Goal: Task Accomplishment & Management: Use online tool/utility

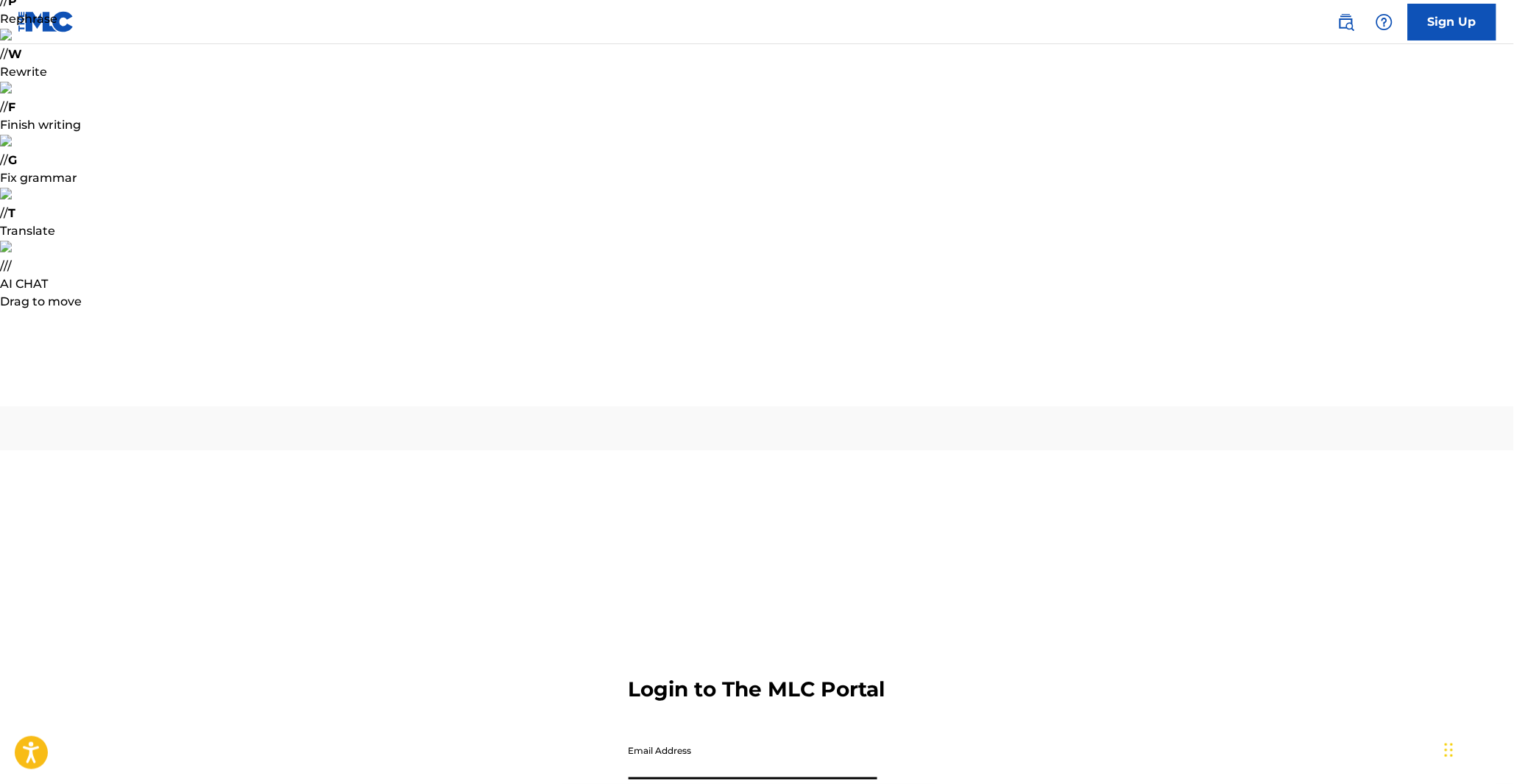
click at [712, 738] on input "Email Address" at bounding box center [752, 759] width 248 height 42
click at [741, 738] on input "mhd" at bounding box center [752, 759] width 248 height 42
click at [700, 738] on input "mhdbakkali8@gmail.com" at bounding box center [752, 759] width 248 height 42
type input "[EMAIL_ADDRESS][DOMAIN_NAME]"
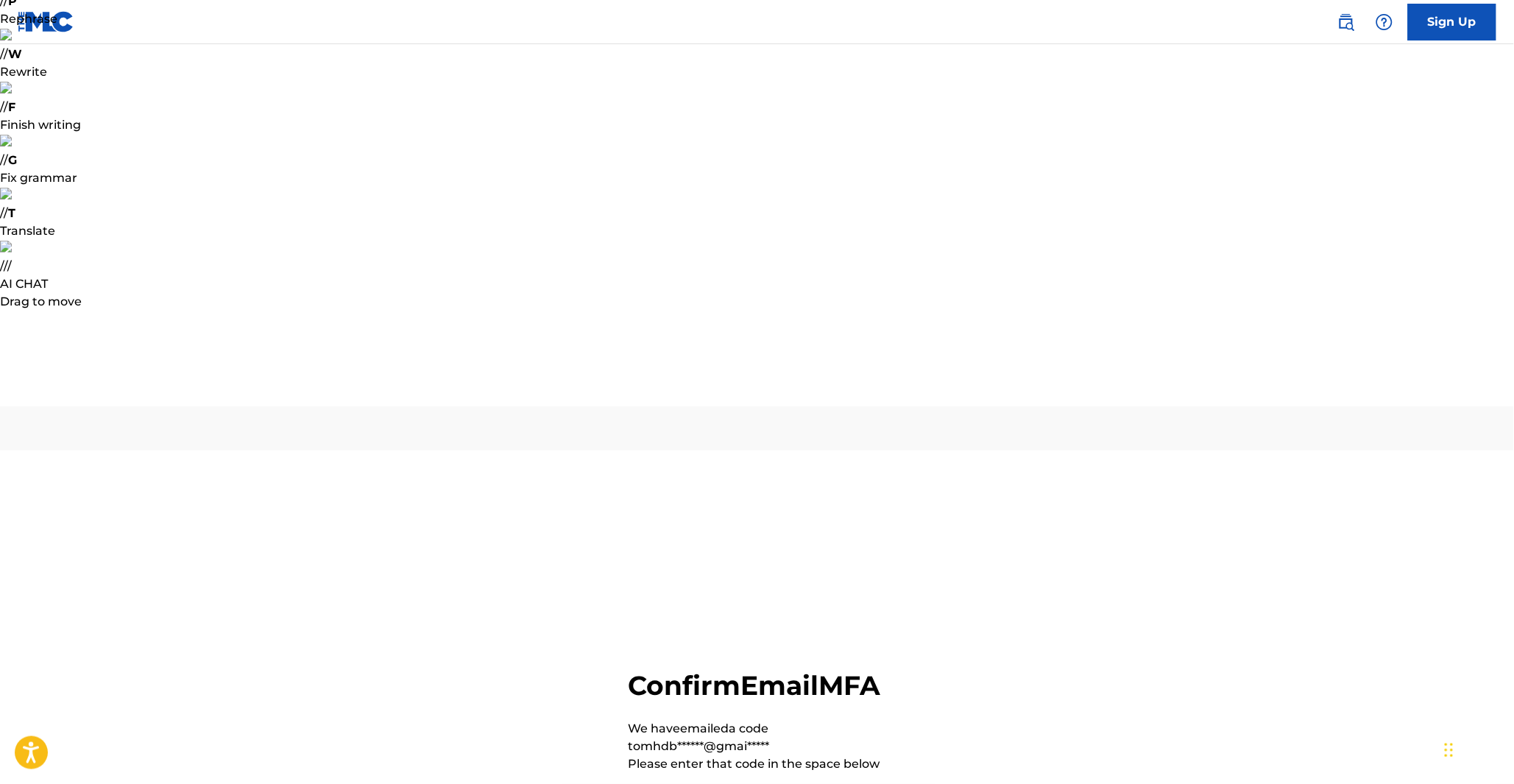
paste input "633711"
type input "633711"
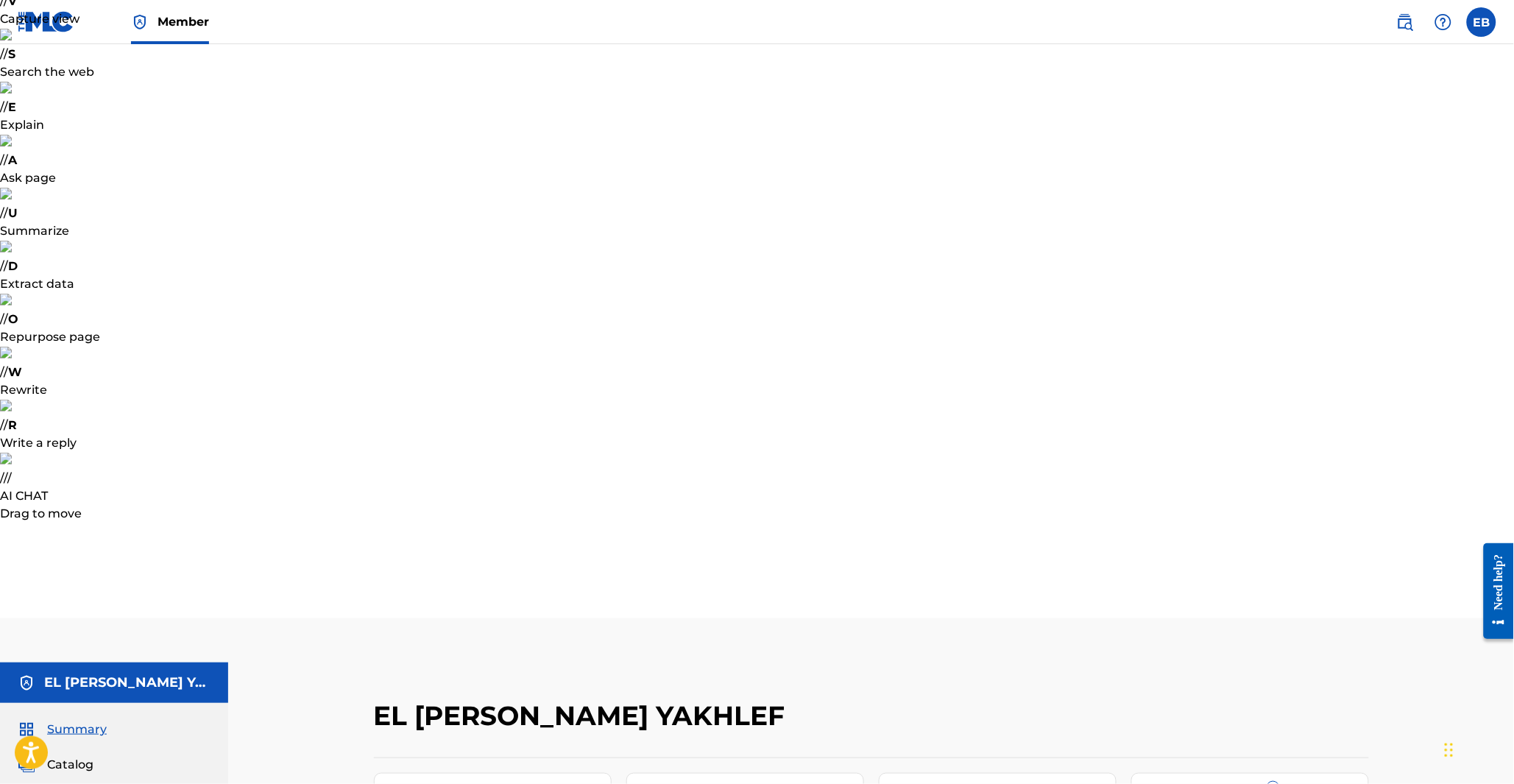
click at [103, 756] on div "Catalog" at bounding box center [115, 765] width 193 height 18
click at [92, 756] on span "Catalog" at bounding box center [70, 765] width 46 height 18
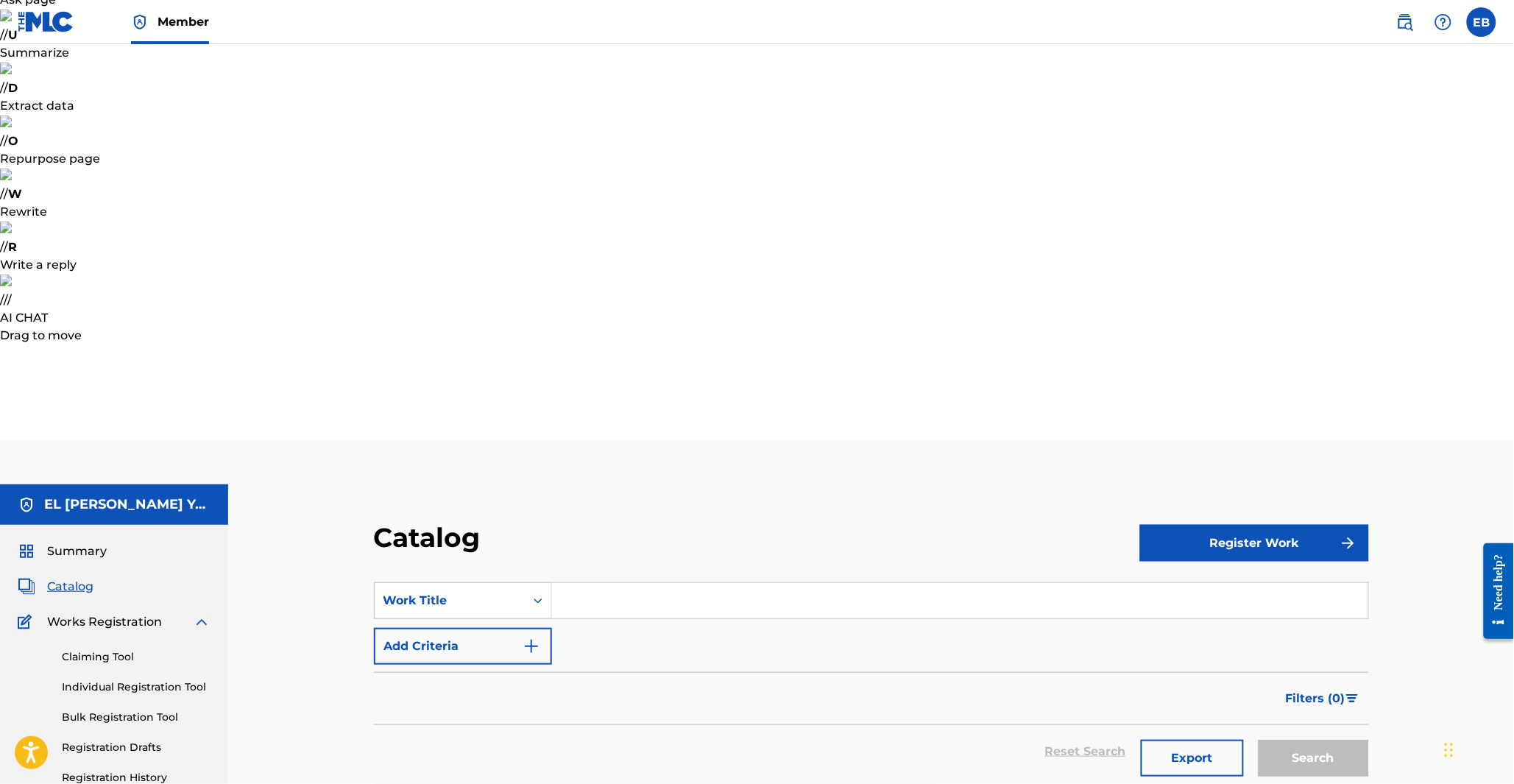
scroll to position [153, 0]
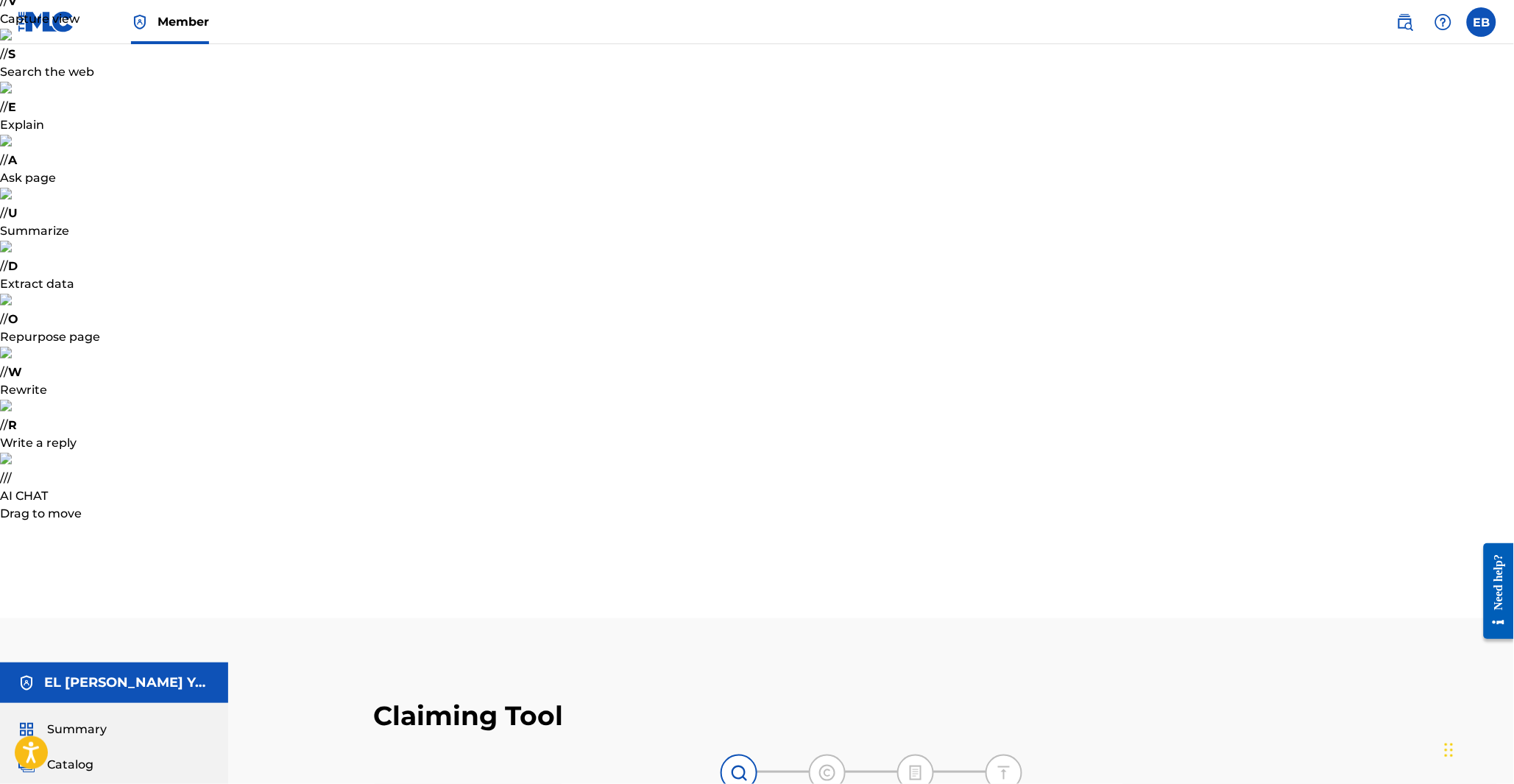
type input "[PERSON_NAME]"
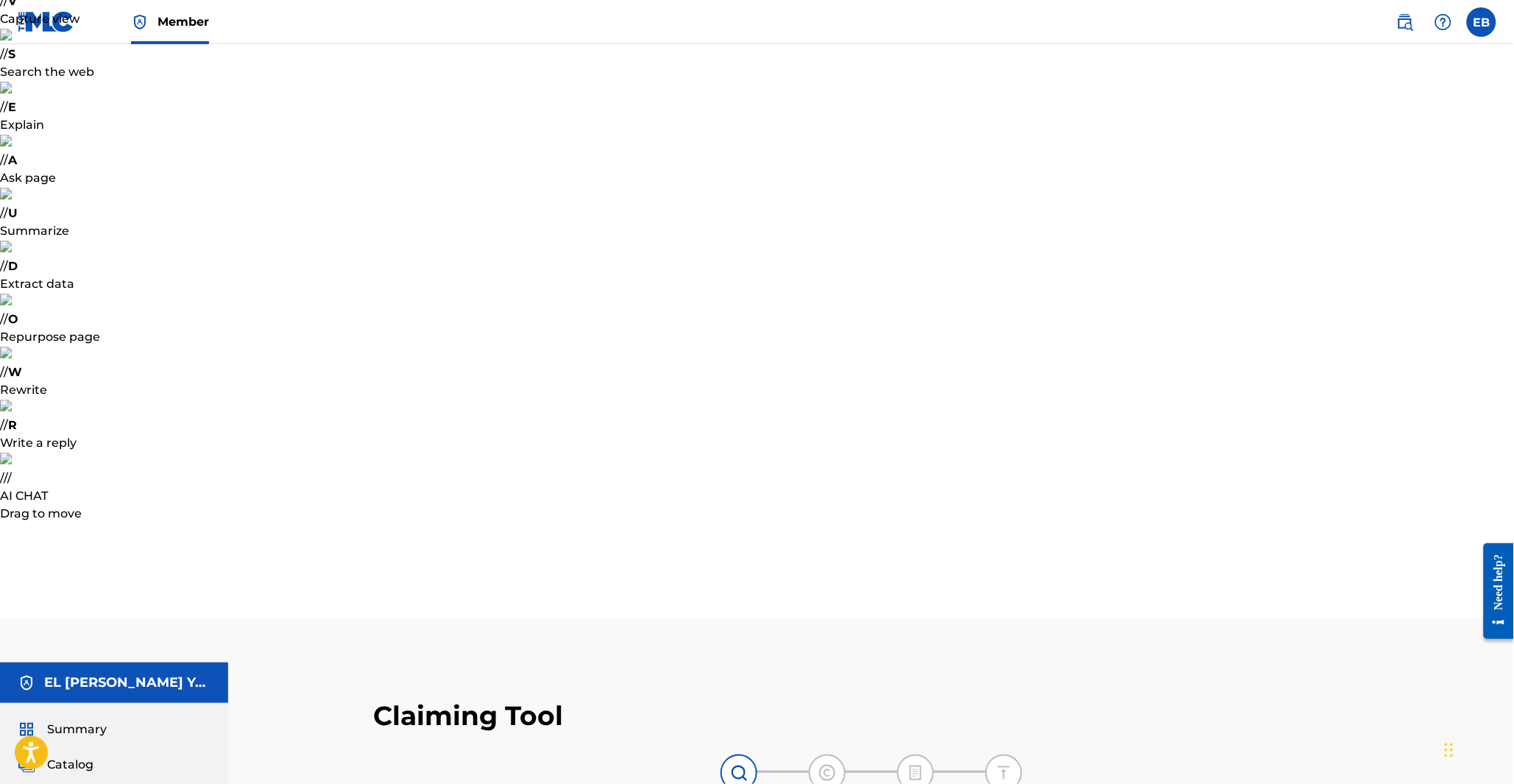
type input "arabic soul"
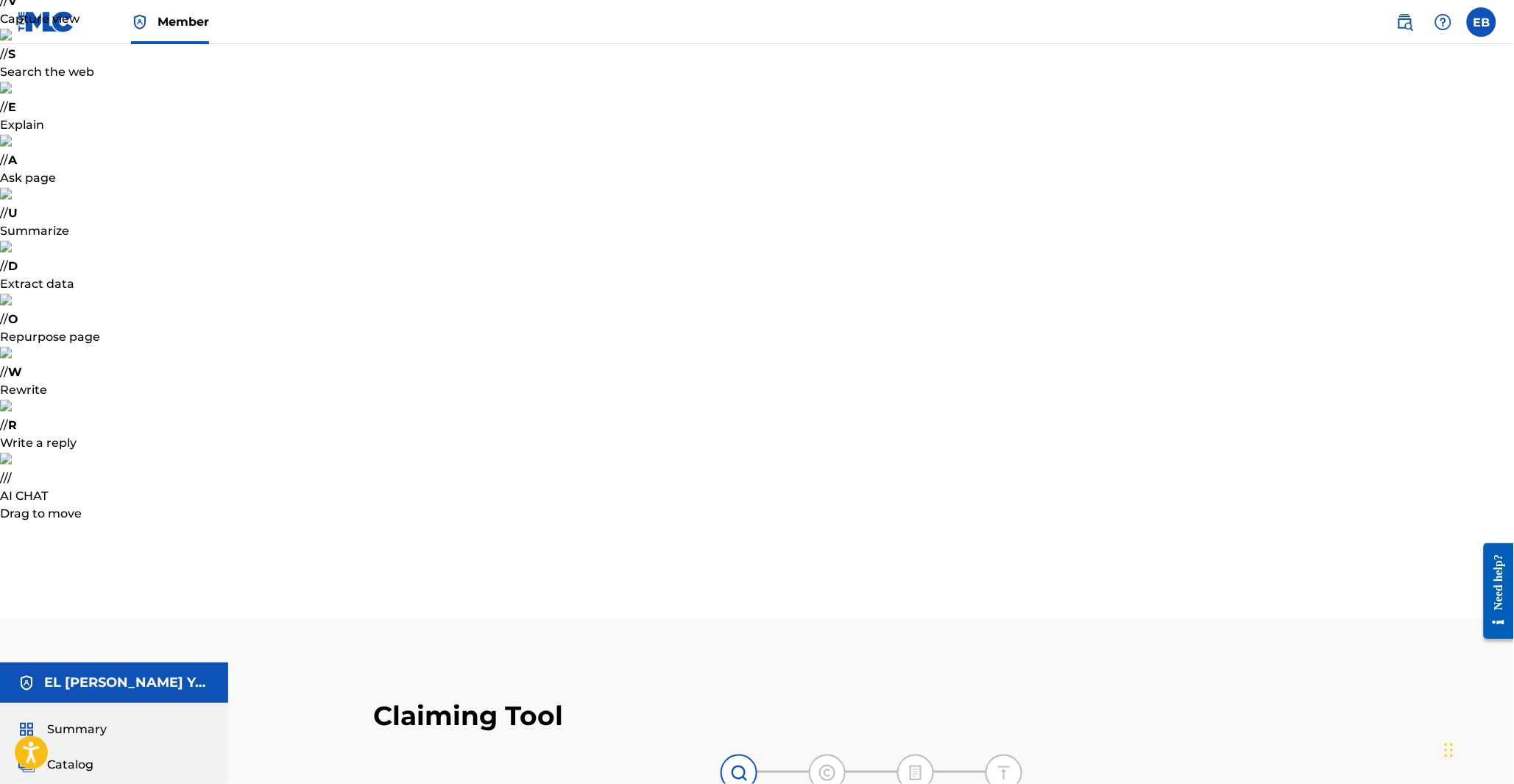
type input "MEHDI yakin"
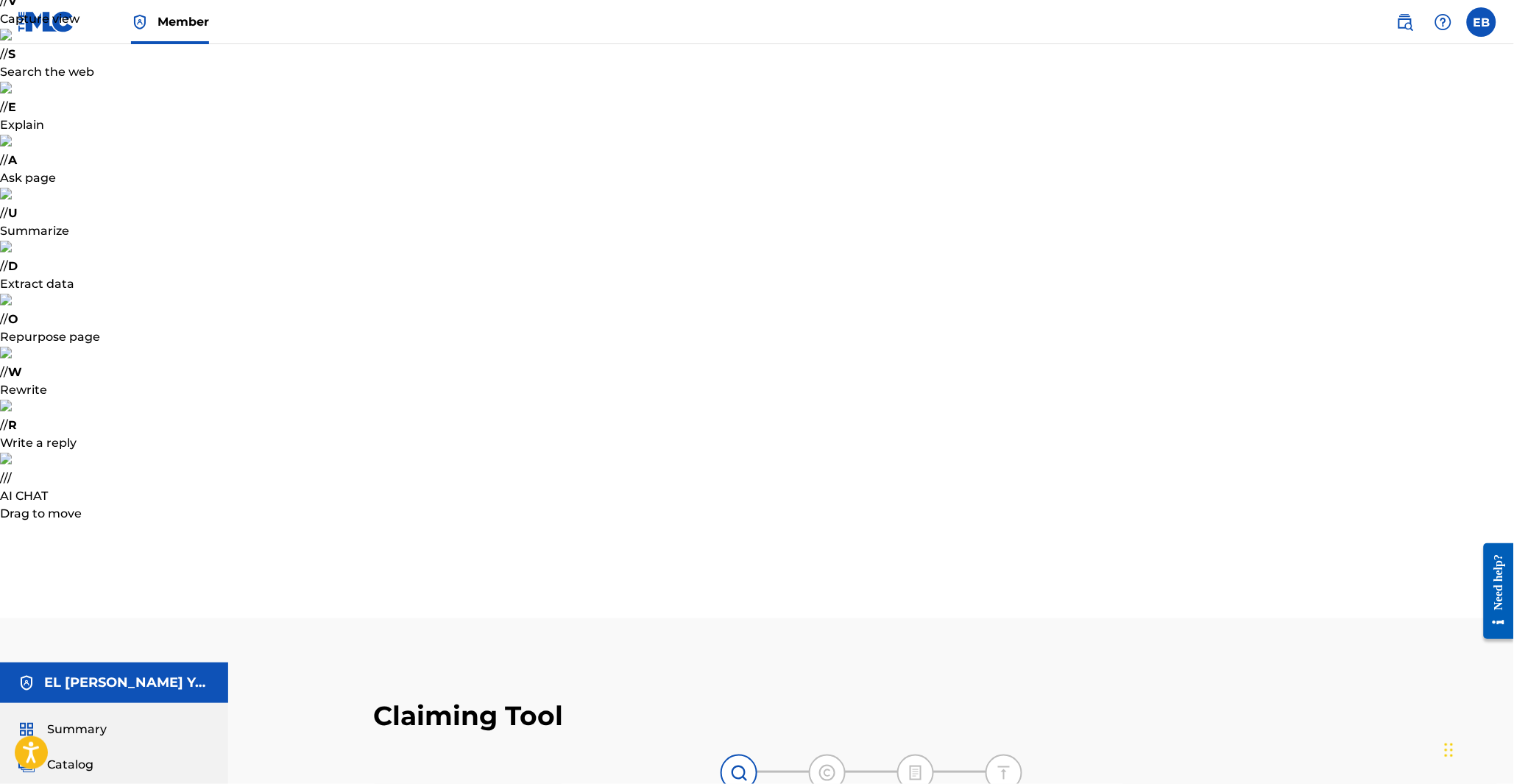
type input "mehdi bakkali"
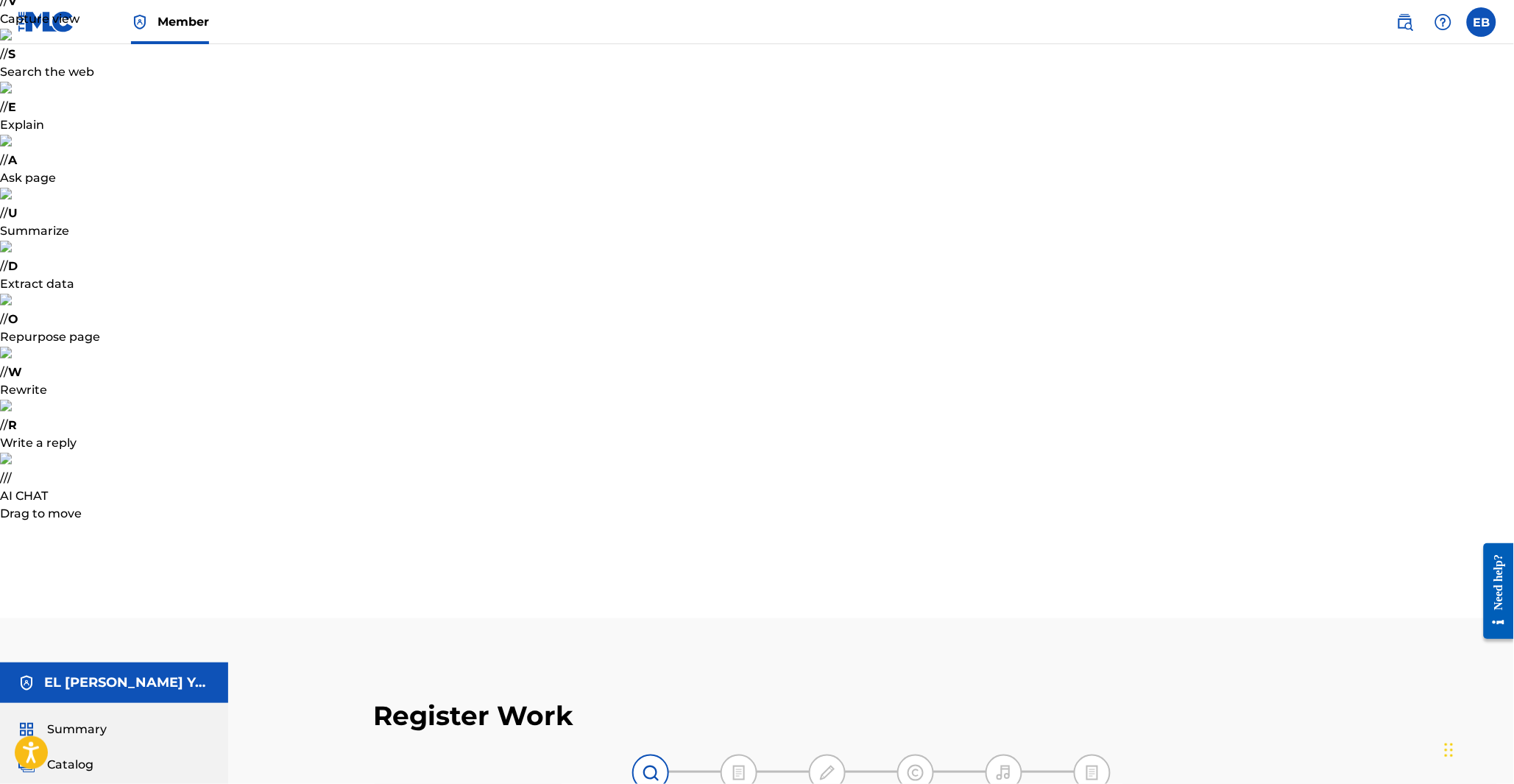
type input "arabic soul"
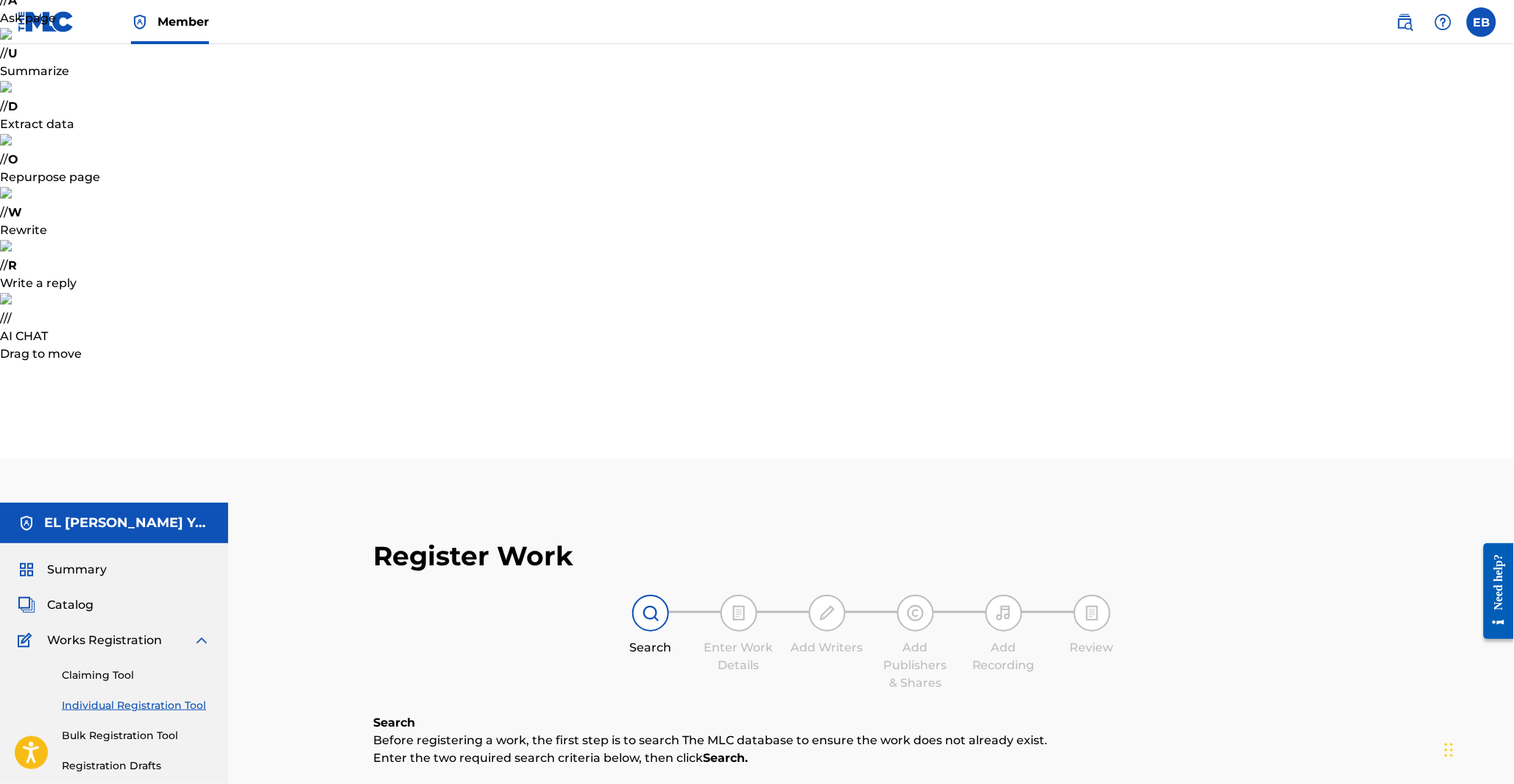
scroll to position [163, 0]
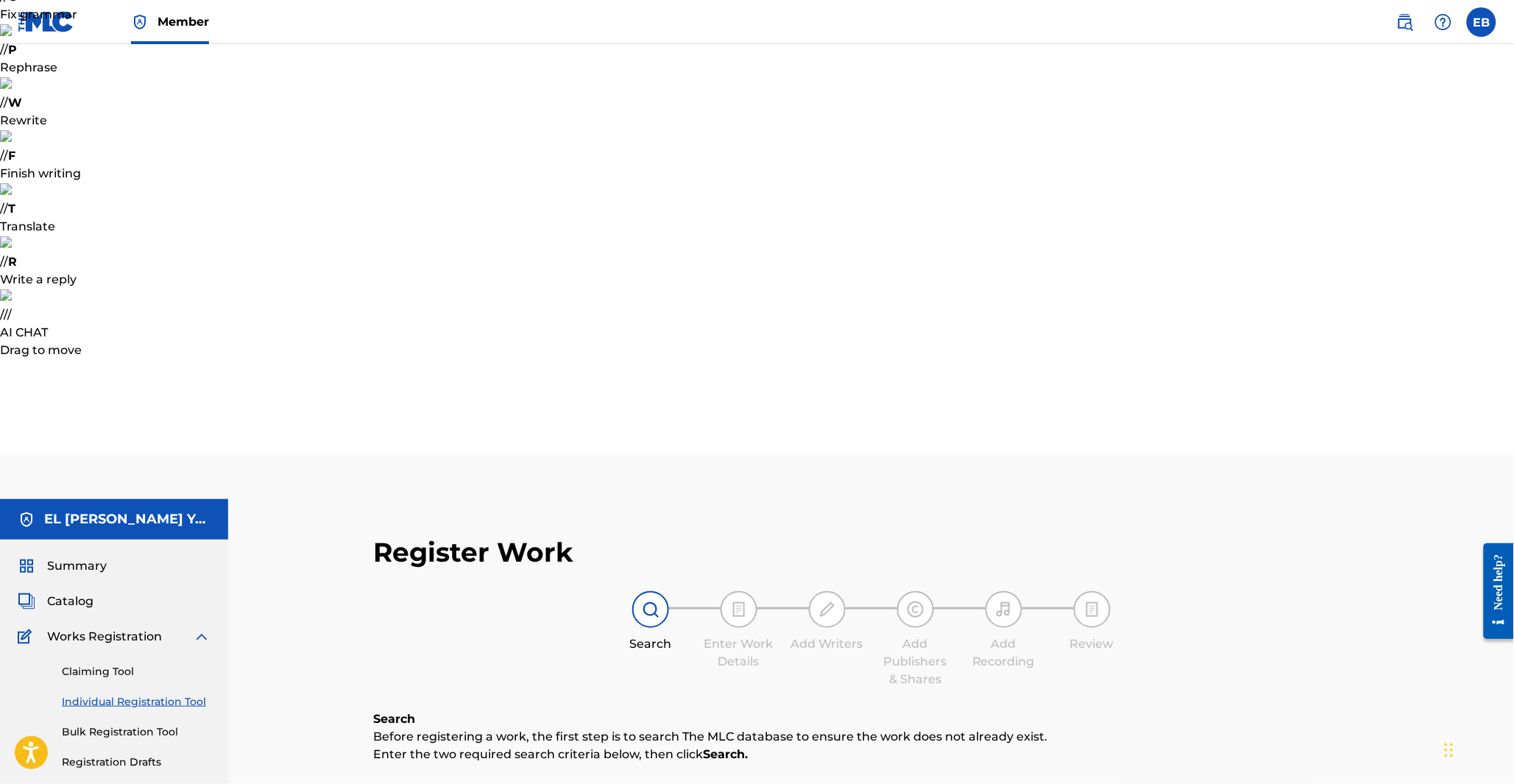
drag, startPoint x: 671, startPoint y: 268, endPoint x: 543, endPoint y: 254, distance: 128.8
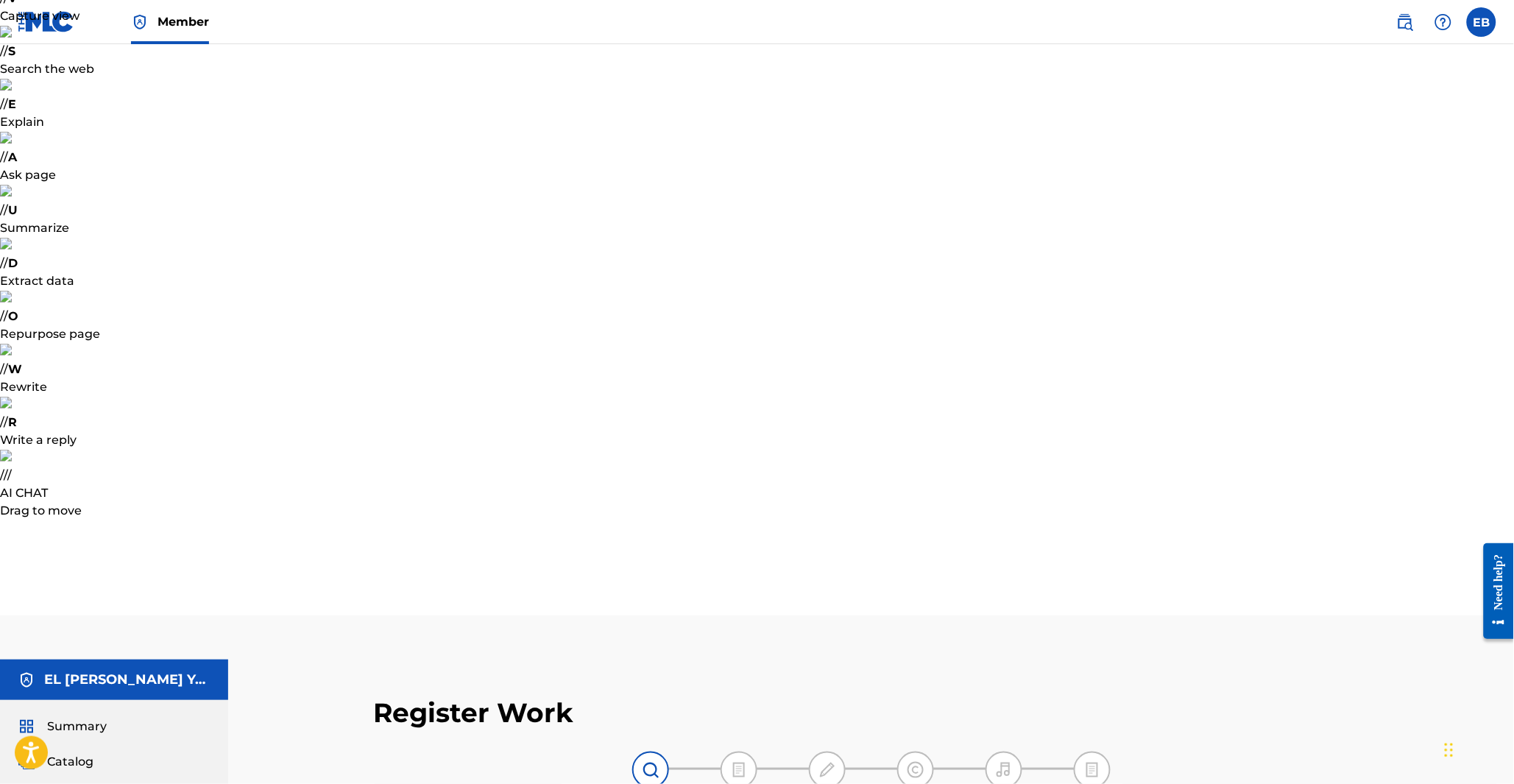
scroll to position [0, 0]
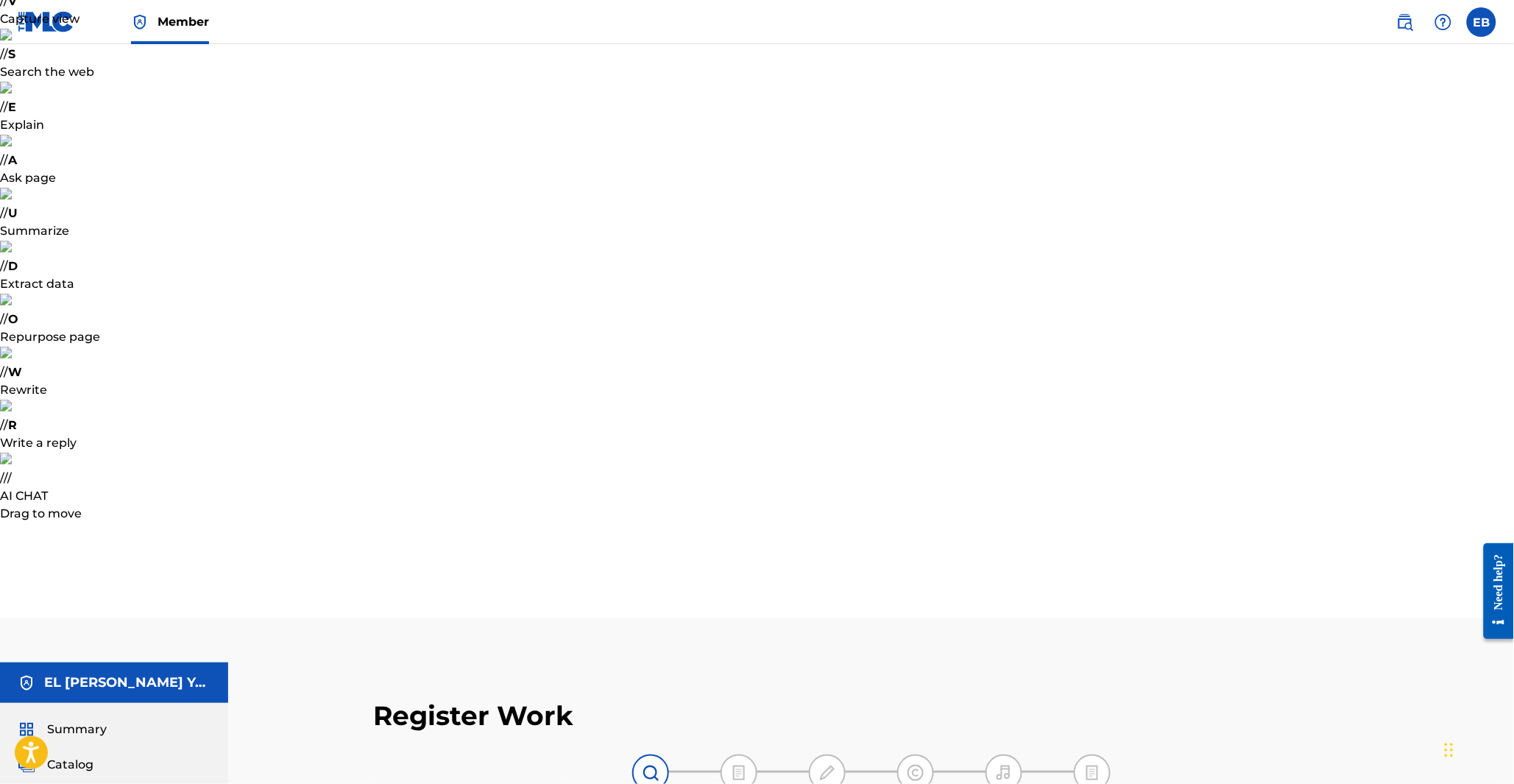
type input "m"
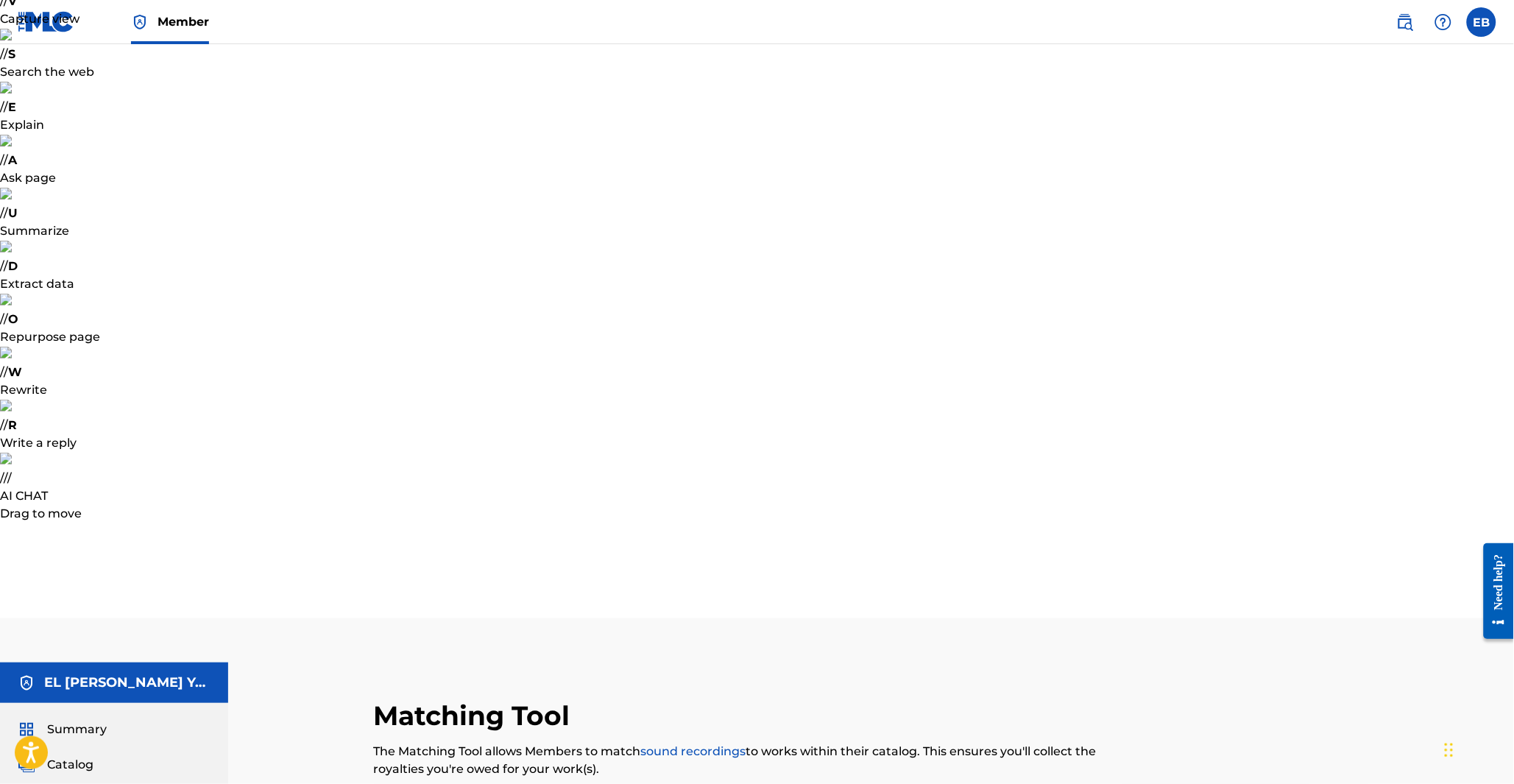
type input "Mehdi bakkali"
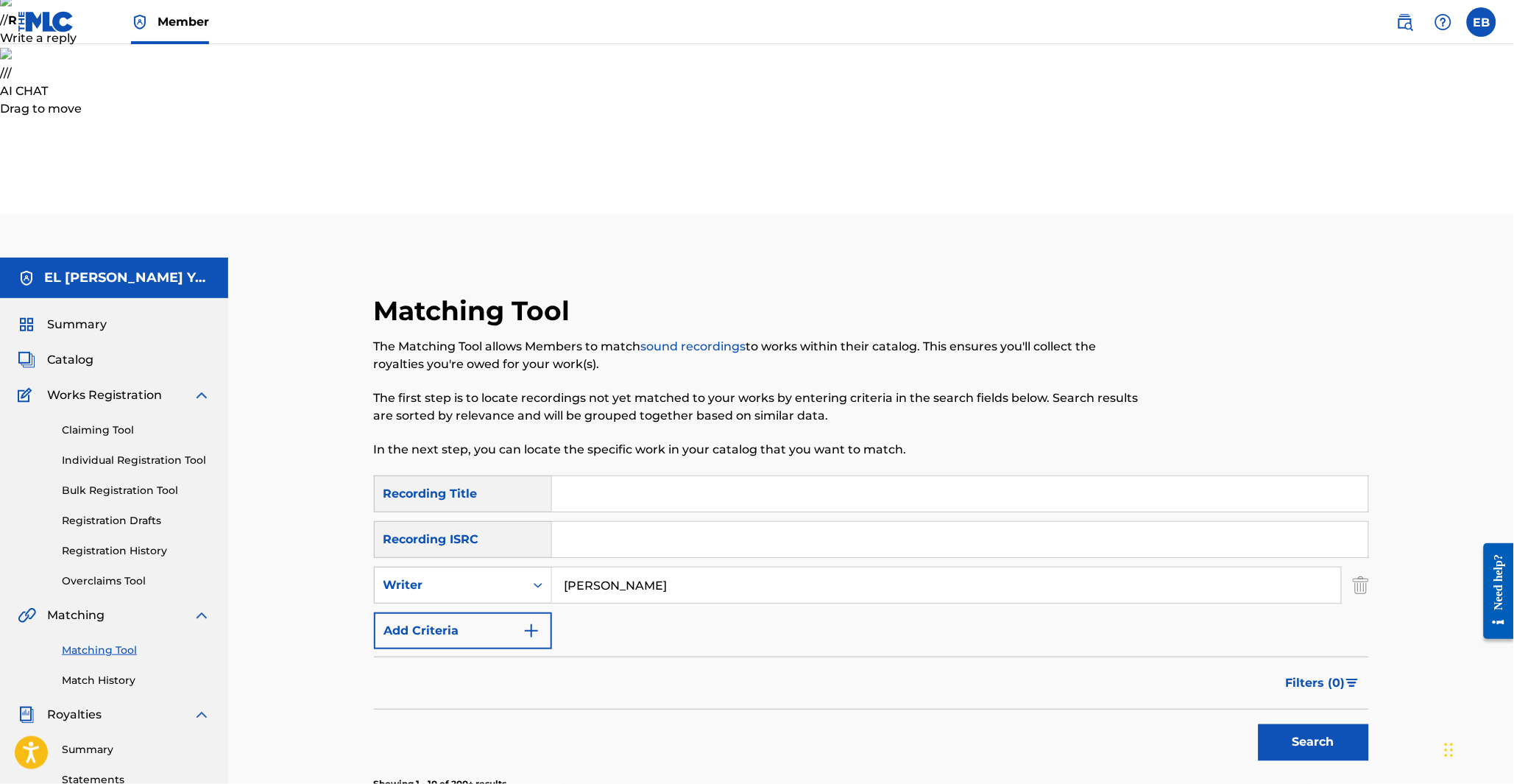
scroll to position [408, 0]
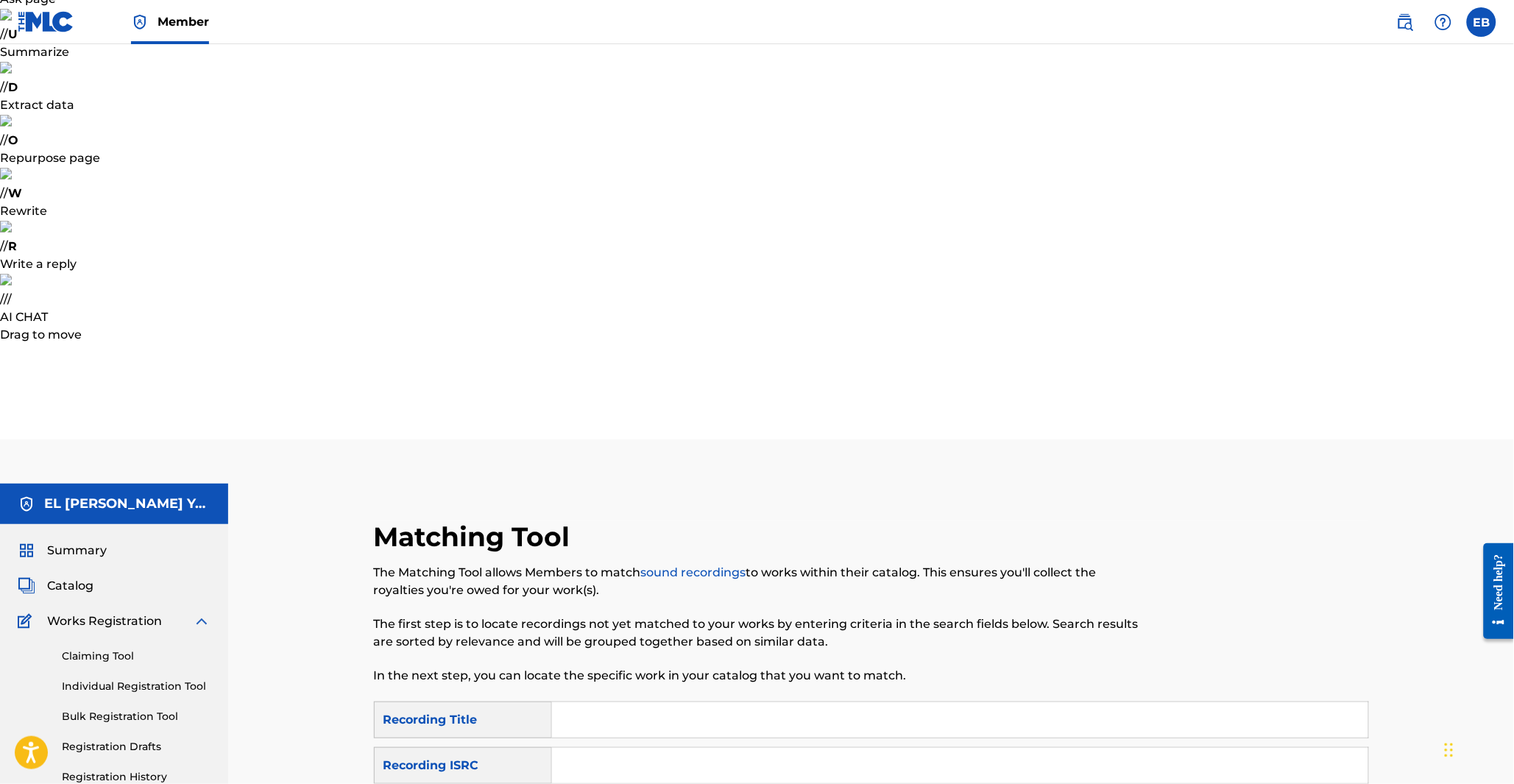
scroll to position [82, 0]
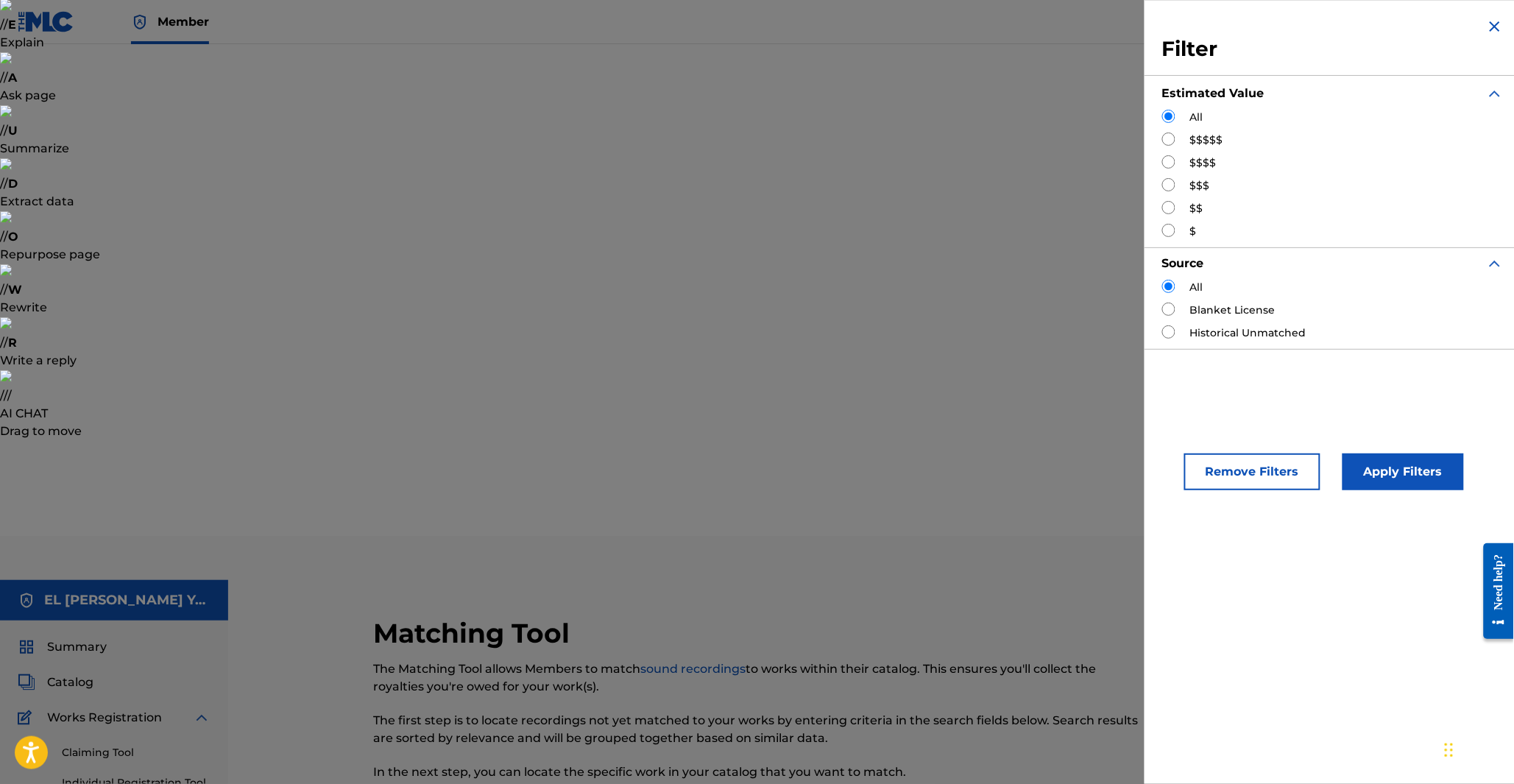
click at [1173, 182] on input "Search Form" at bounding box center [1169, 184] width 14 height 14
radio input "true"
click at [1390, 475] on button "Apply Filters" at bounding box center [1403, 471] width 121 height 37
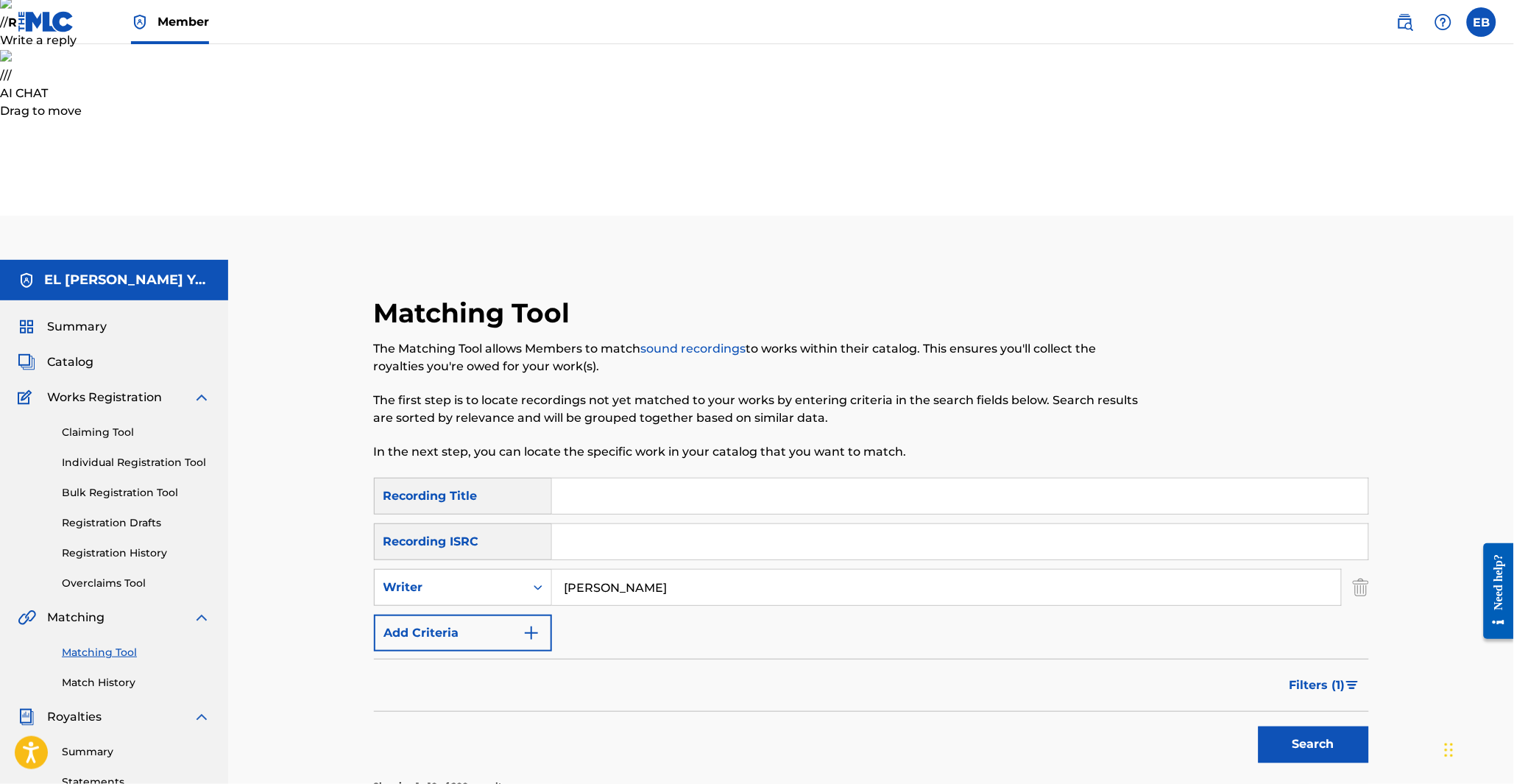
scroll to position [409, 0]
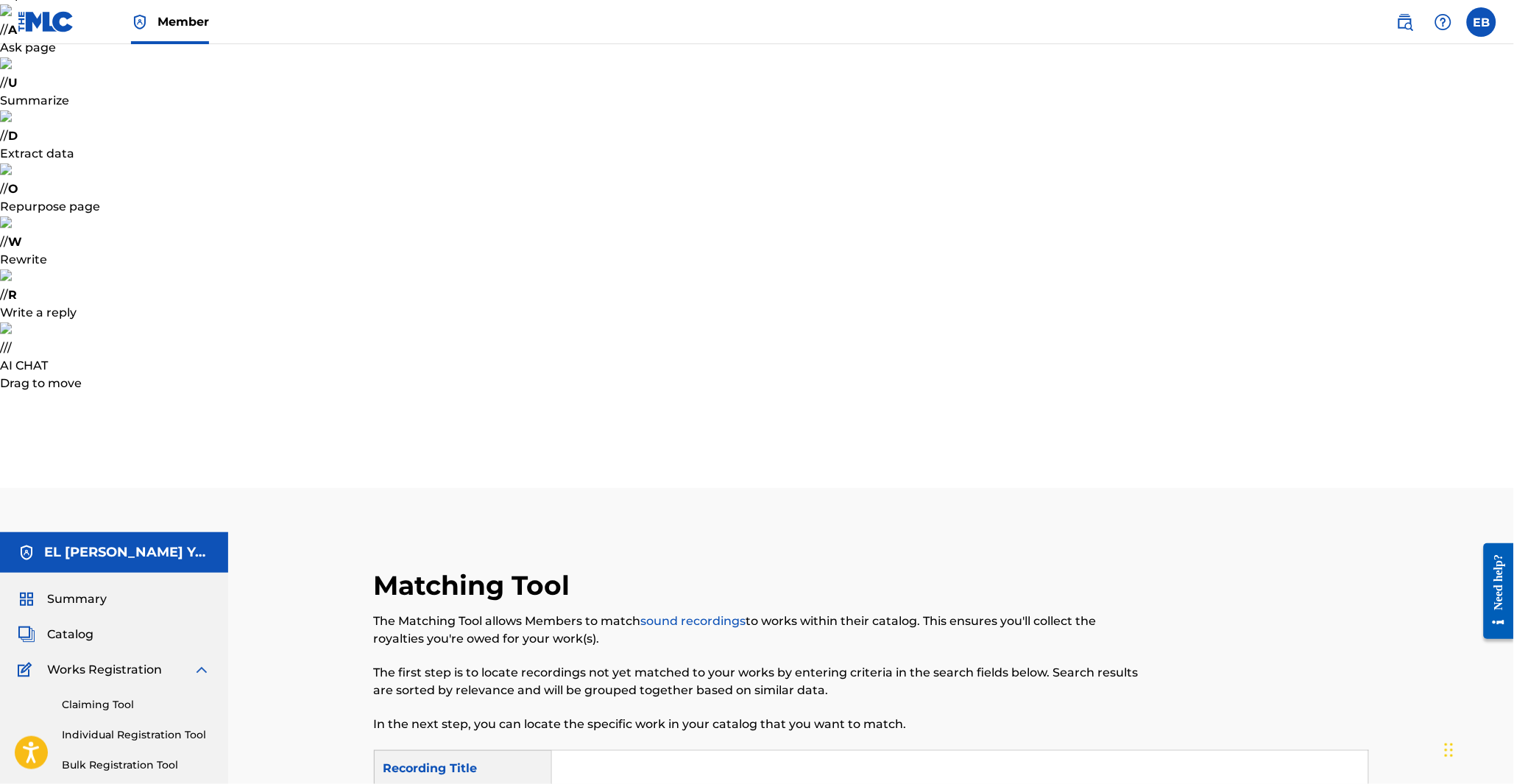
scroll to position [1, 0]
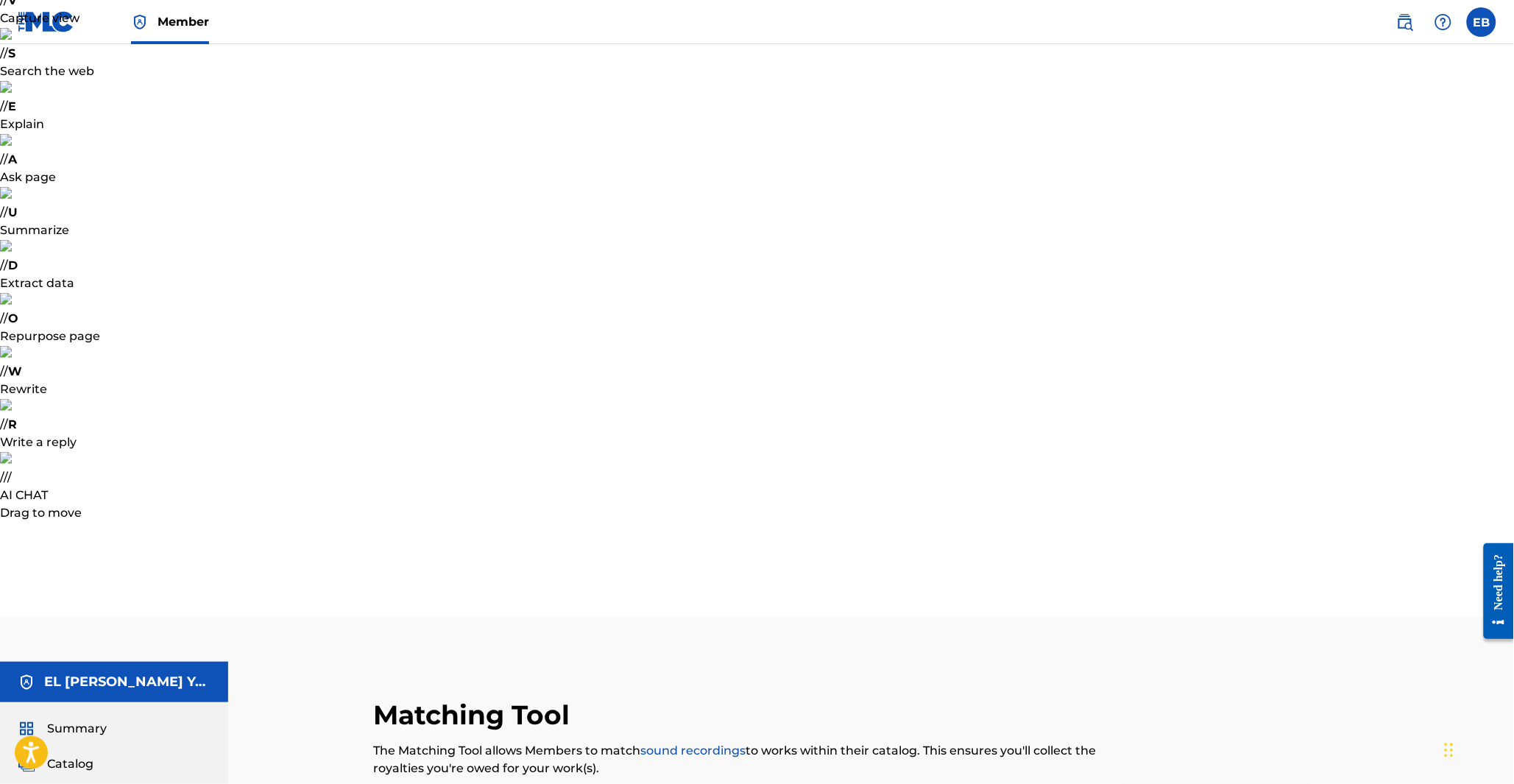
type input "arabic"
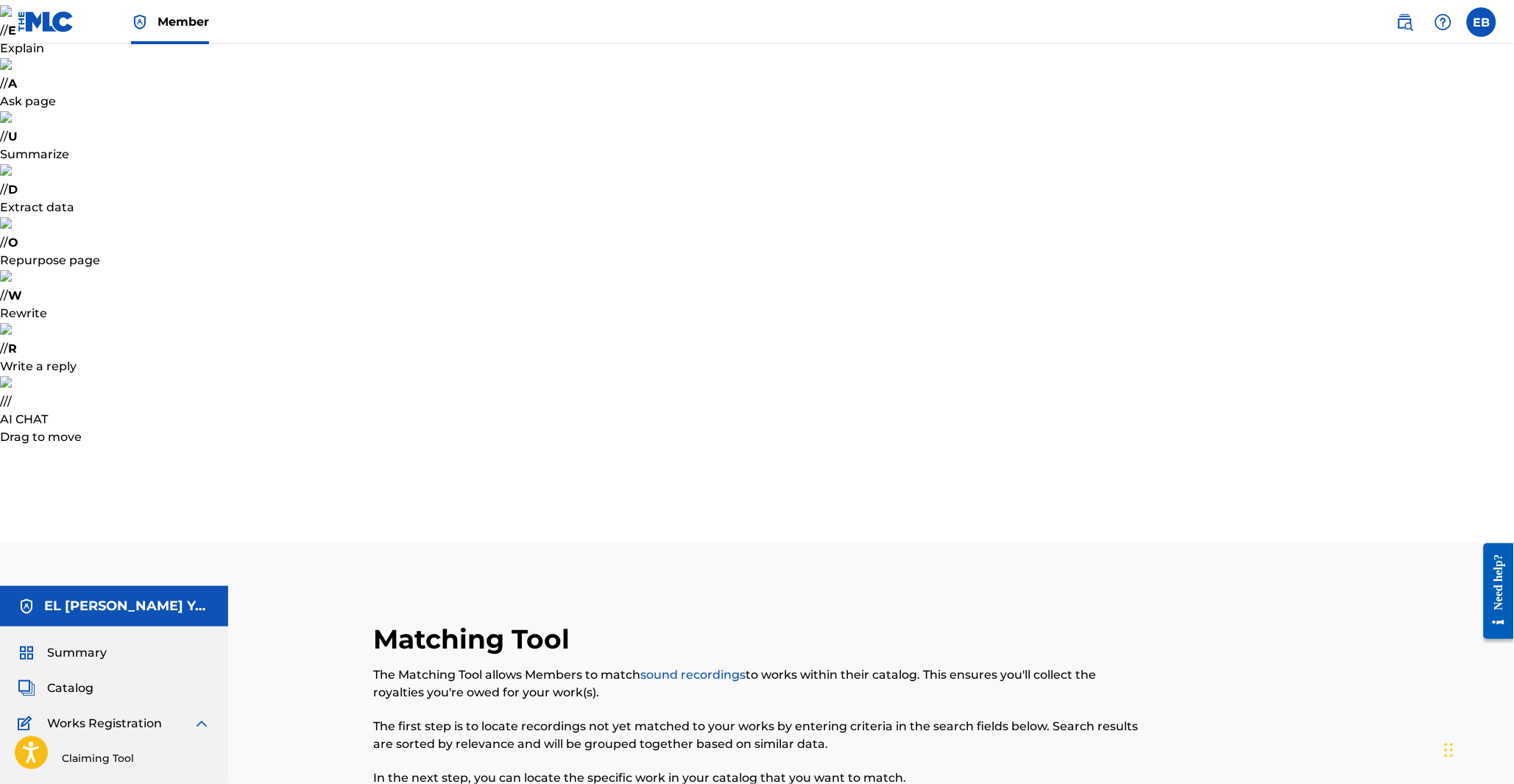
scroll to position [82, 0]
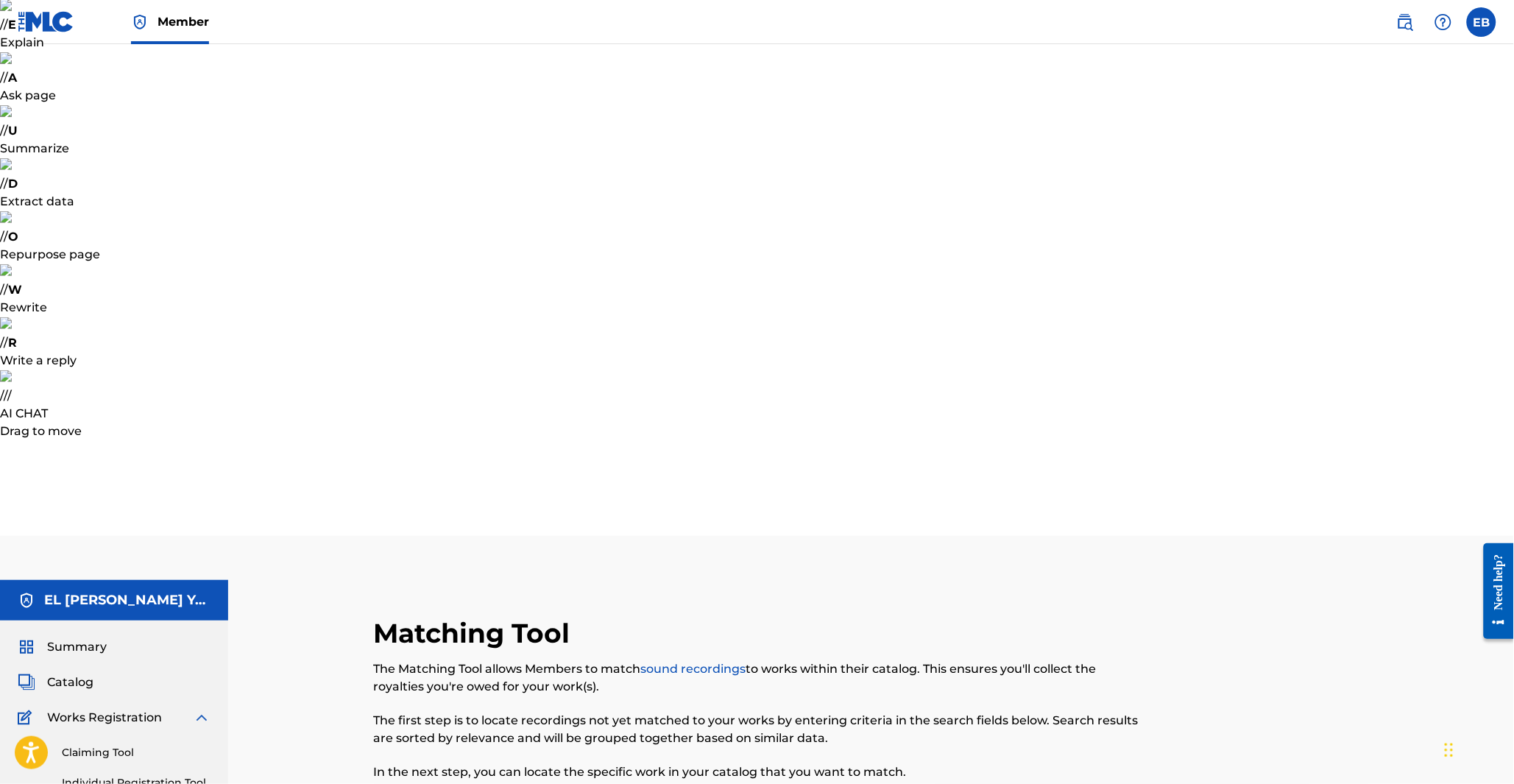
click at [1020, 666] on button "Match 1 Group" at bounding box center [1034, 664] width 163 height 37
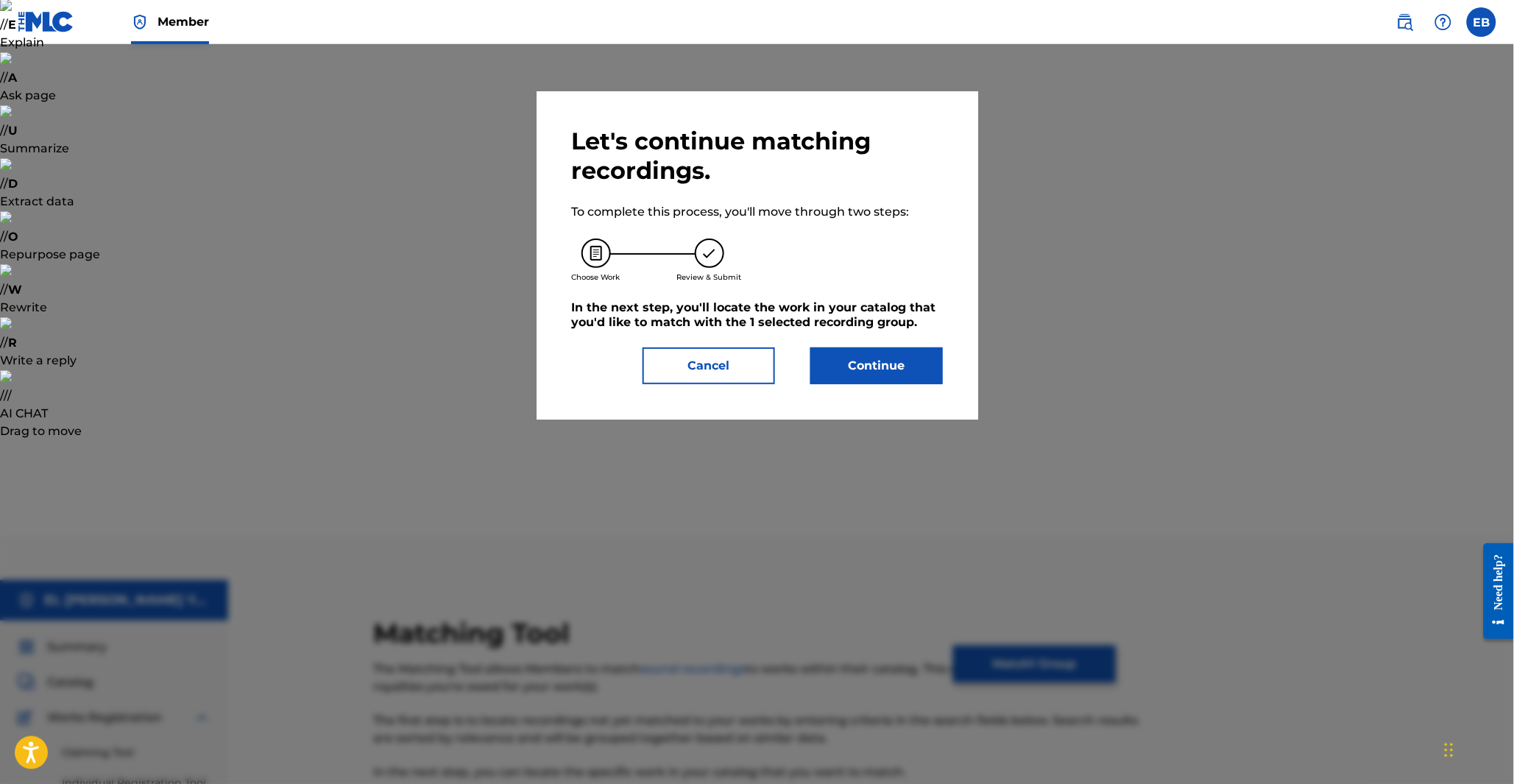
click at [877, 370] on button "Continue" at bounding box center [876, 366] width 133 height 37
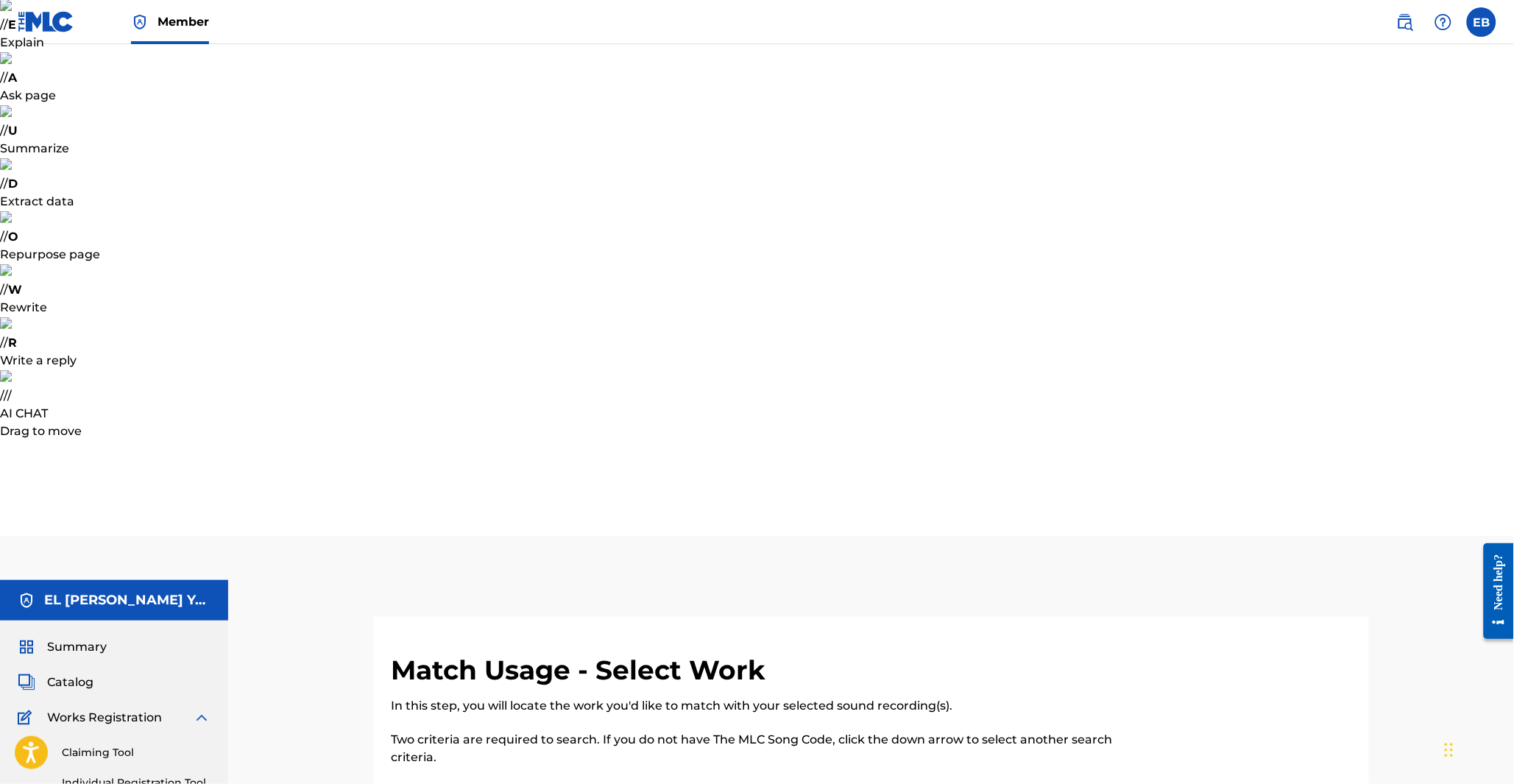
type input "arabic dream"
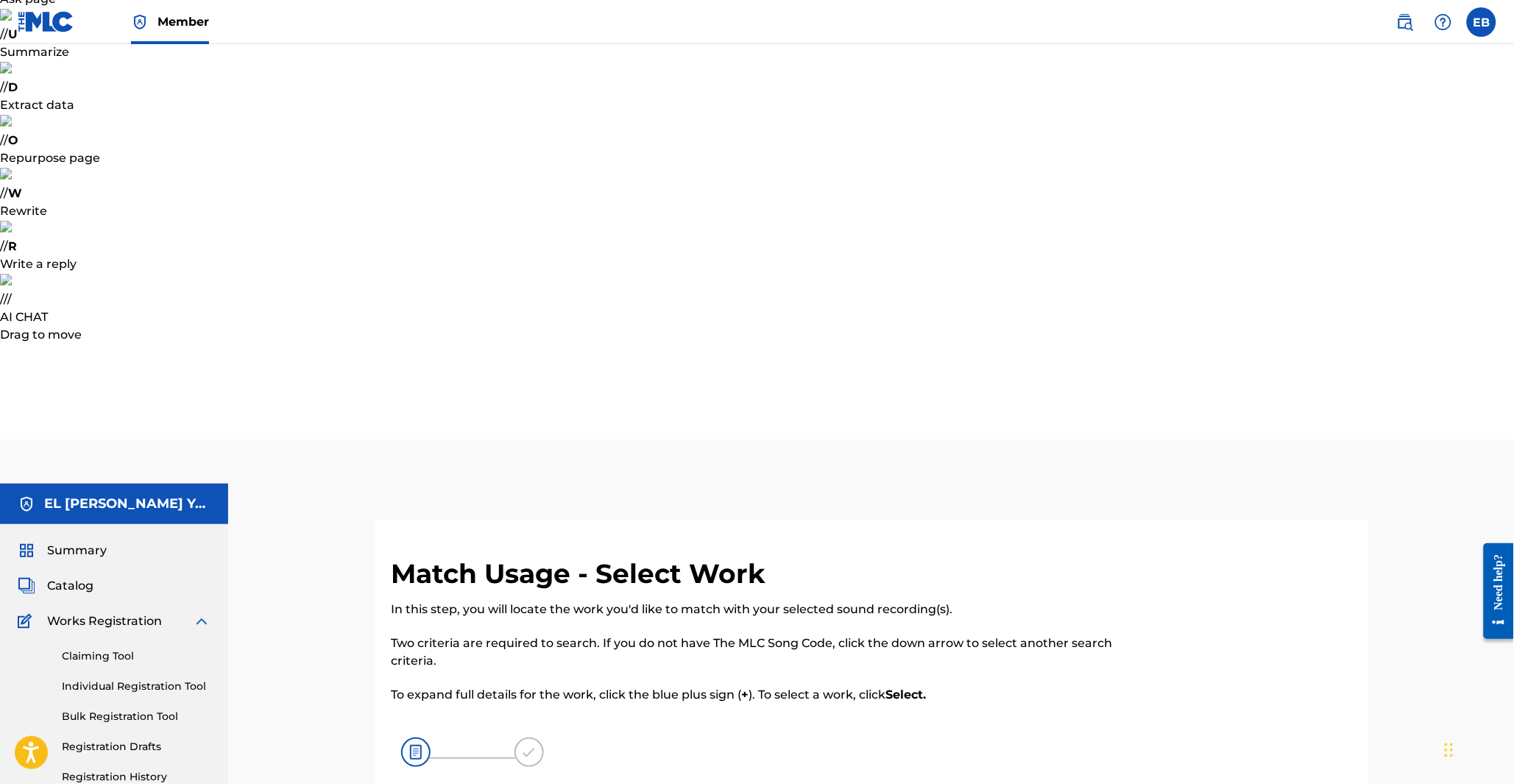
scroll to position [196, 0]
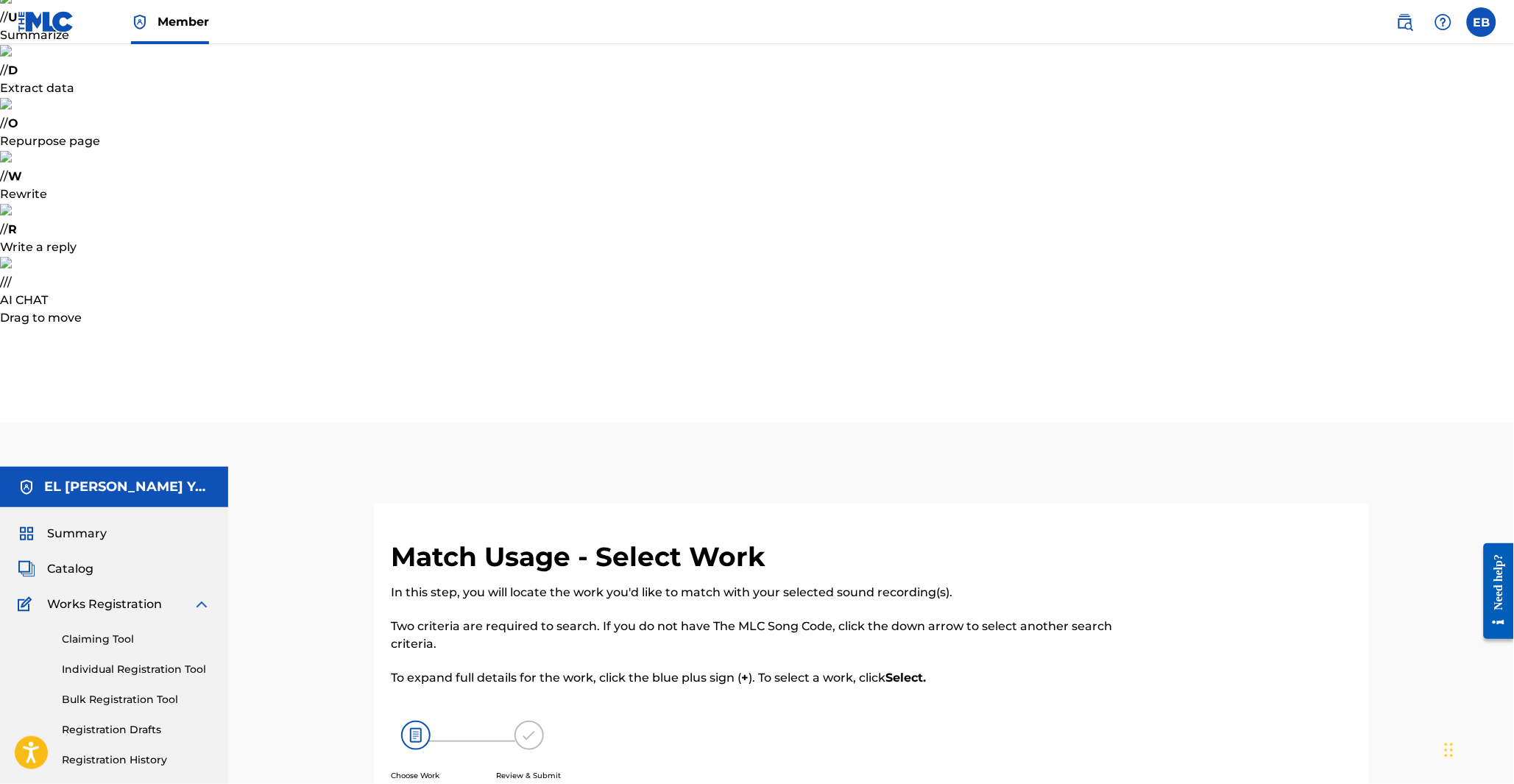
type input "mehdi bakkali"
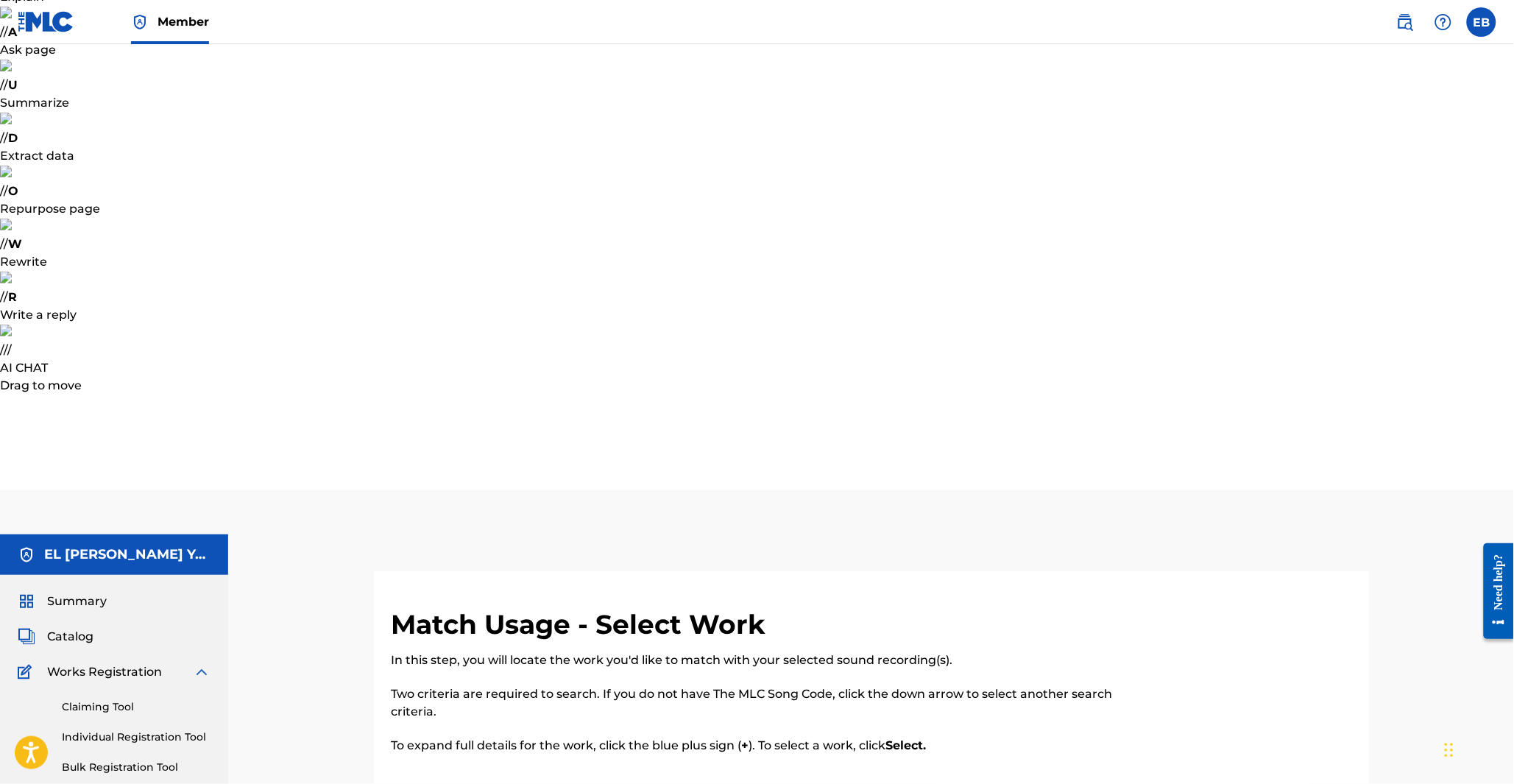
scroll to position [196, 0]
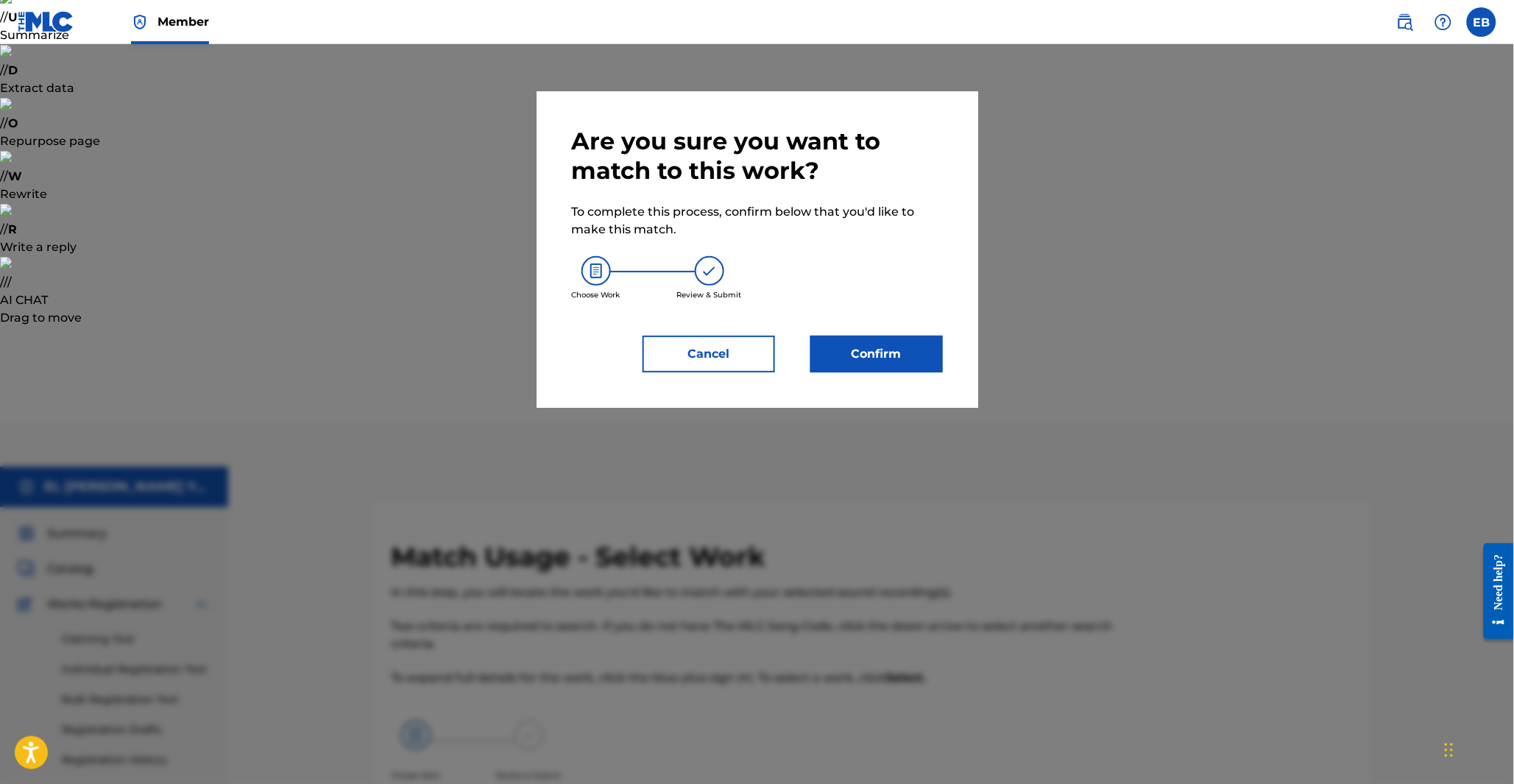
click at [893, 357] on button "Confirm" at bounding box center [876, 354] width 133 height 37
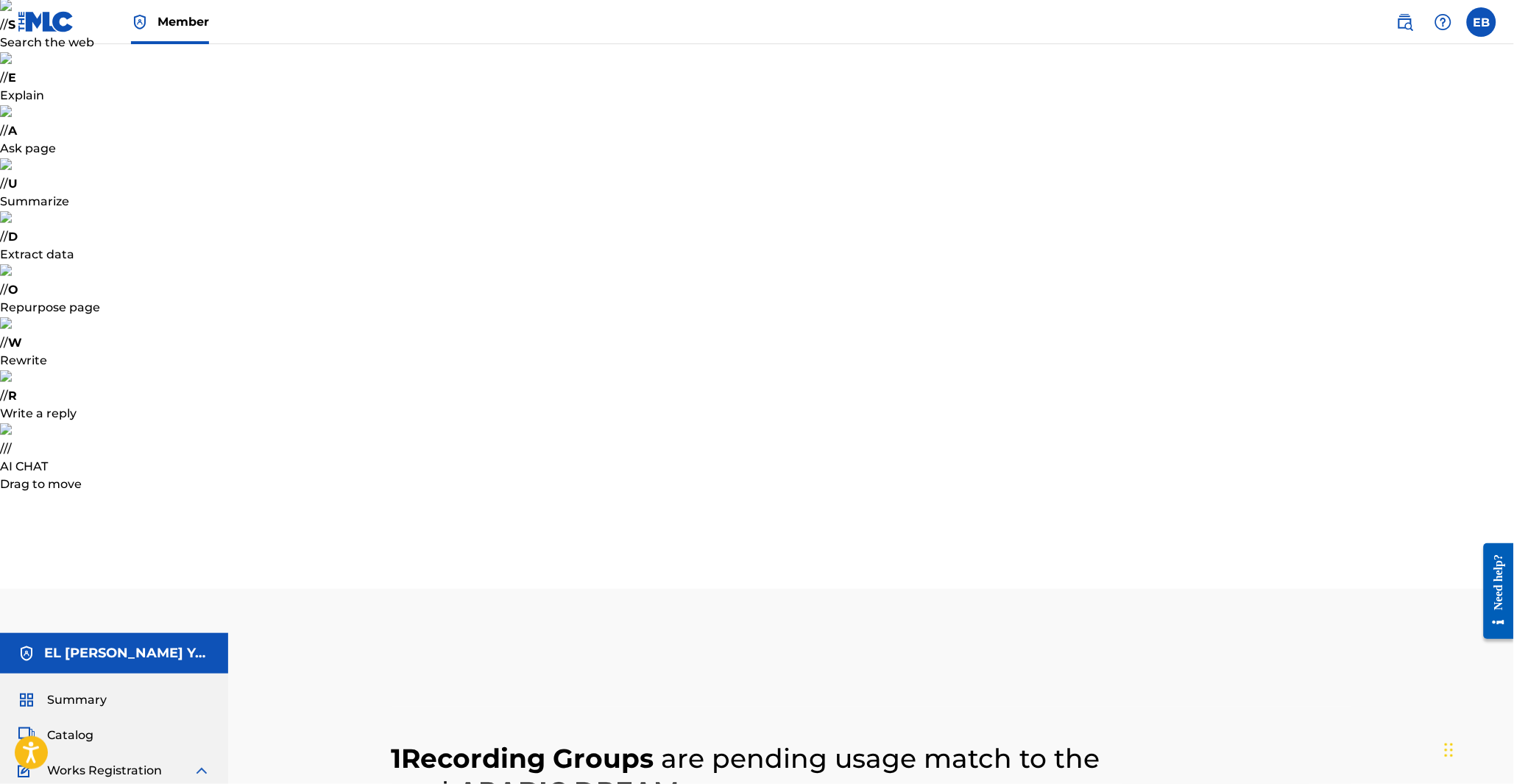
scroll to position [0, 0]
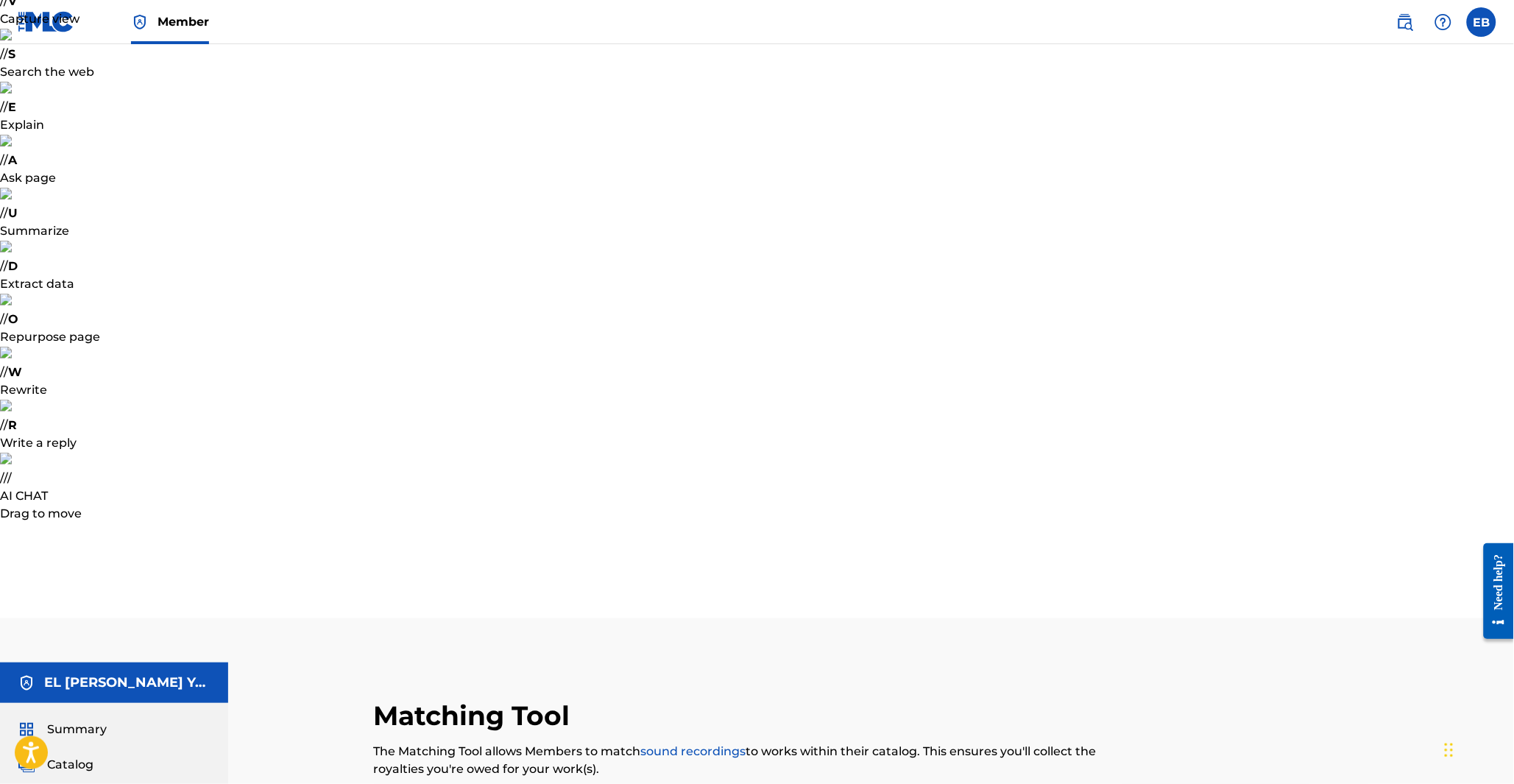
type input "mehdi yakin"
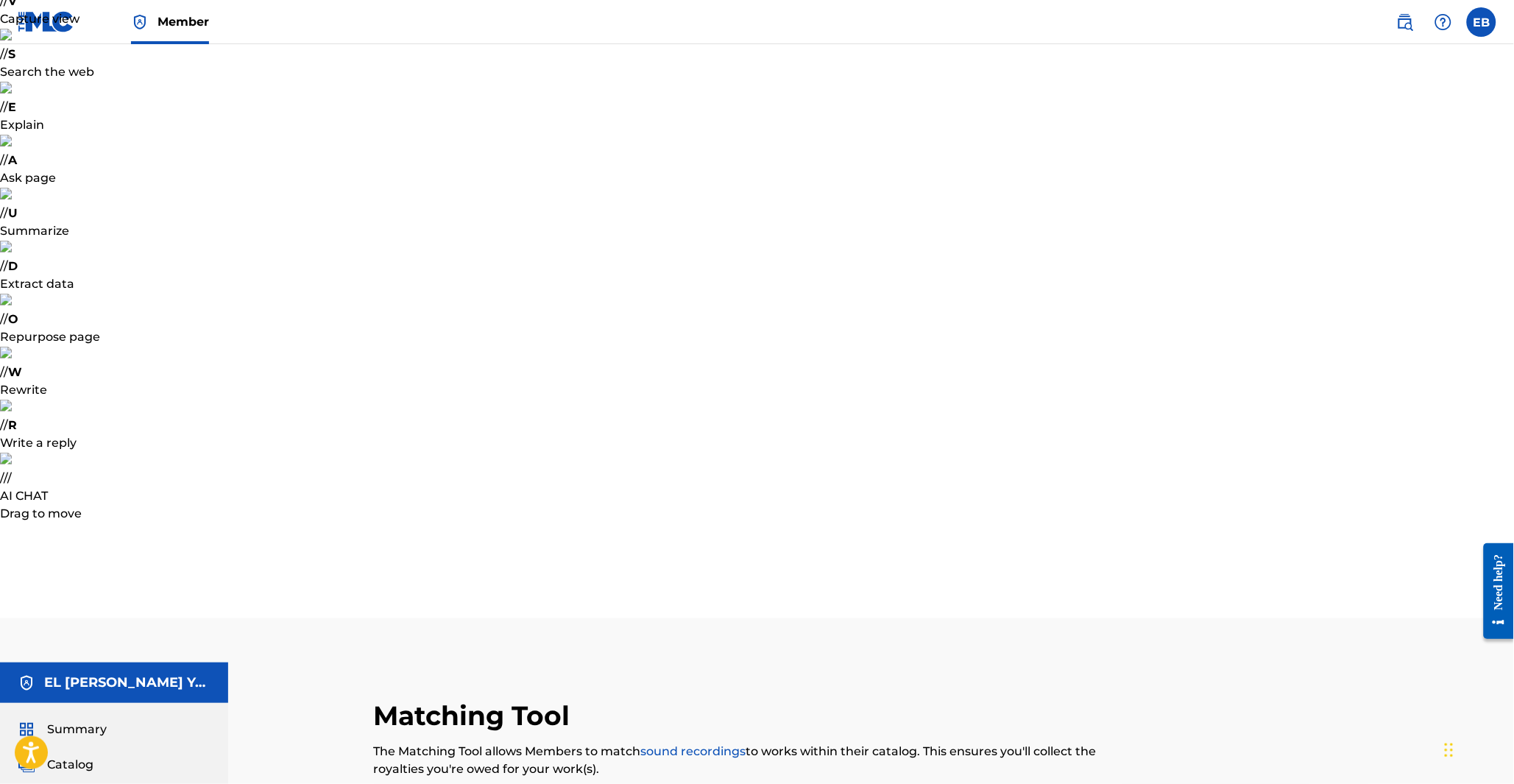
type input "mehdi yakin"
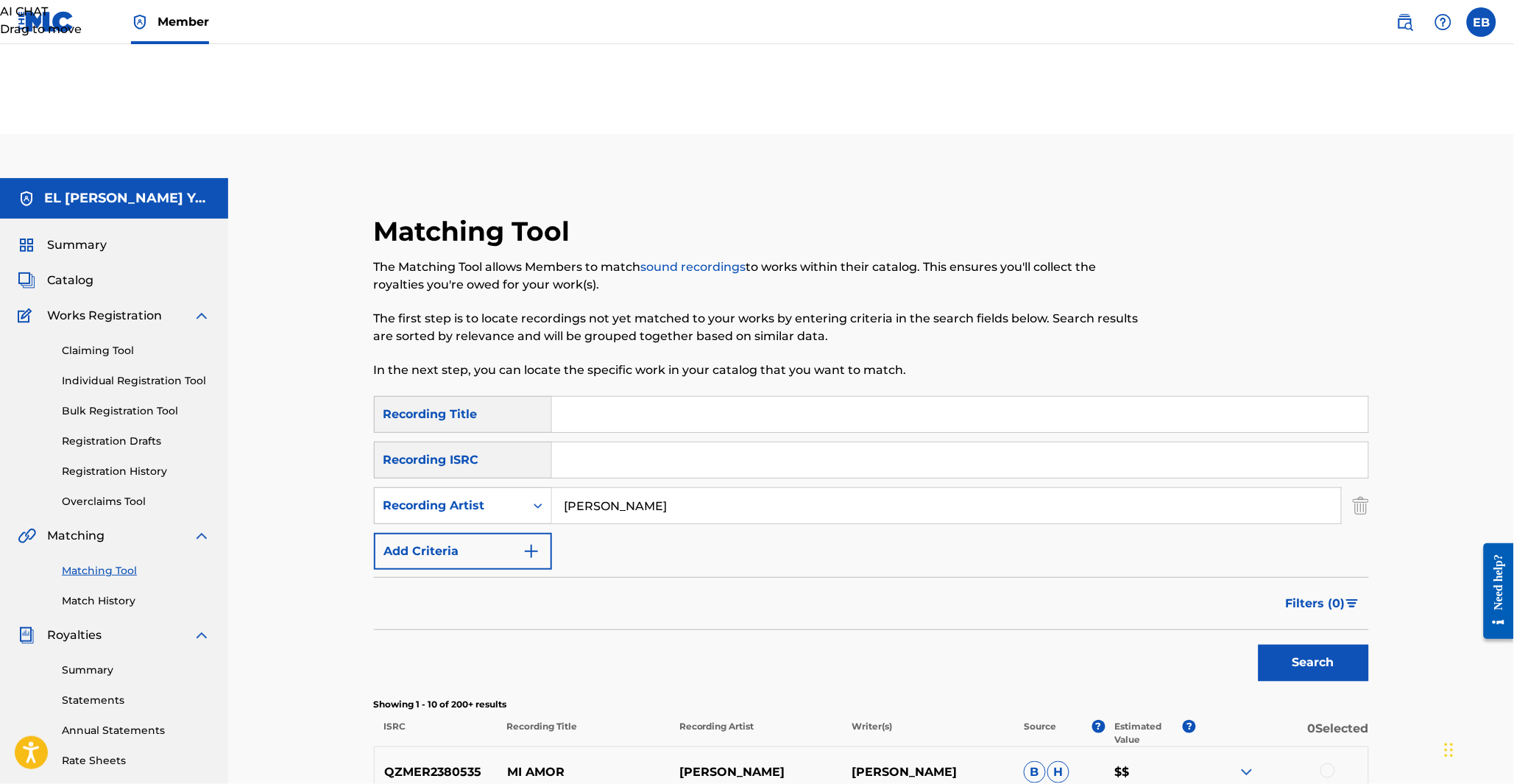
scroll to position [490, 0]
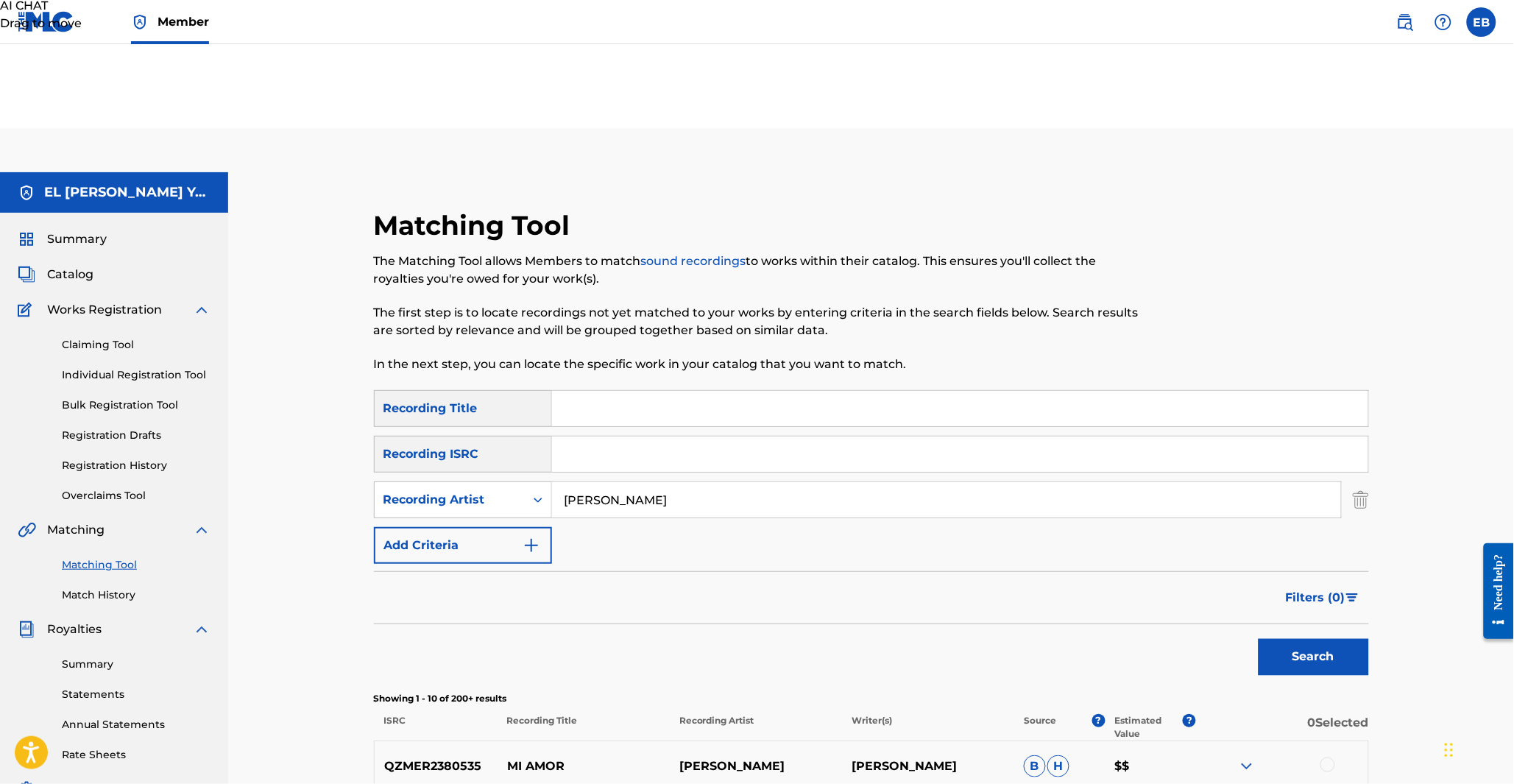
click at [1132, 714] on p "Estimated Value" at bounding box center [1149, 726] width 68 height 26
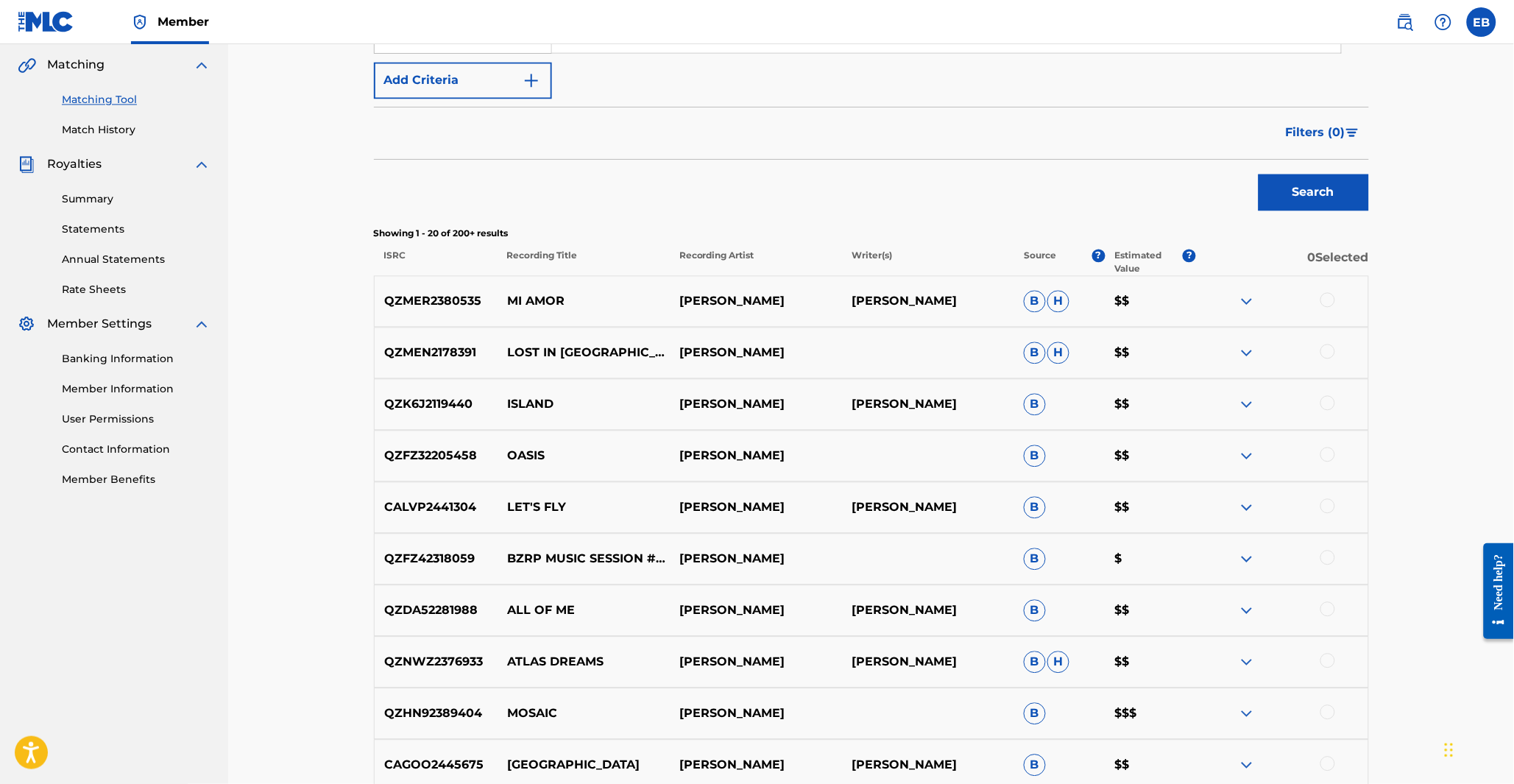
scroll to position [1040, 0]
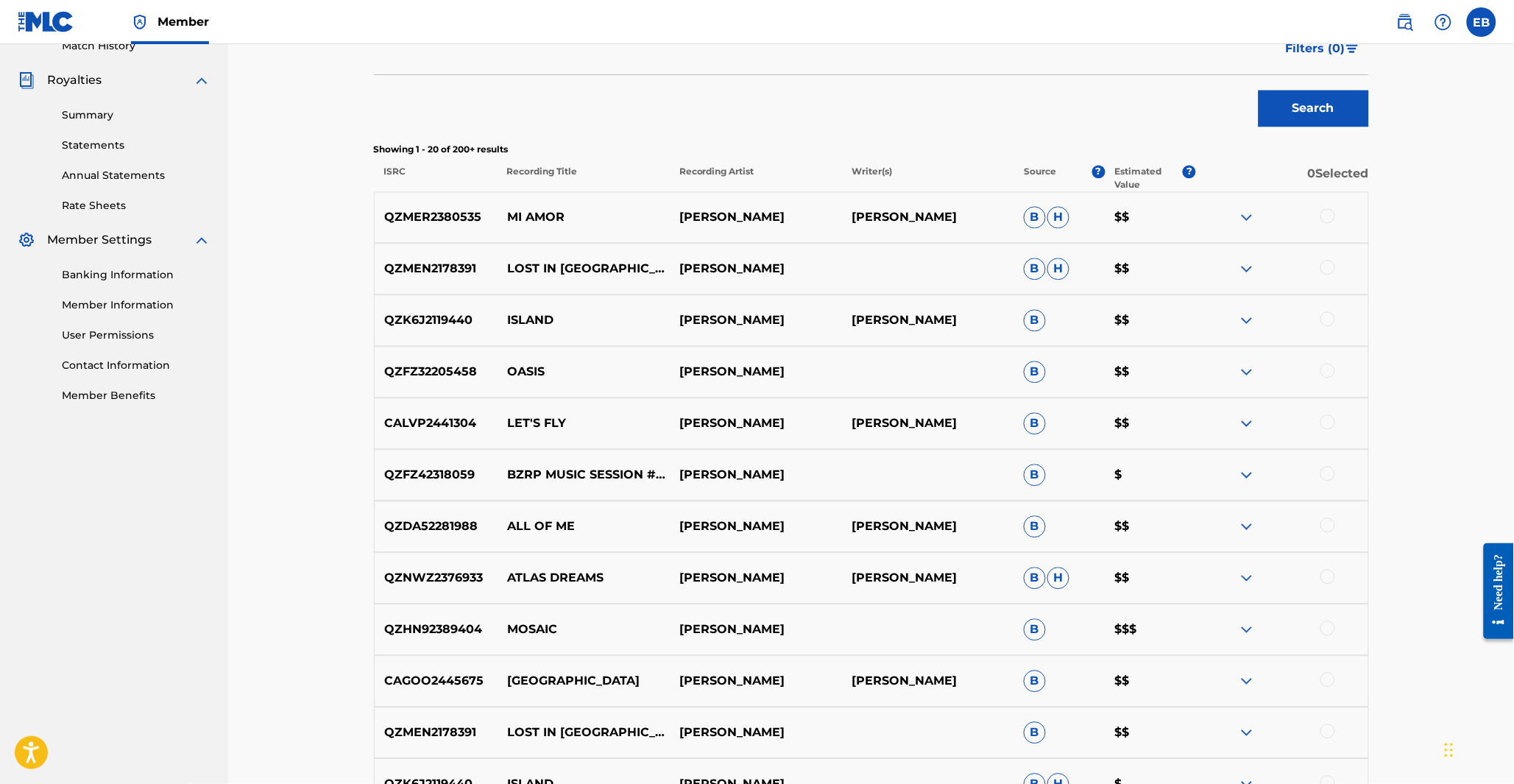
click at [859, 640] on div "Matching Tool The Matching Tool allows Members to match sound recordings to wor…" at bounding box center [872, 496] width 995 height 1672
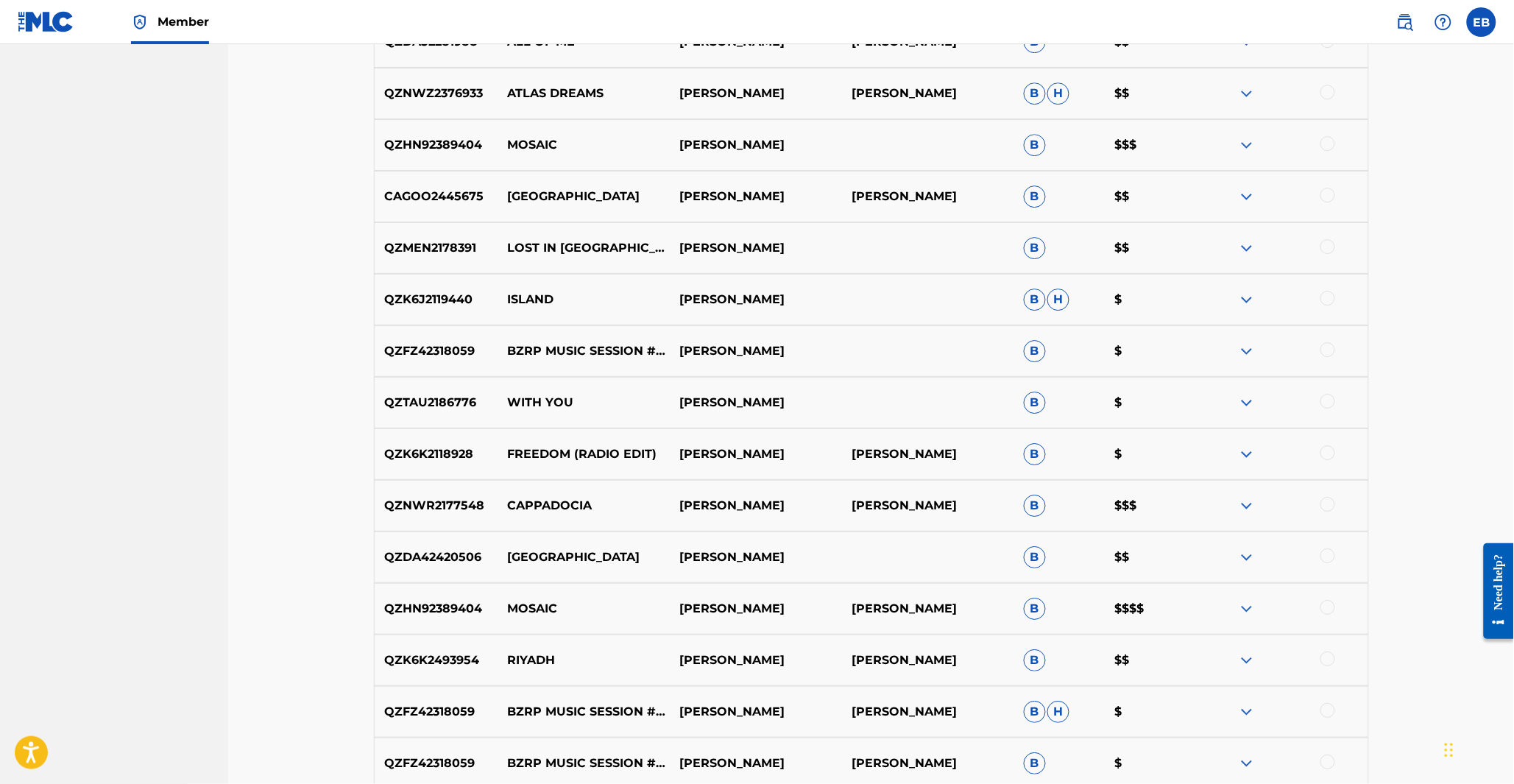
scroll to position [1529, 0]
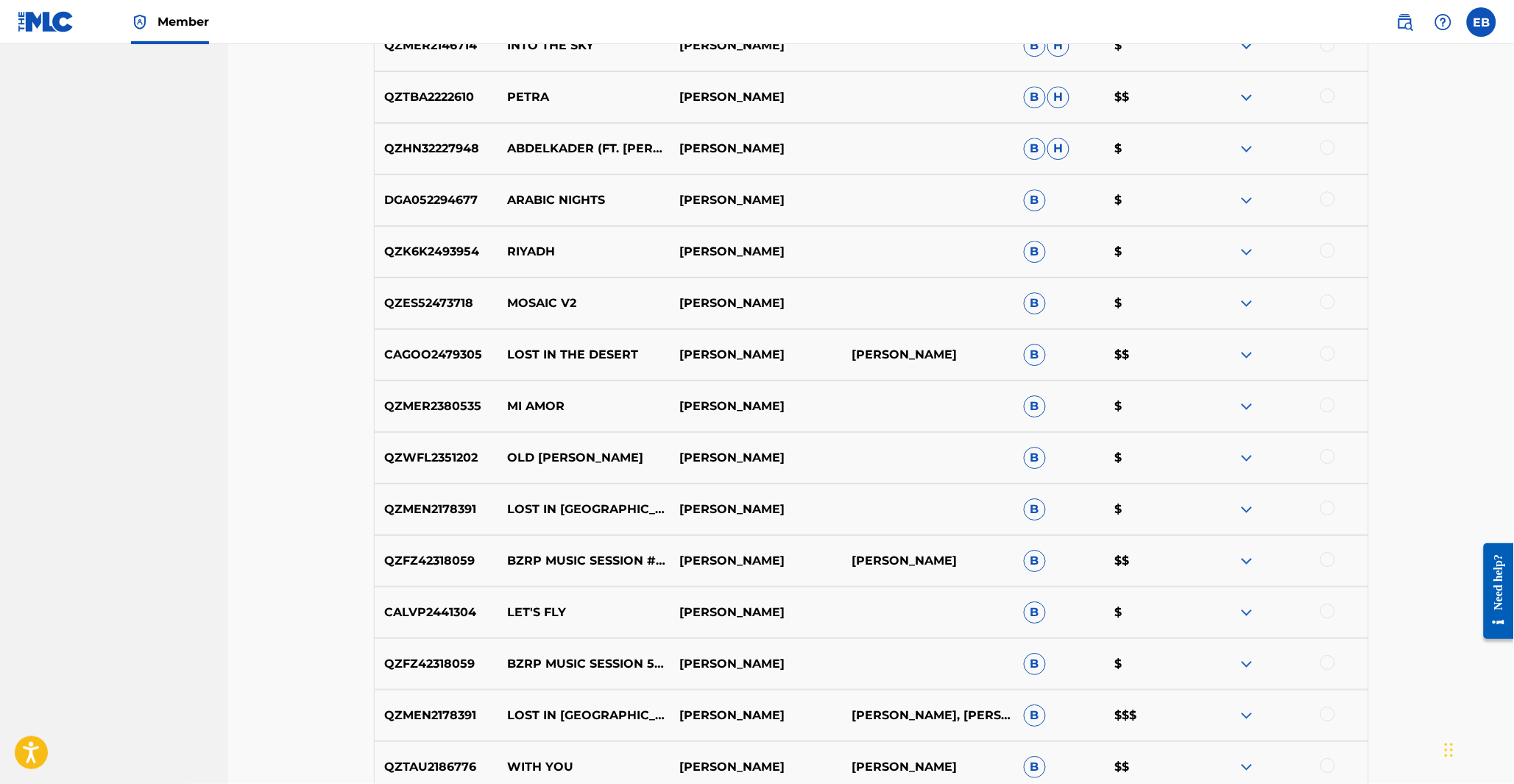
scroll to position [3616, 0]
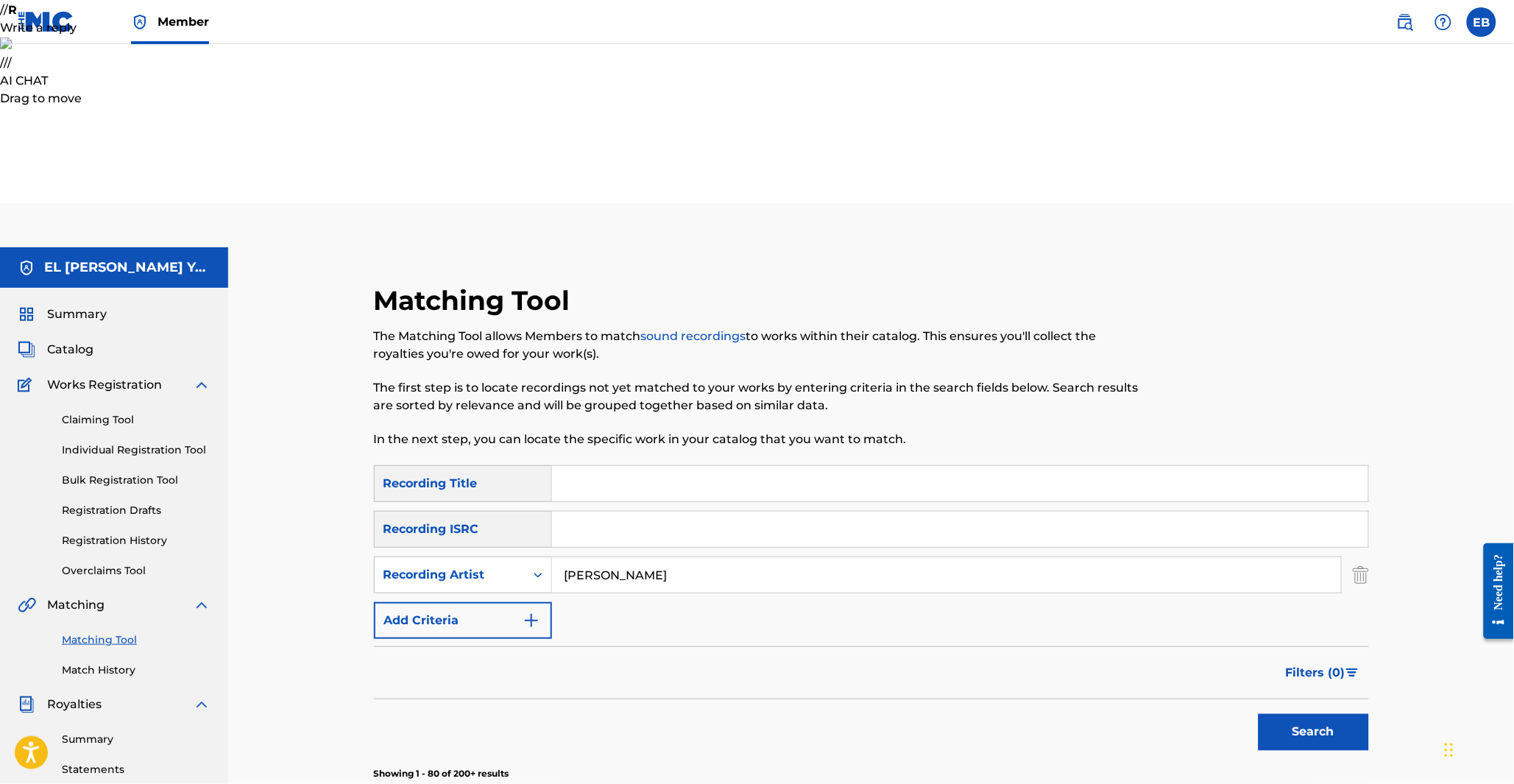
scroll to position [158, 0]
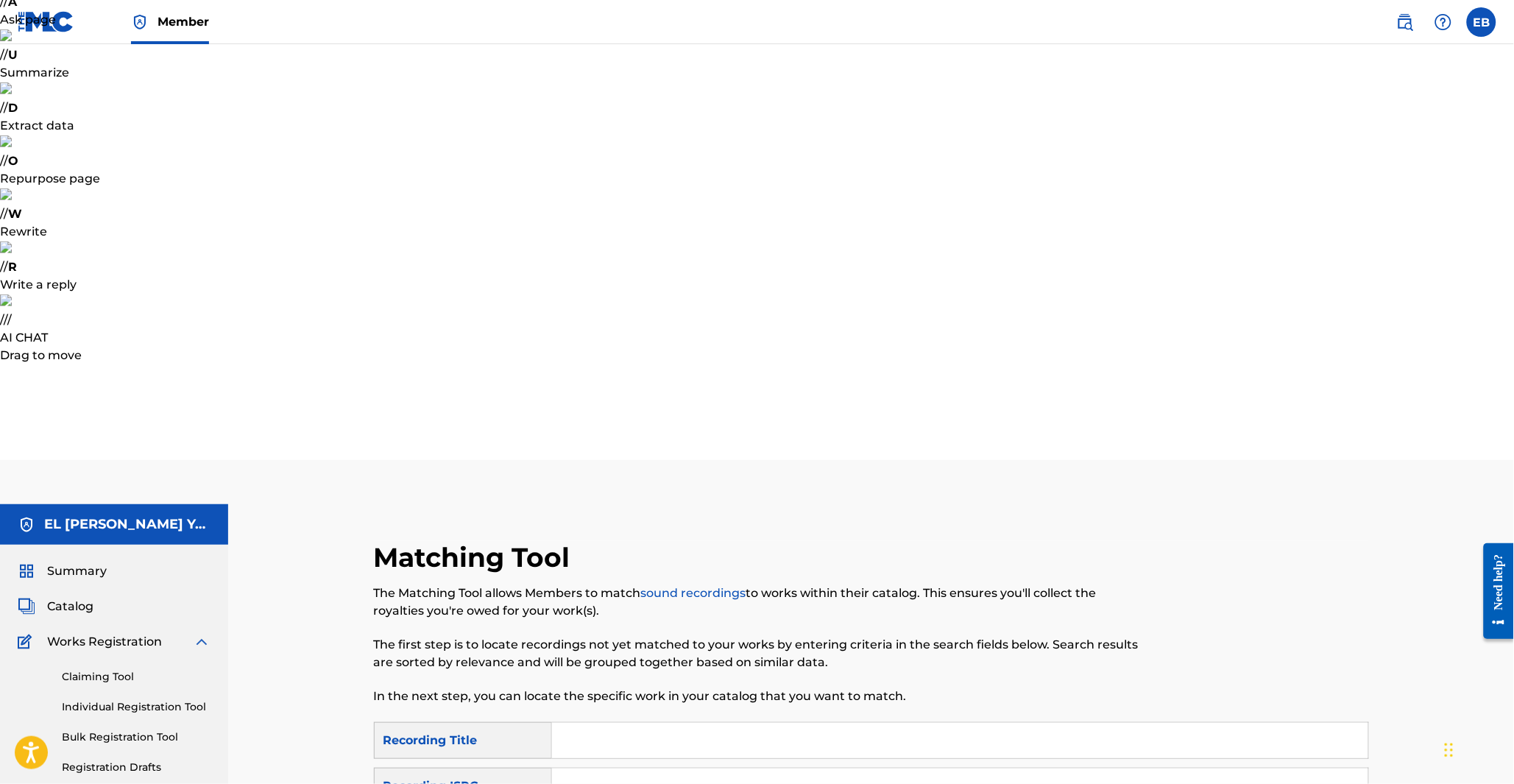
click at [631, 769] on input "Search Form" at bounding box center [960, 786] width 817 height 35
type input "arabic soul"
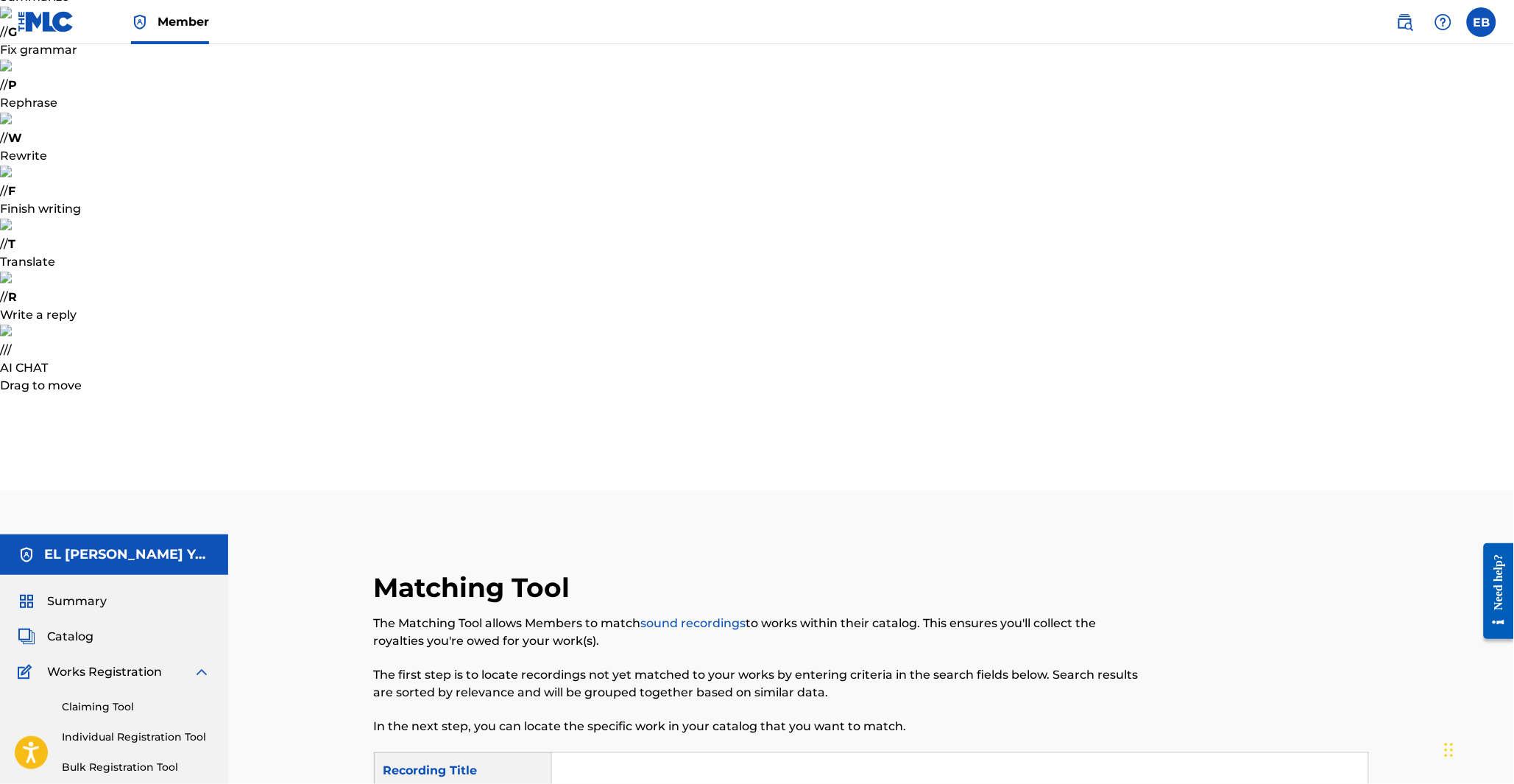
drag, startPoint x: 639, startPoint y: 201, endPoint x: 550, endPoint y: 195, distance: 89.2
click at [599, 753] on input "Search Form" at bounding box center [960, 770] width 817 height 35
paste input "arabic soul"
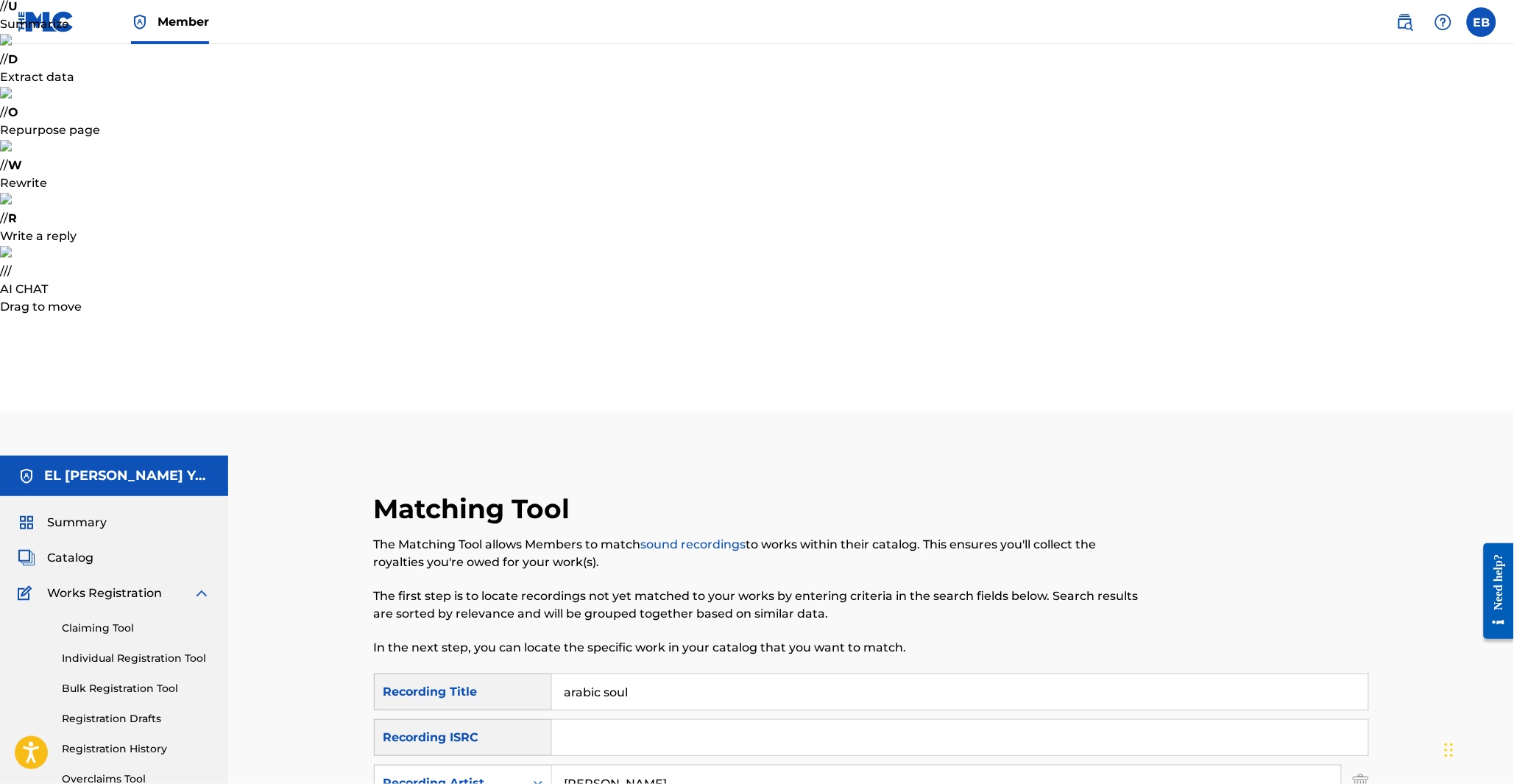
scroll to position [210, 0]
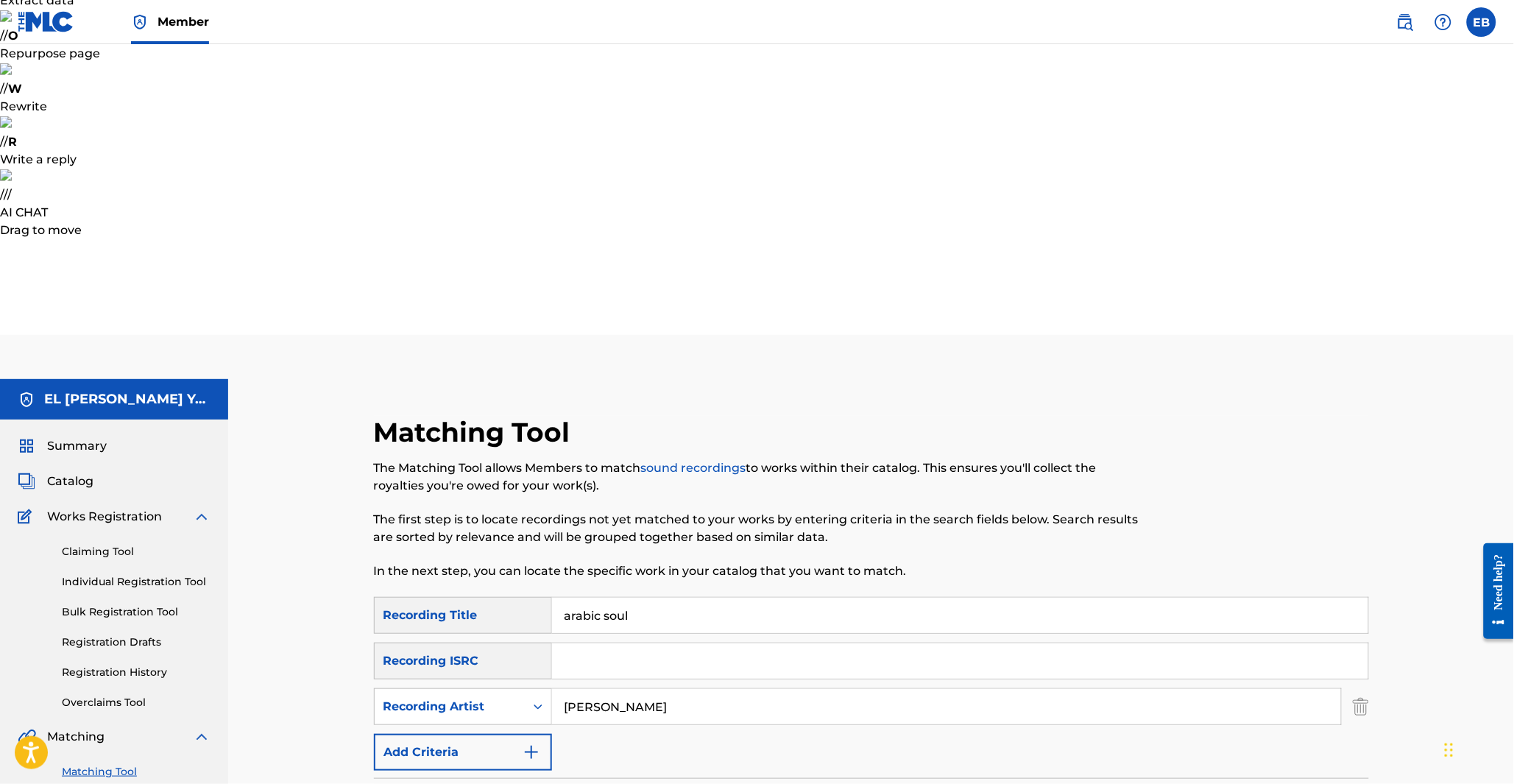
scroll to position [292, 0]
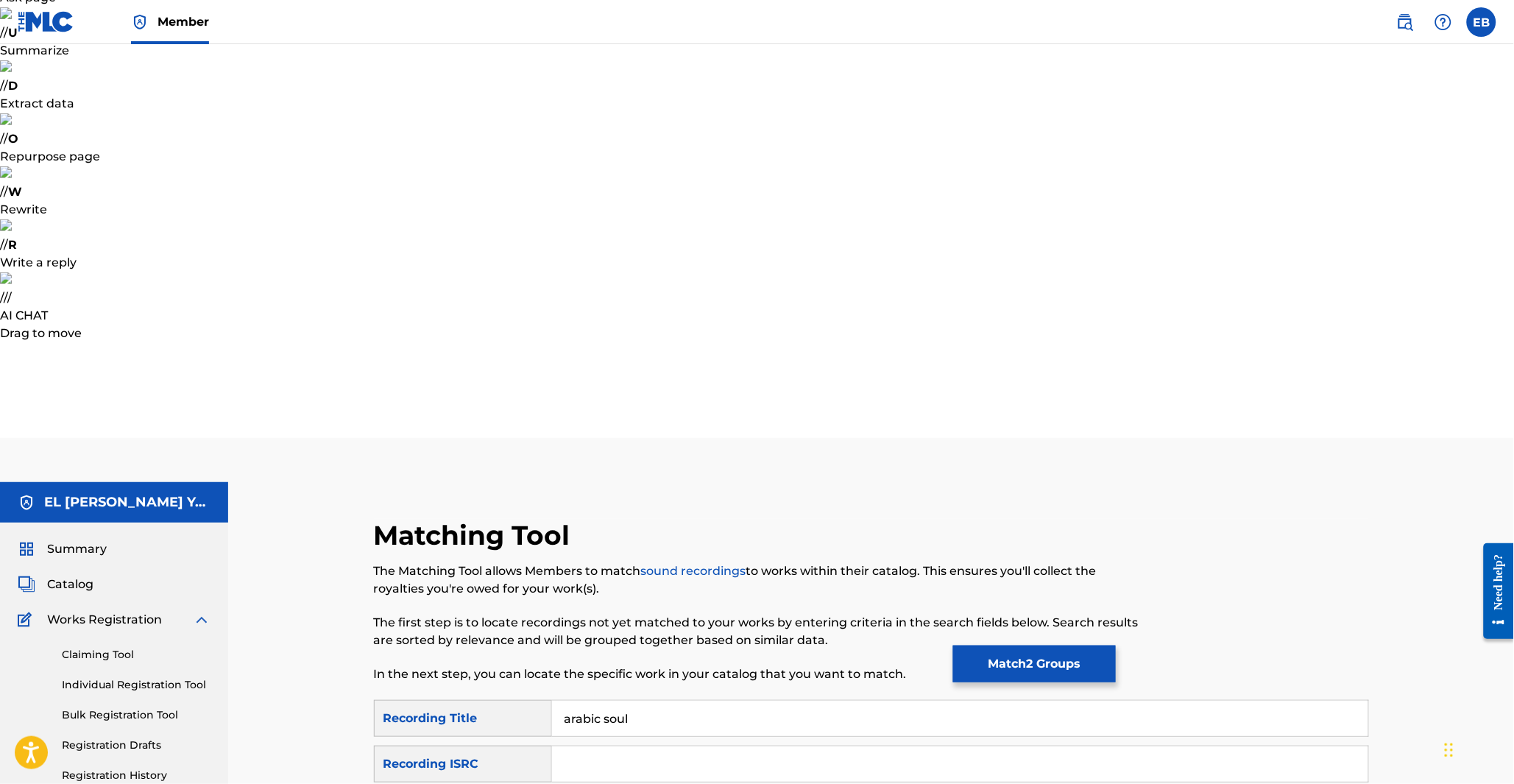
scroll to position [128, 0]
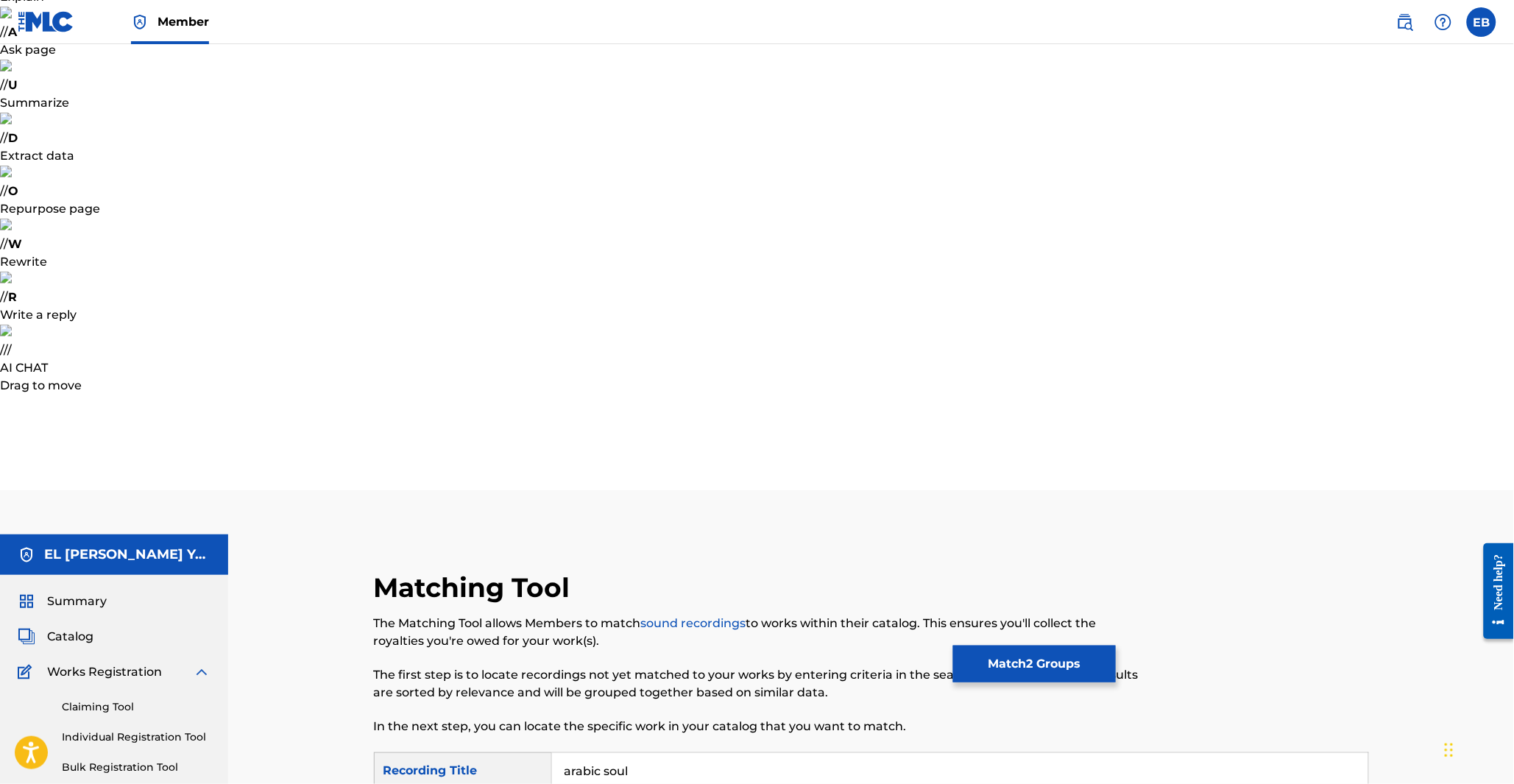
click at [616, 753] on input "arabic soul" at bounding box center [960, 770] width 817 height 35
type input "arabic nights"
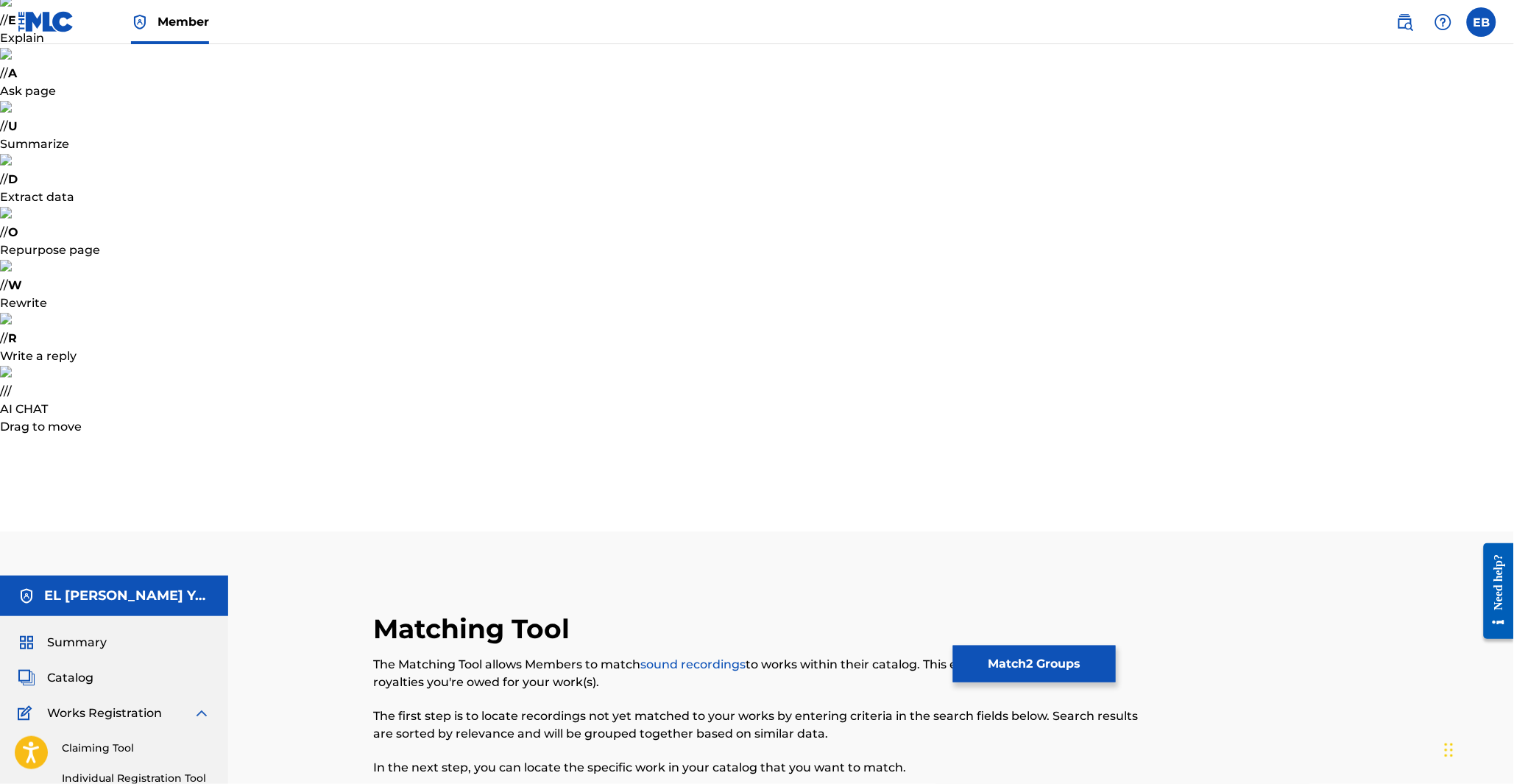
scroll to position [33, 0]
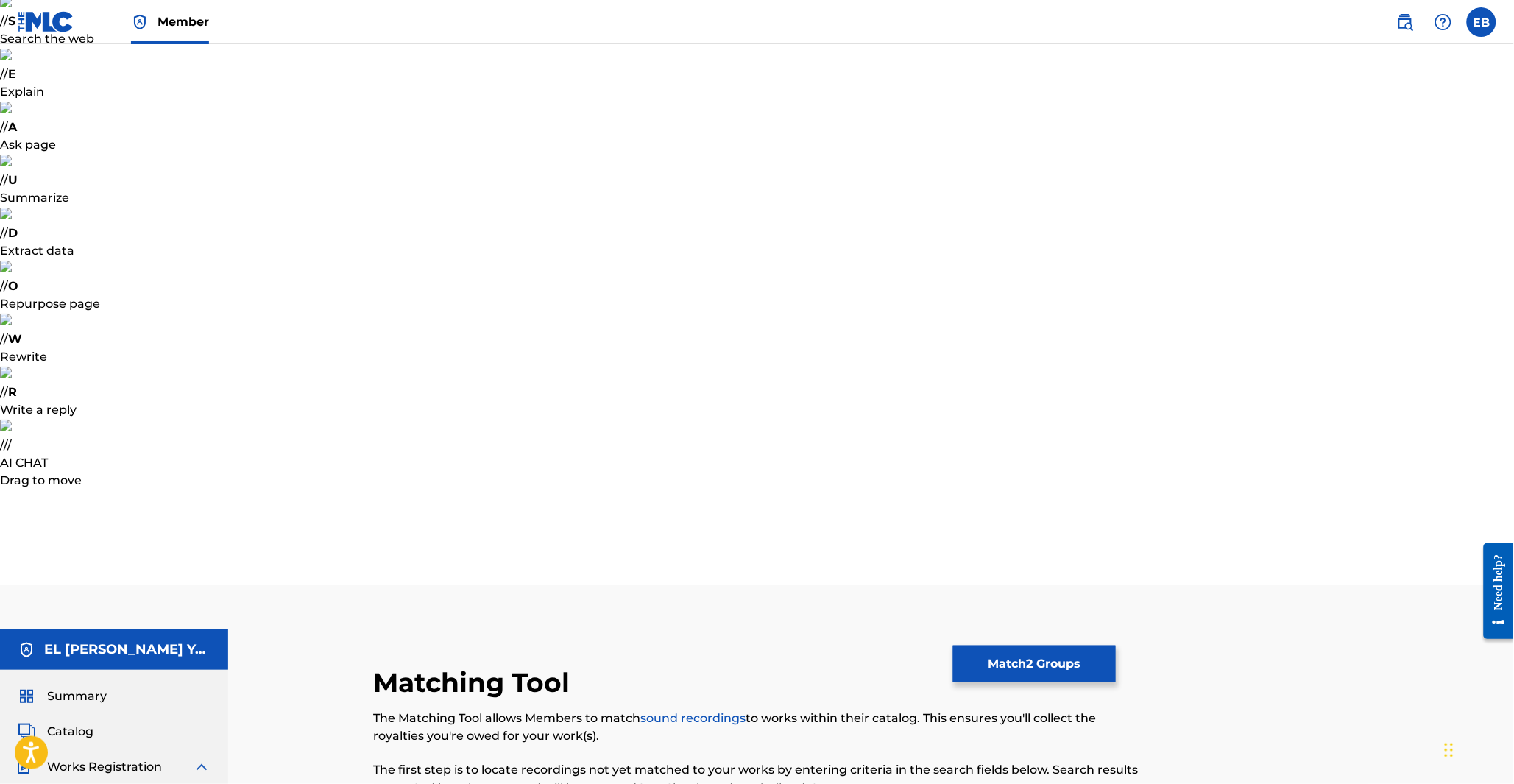
click at [1002, 664] on button "Match 2 Groups" at bounding box center [1034, 664] width 163 height 37
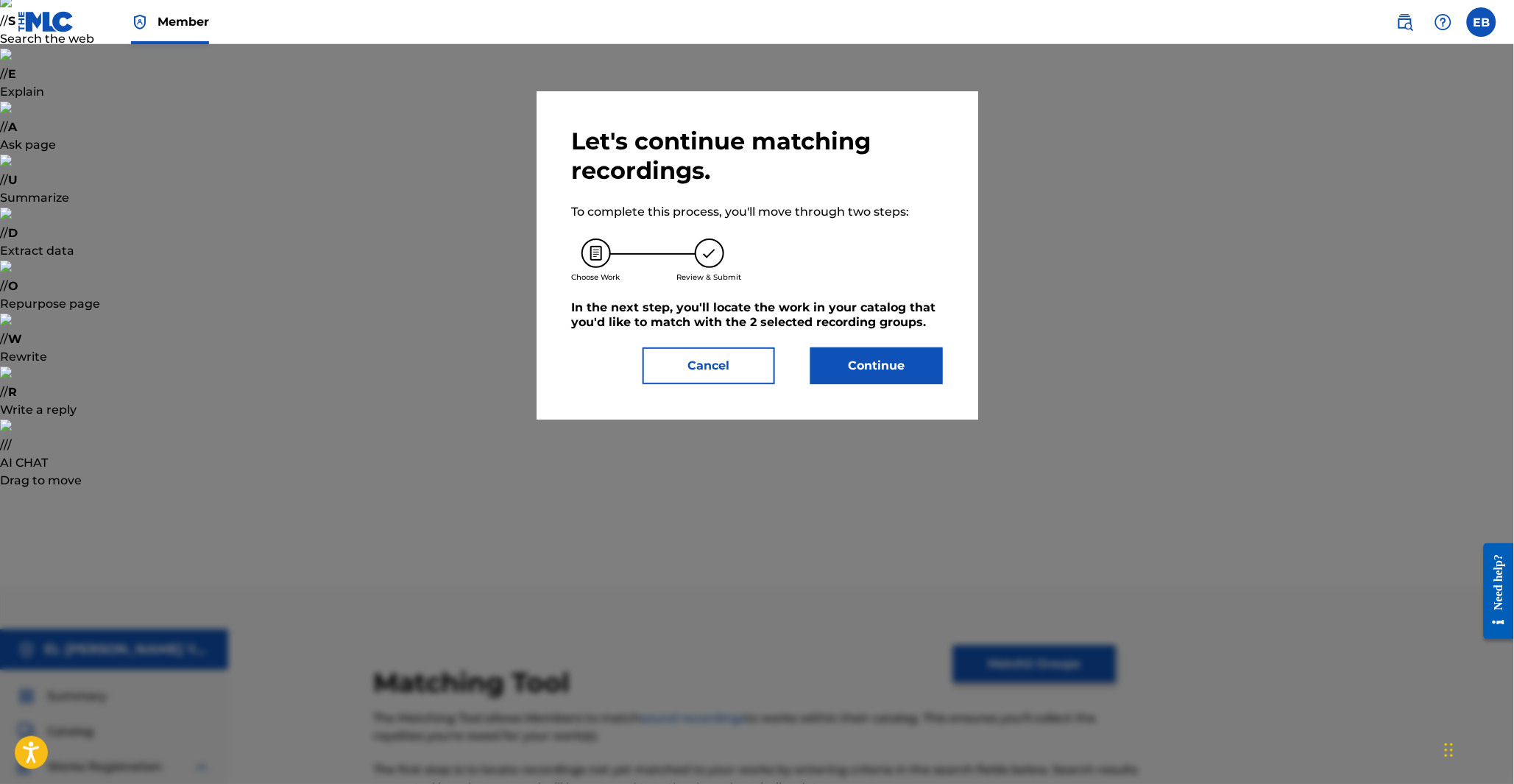
click at [884, 368] on button "Continue" at bounding box center [876, 366] width 133 height 37
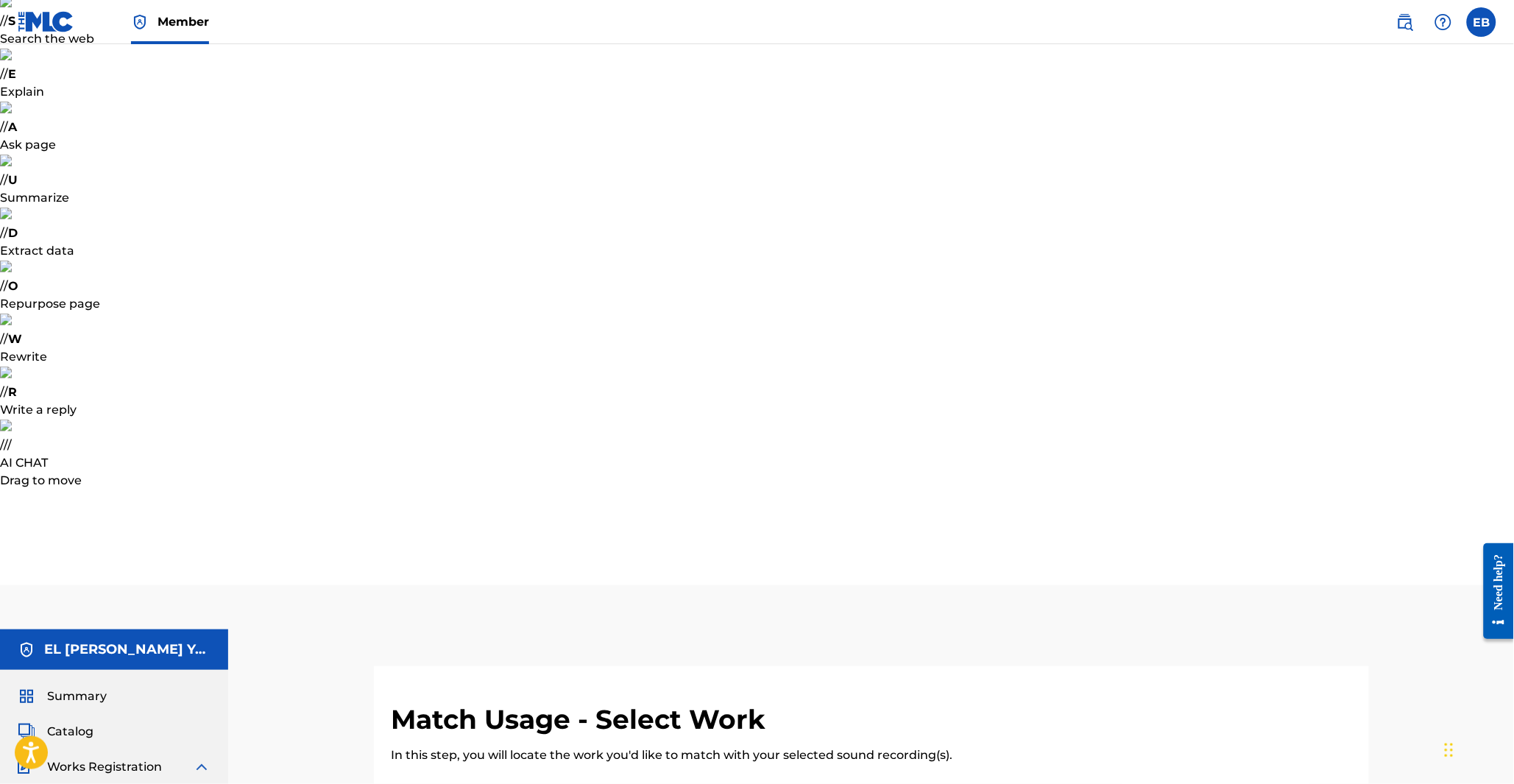
type input "arabic nights"
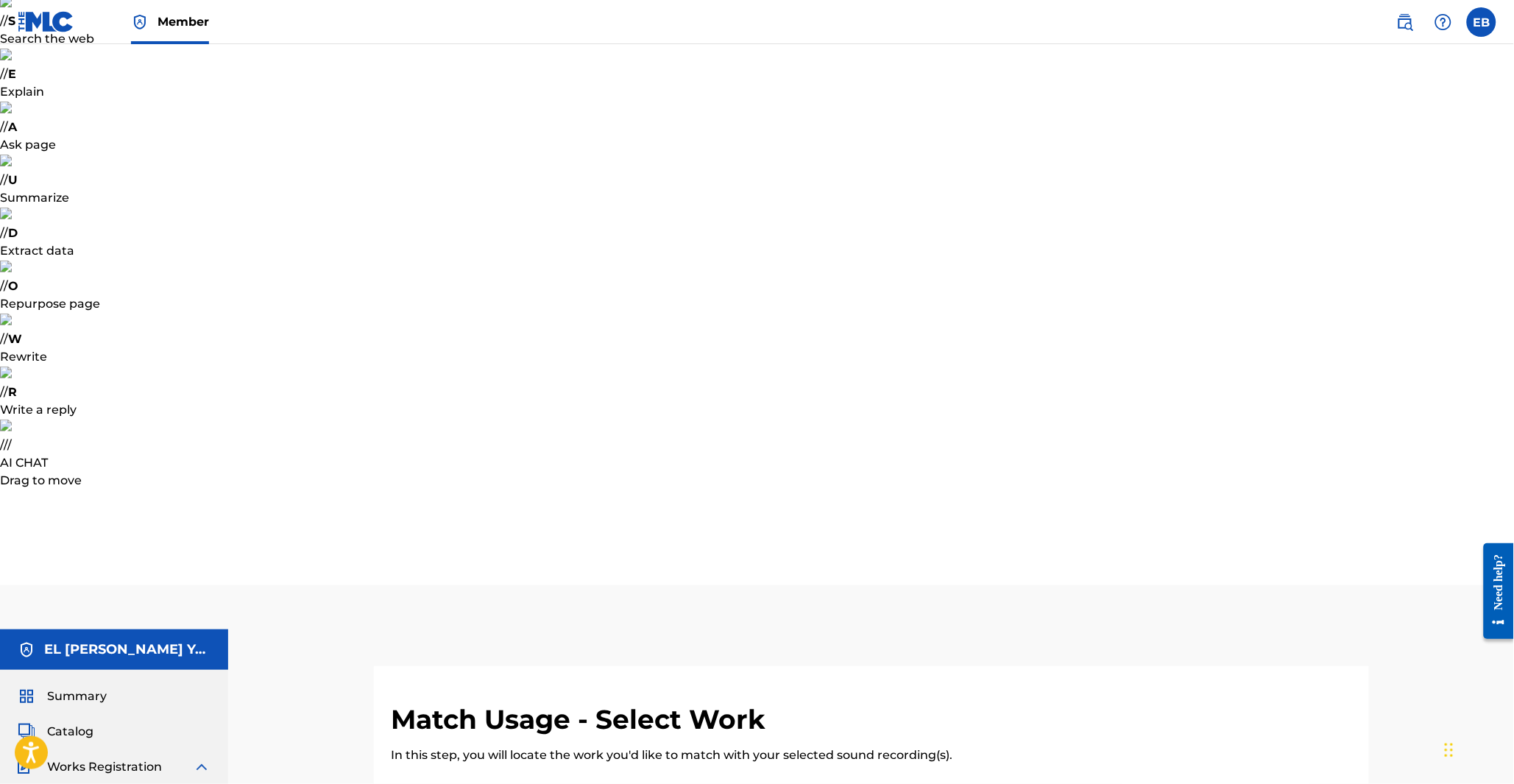
type input "mehdi bakkali"
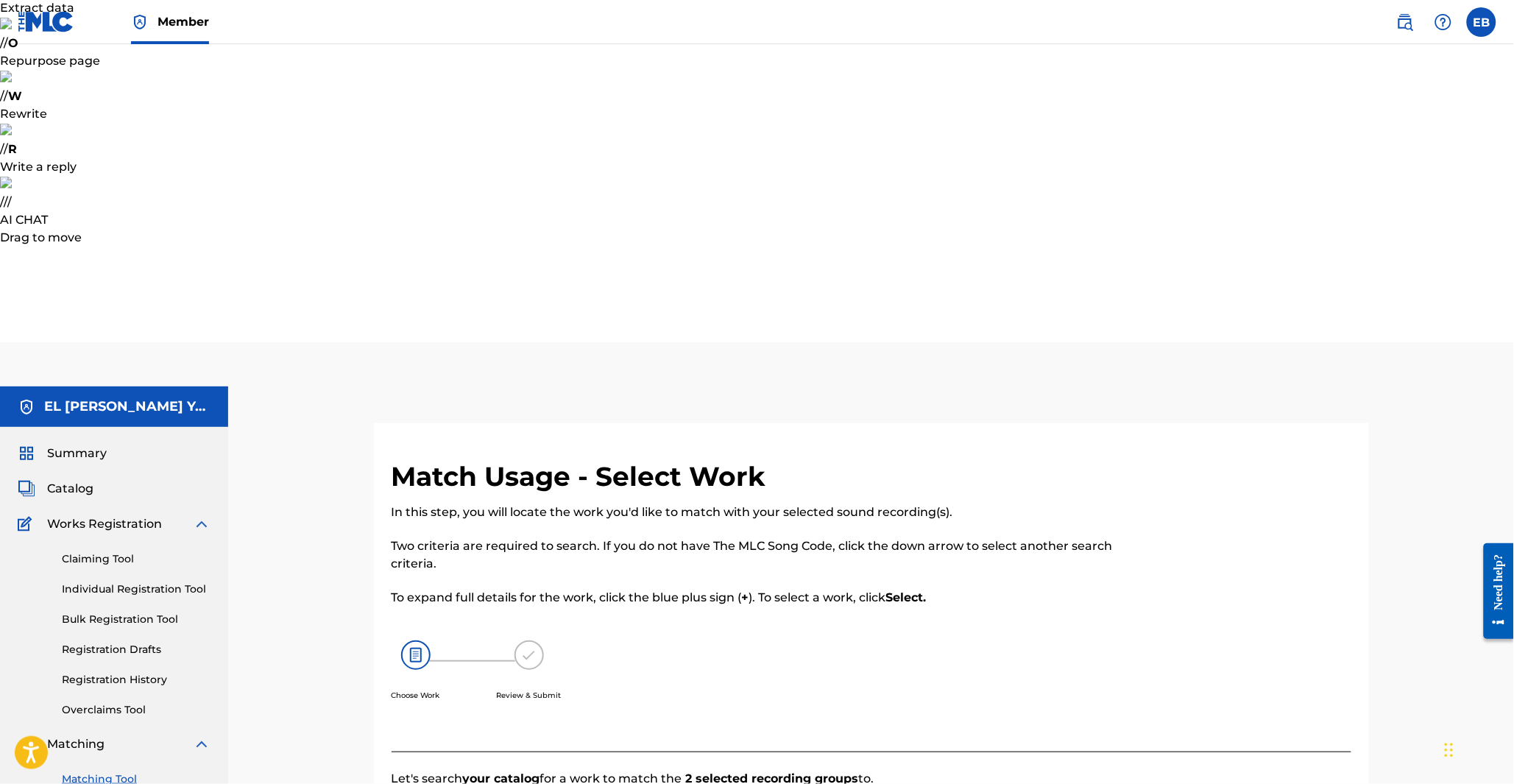
scroll to position [278, 0]
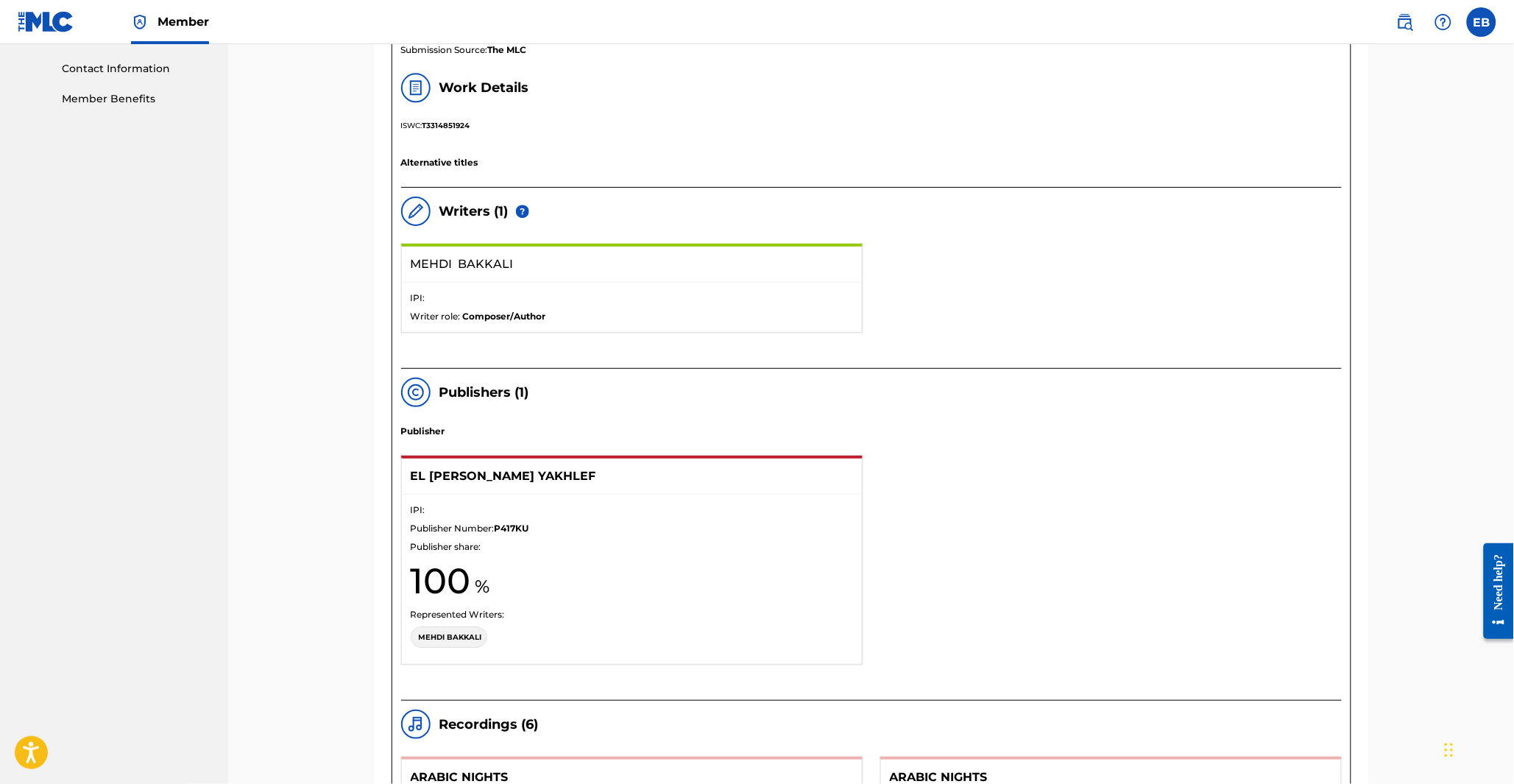
scroll to position [1342, 0]
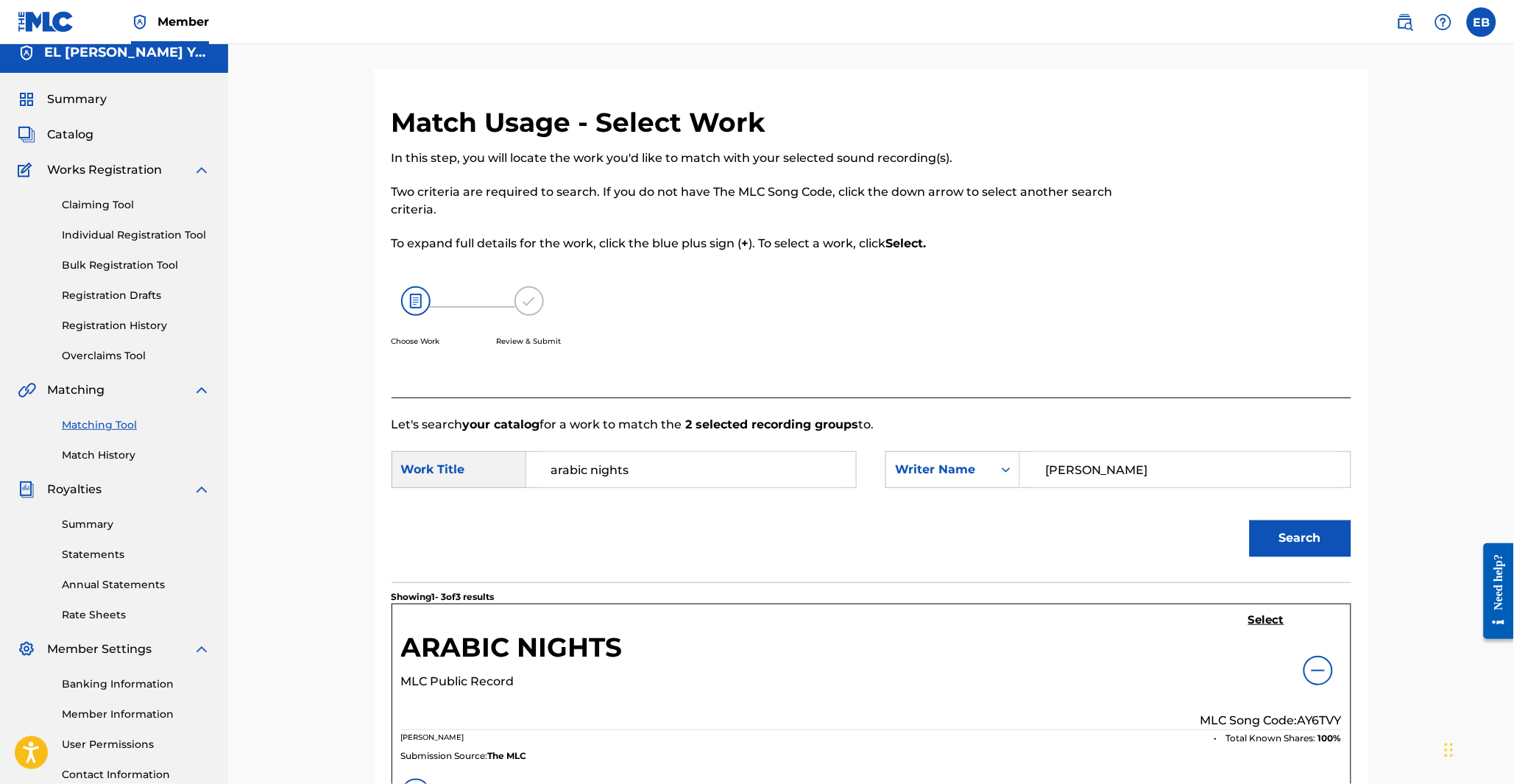
scroll to position [360, 0]
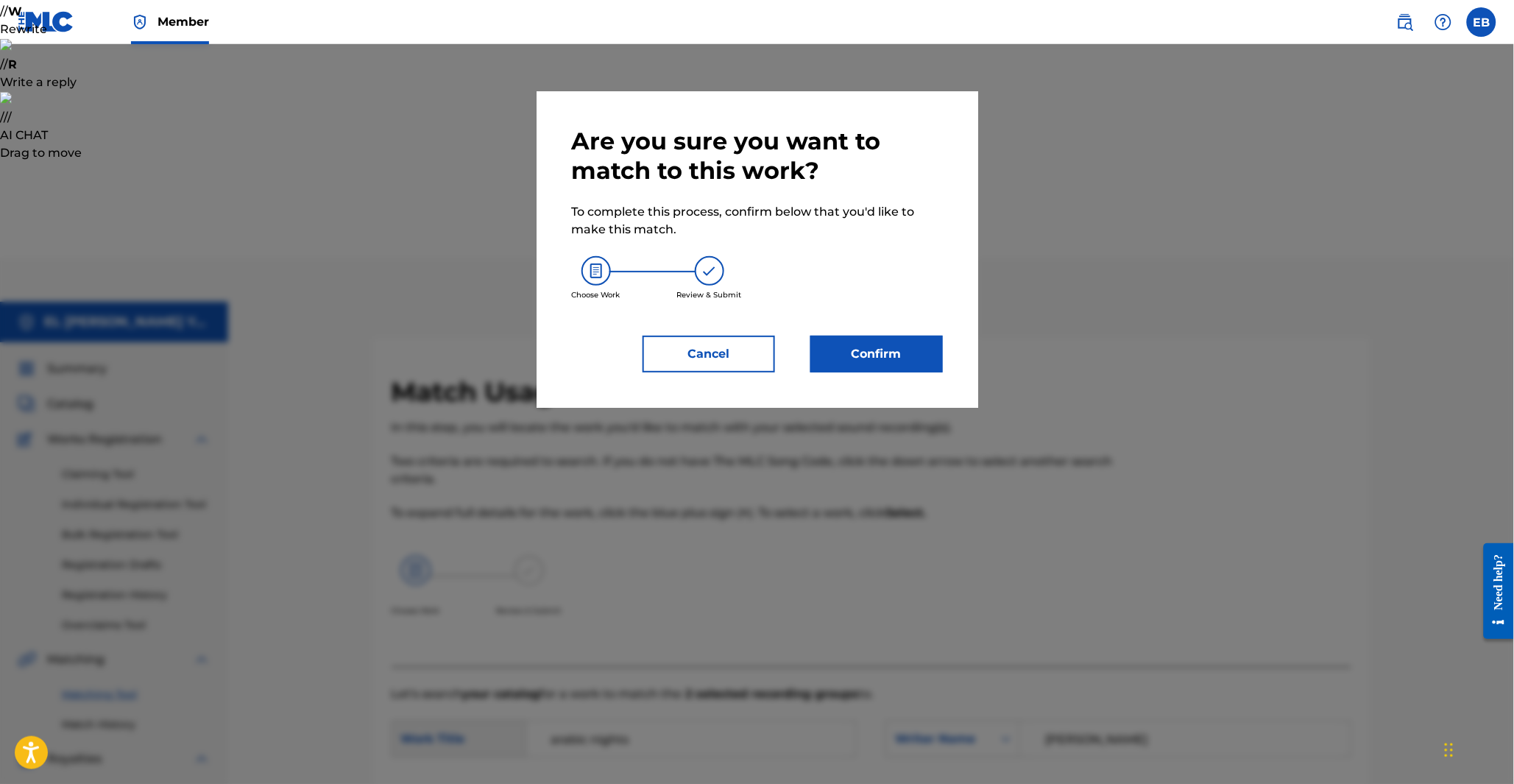
click at [904, 350] on button "Confirm" at bounding box center [876, 354] width 133 height 37
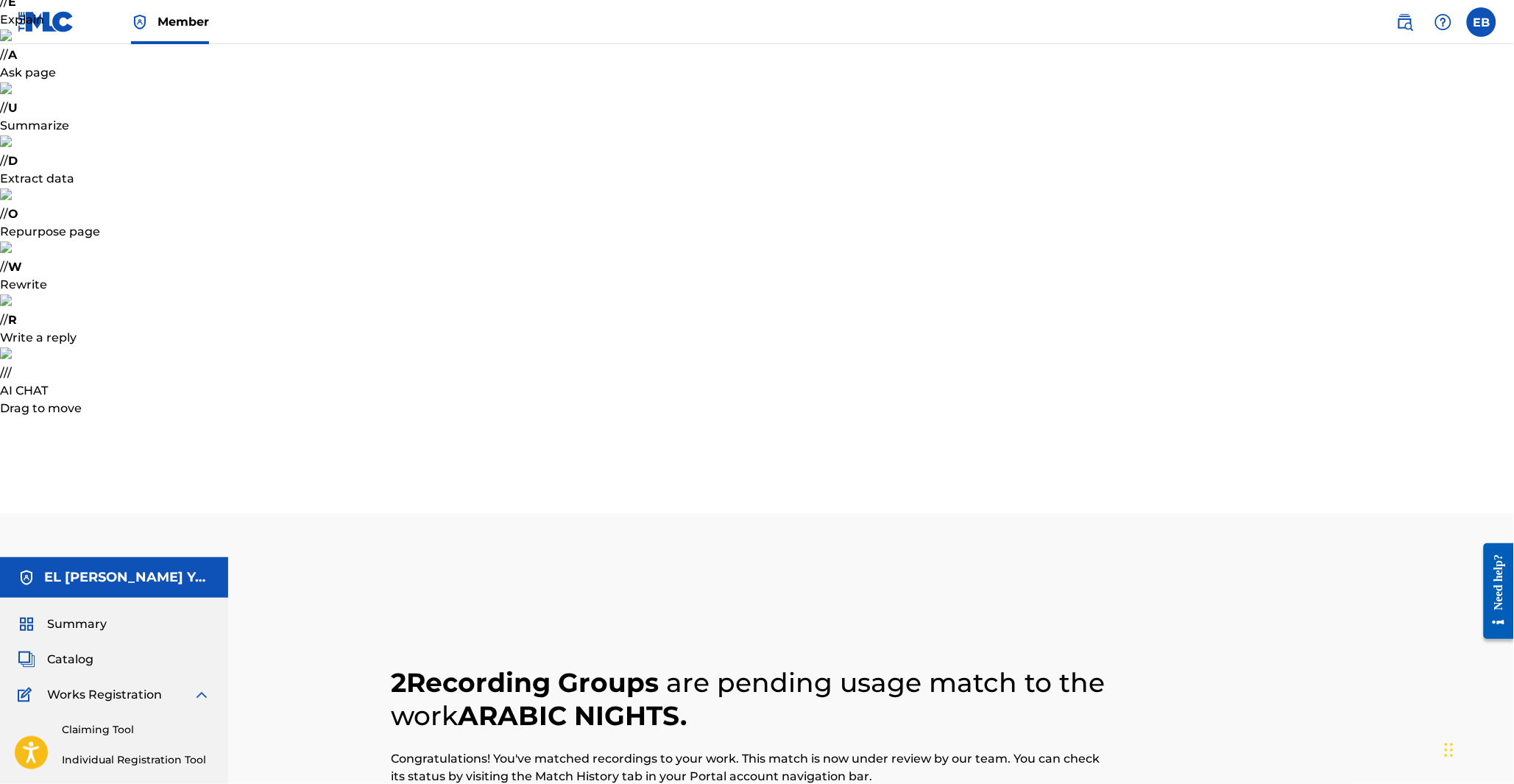
scroll to position [0, 0]
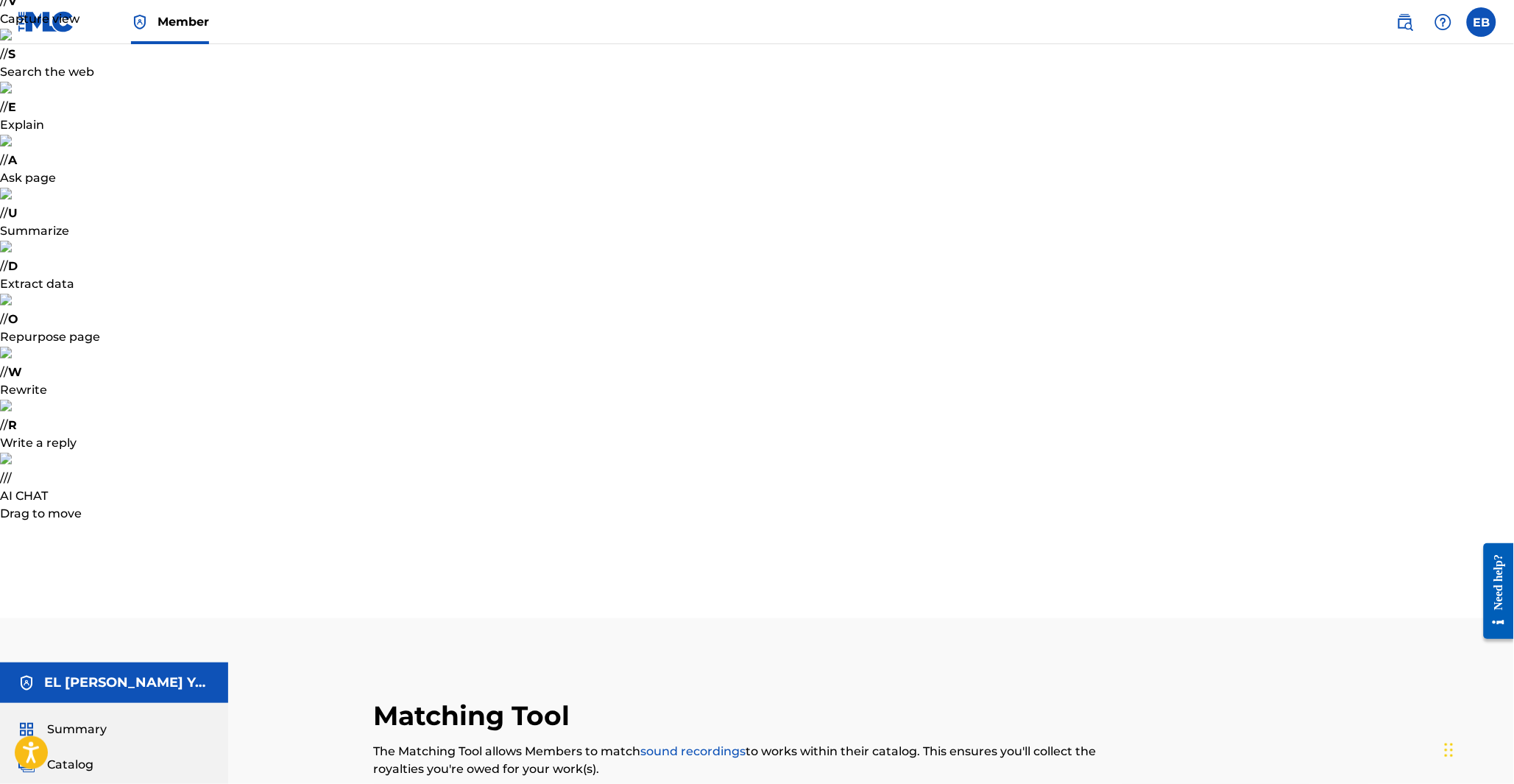
drag, startPoint x: 525, startPoint y: 391, endPoint x: 619, endPoint y: 364, distance: 97.8
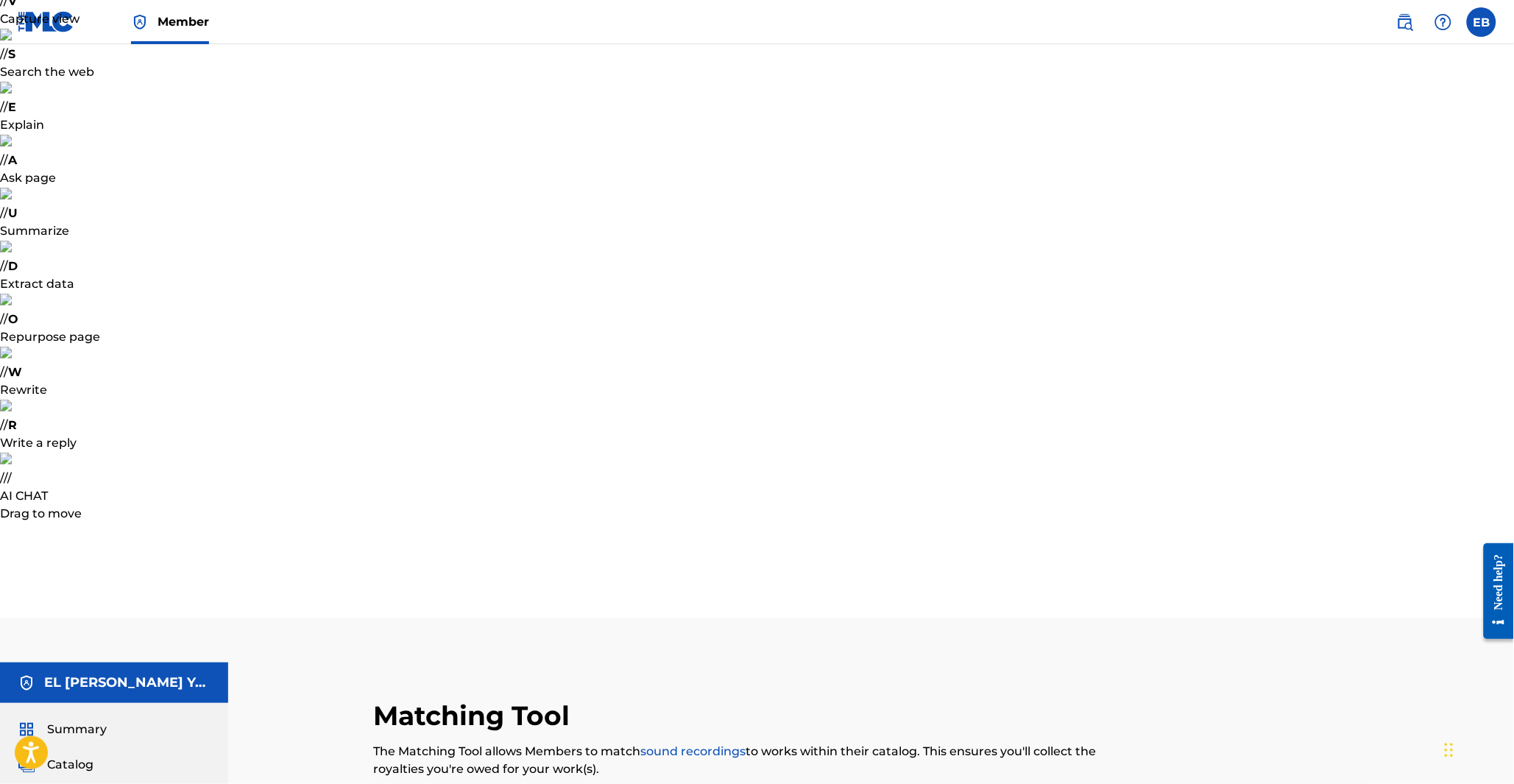
type input "mehdi yakin"
type input "ARABIC SOUL"
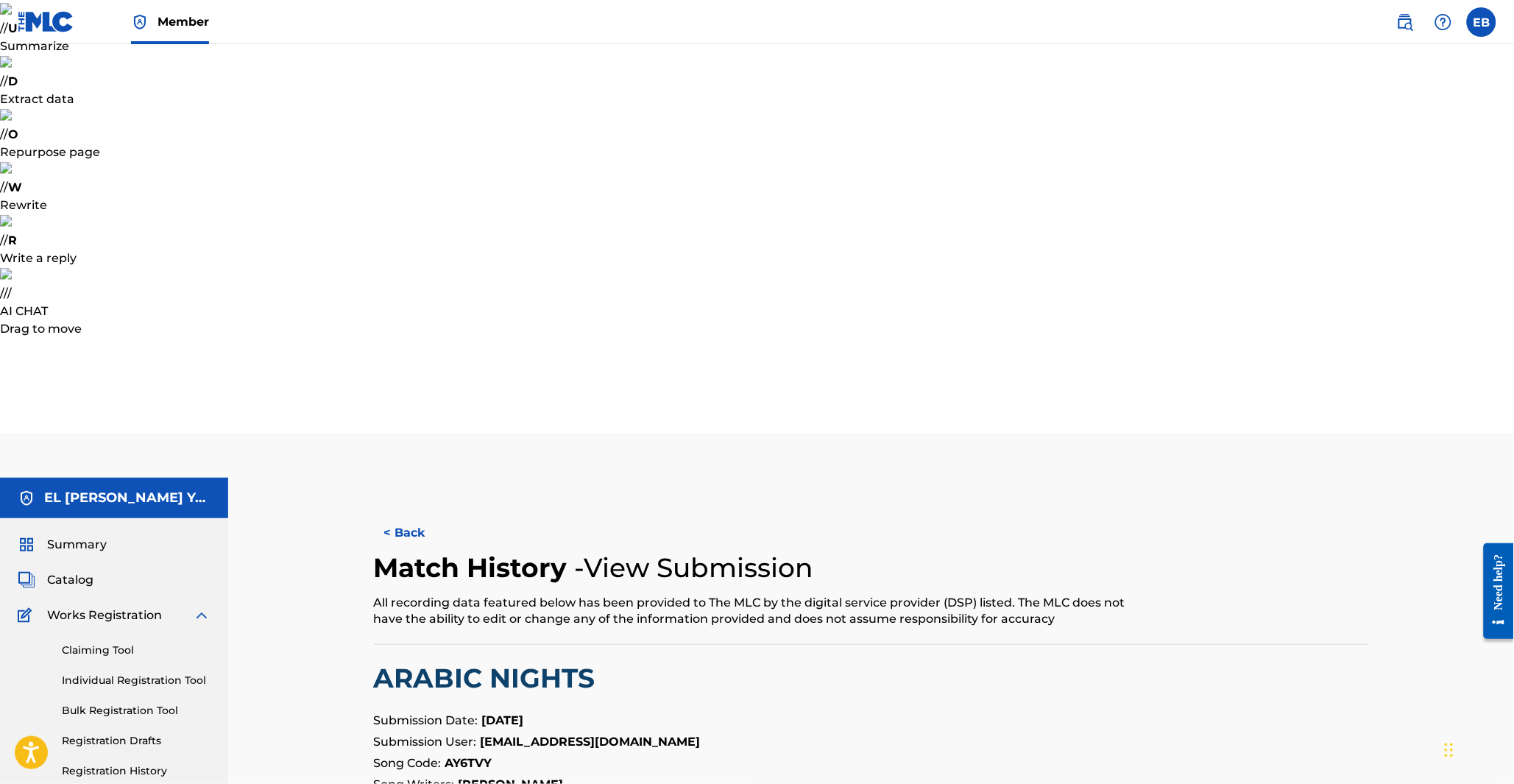
scroll to position [128, 0]
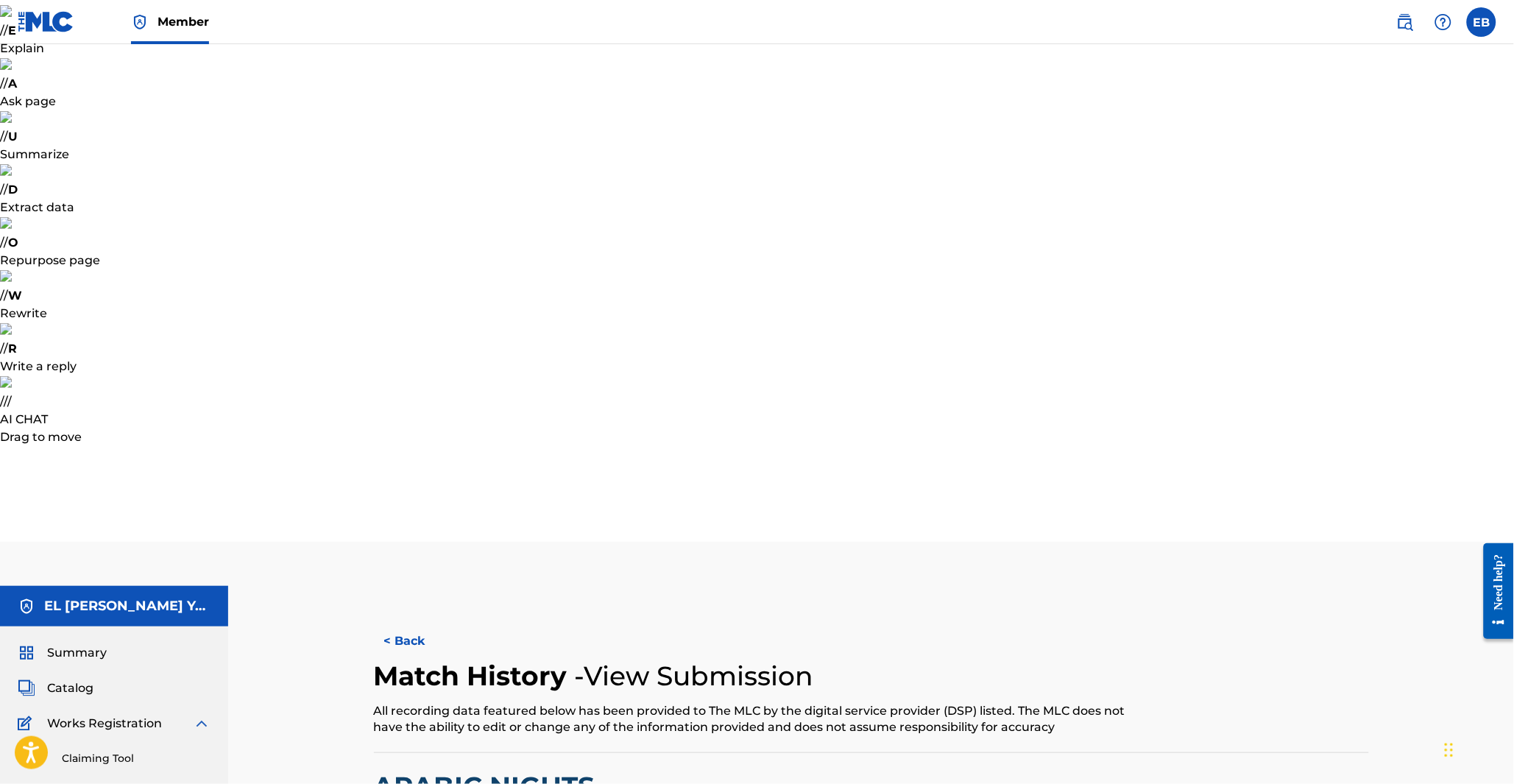
scroll to position [81, 0]
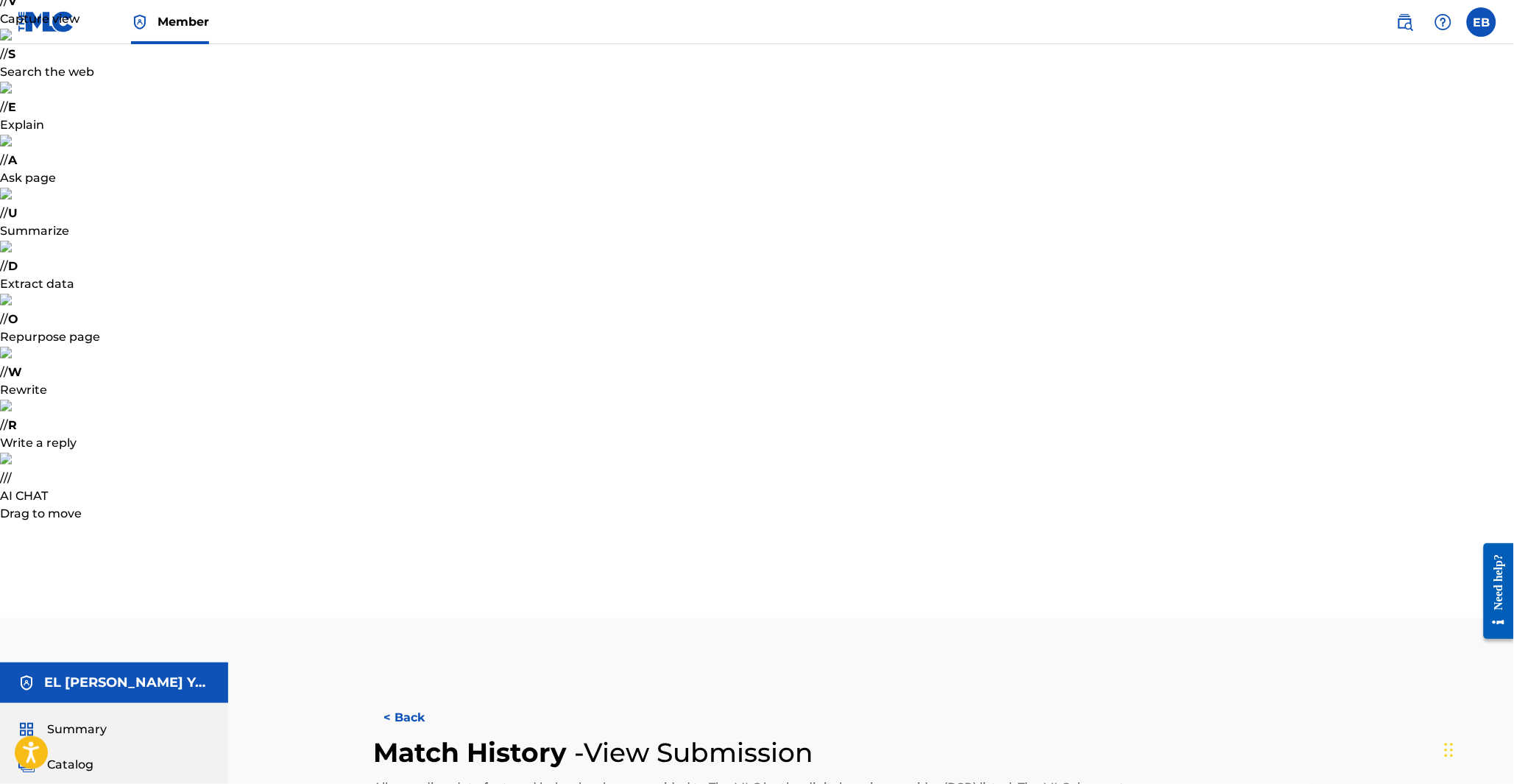
copy div "DGA052294677"
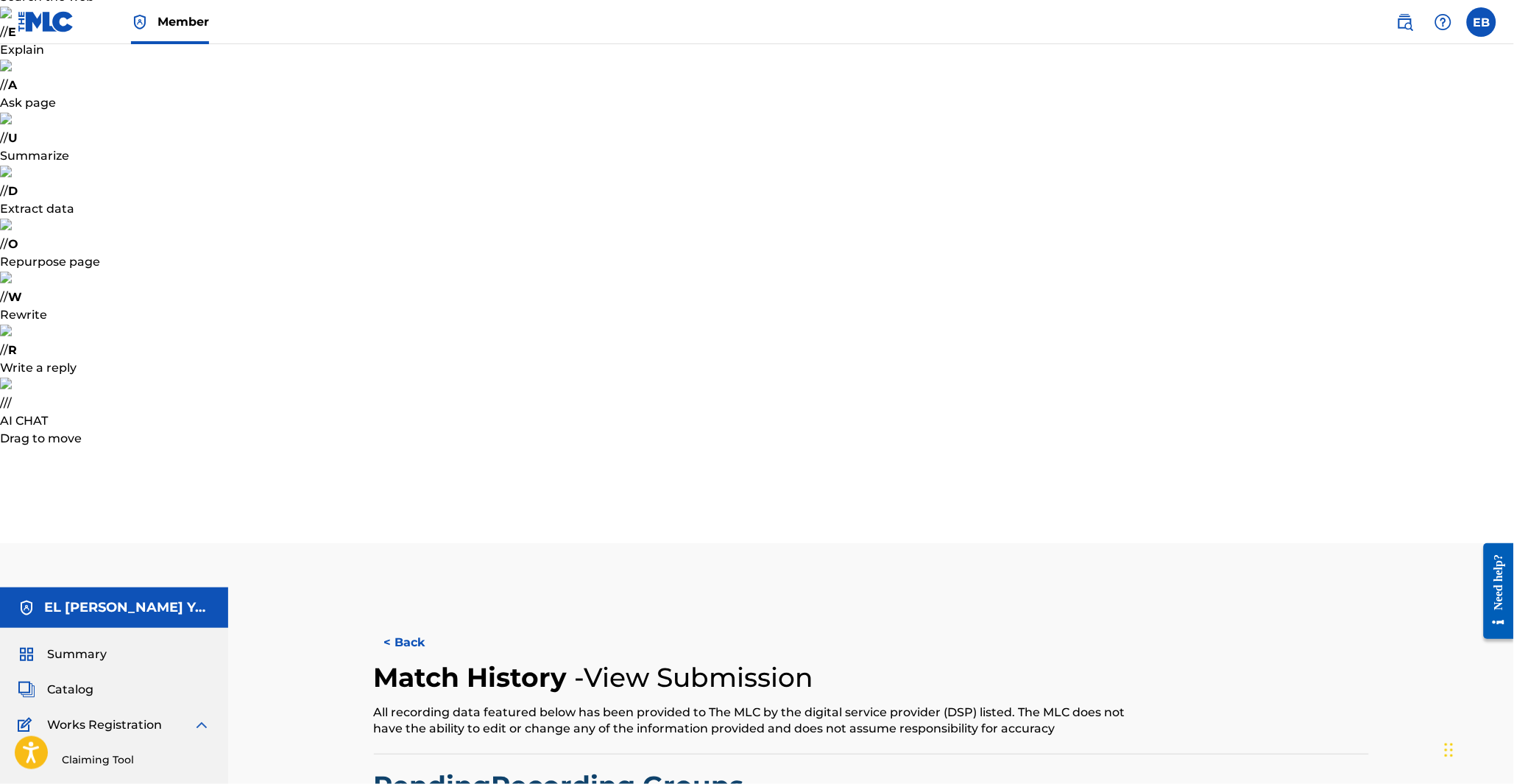
scroll to position [81, 0]
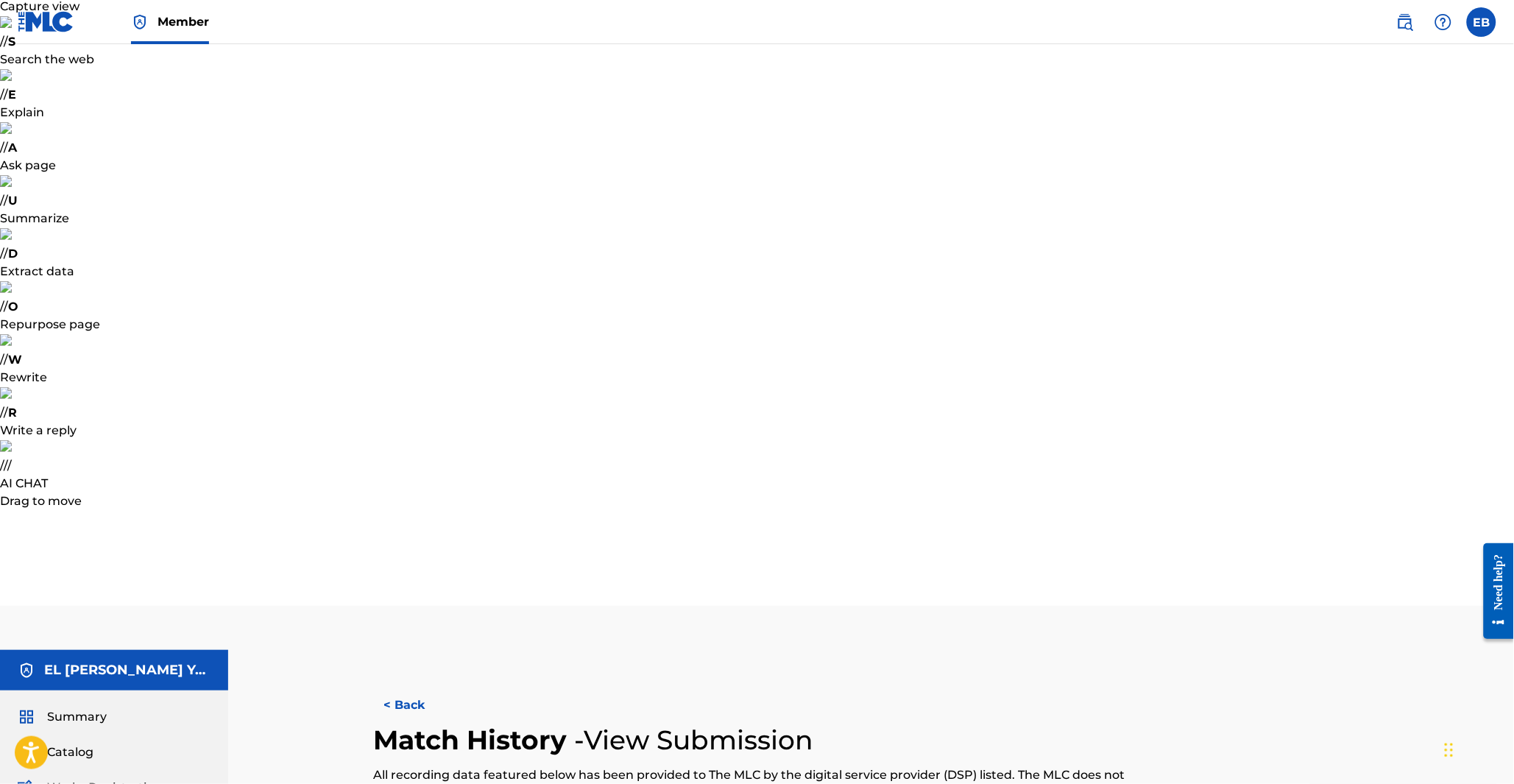
scroll to position [0, 0]
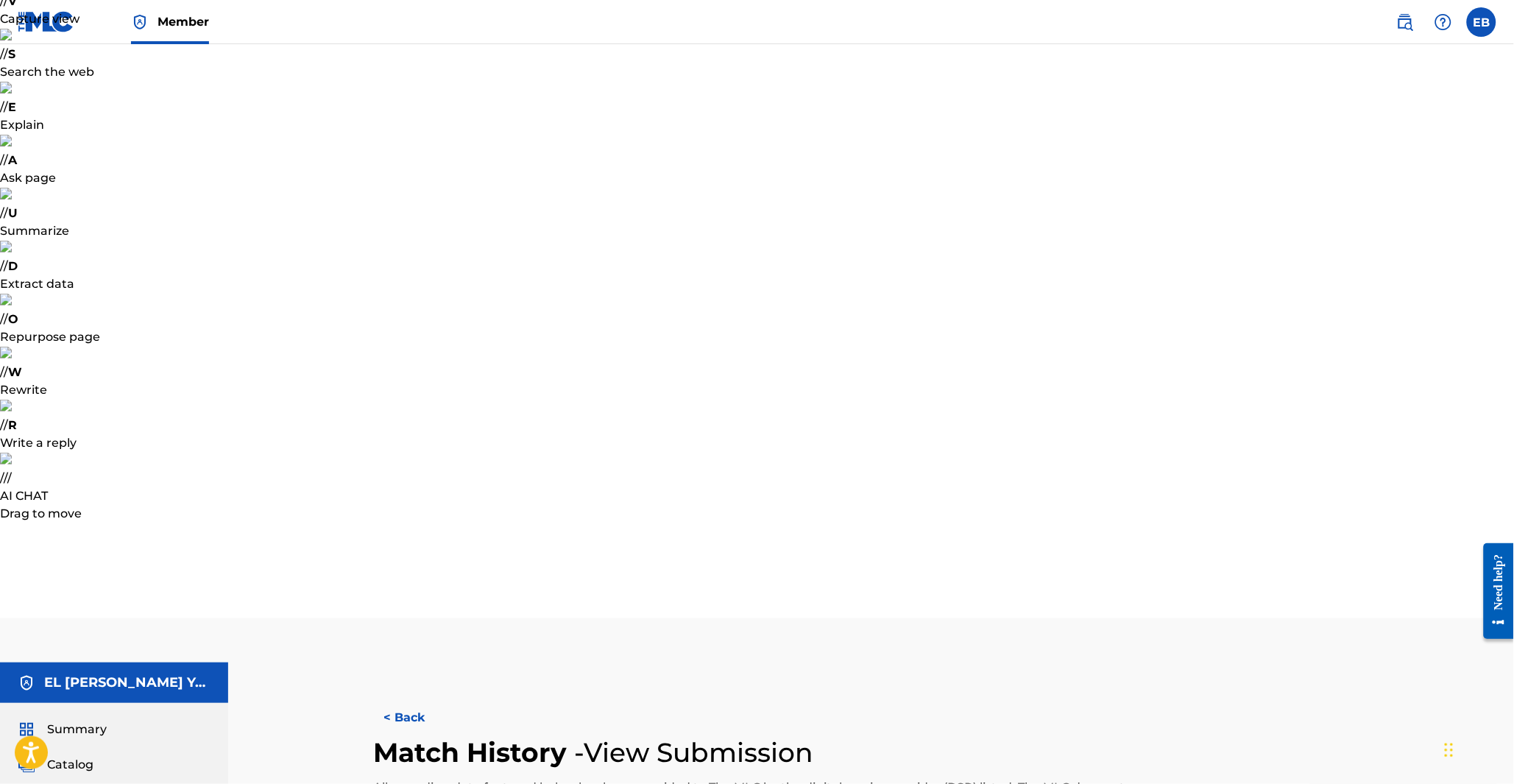
click at [411, 699] on button "< Back" at bounding box center [418, 717] width 89 height 37
click at [395, 699] on button "< Back" at bounding box center [418, 717] width 89 height 37
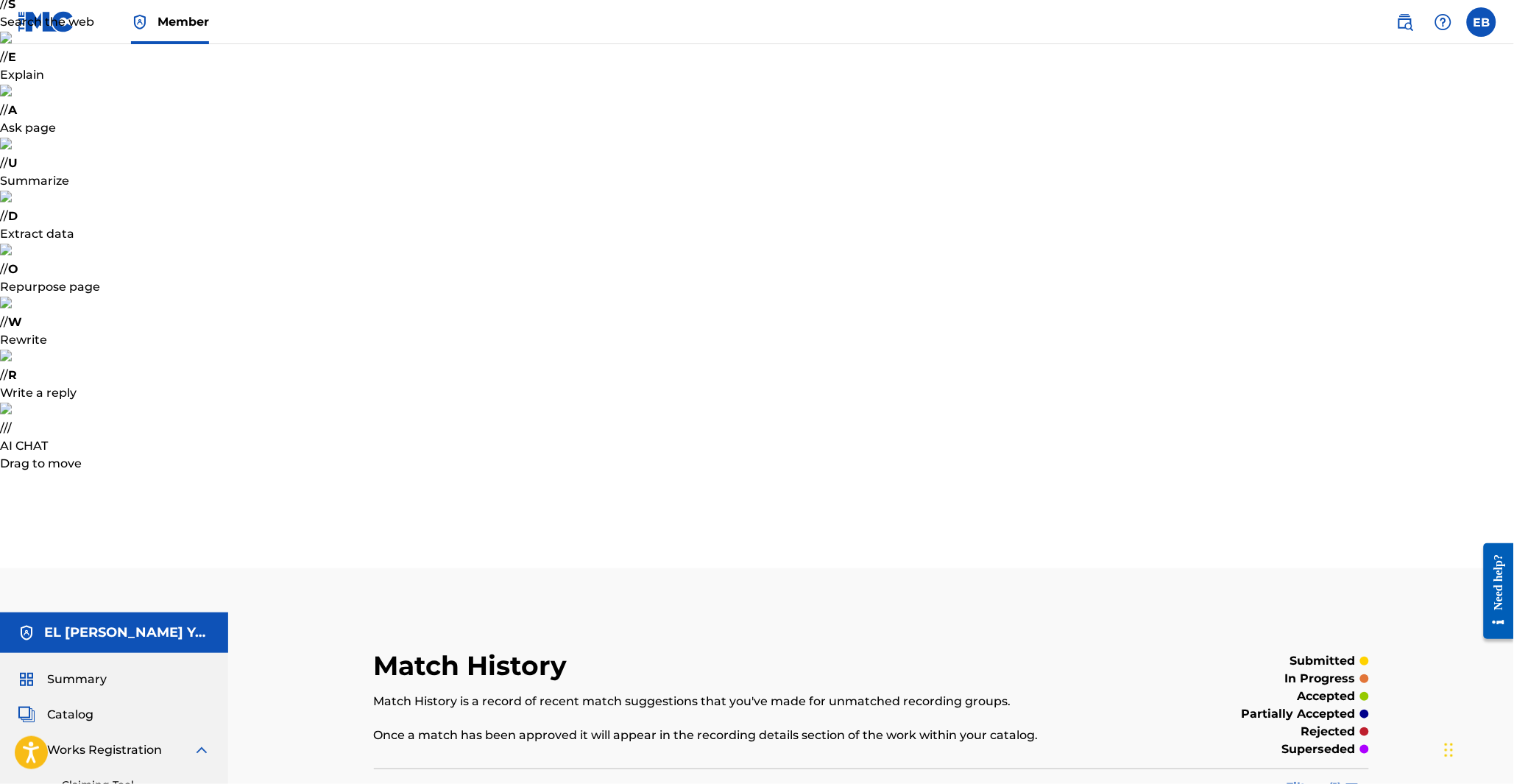
scroll to position [46, 0]
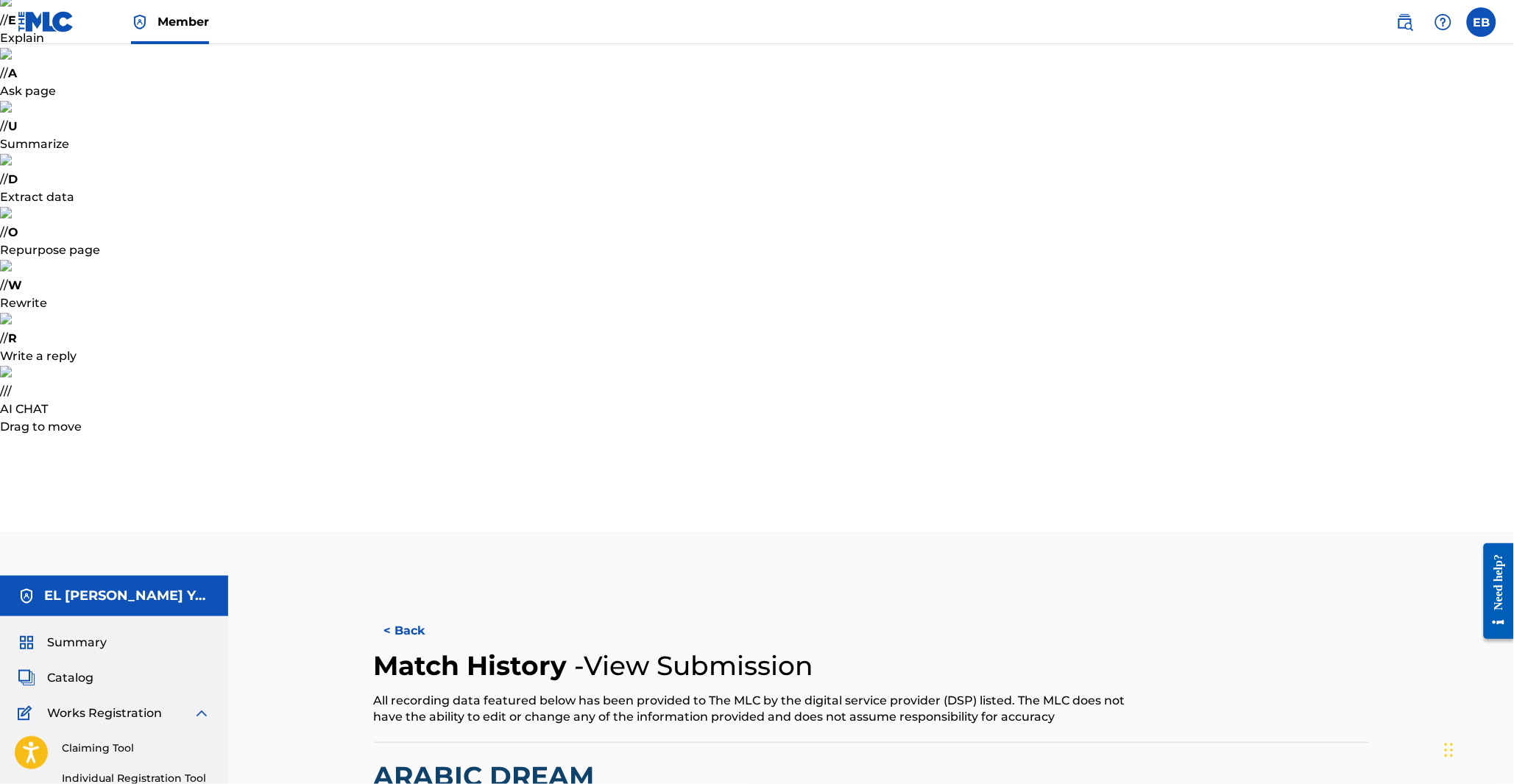
scroll to position [128, 0]
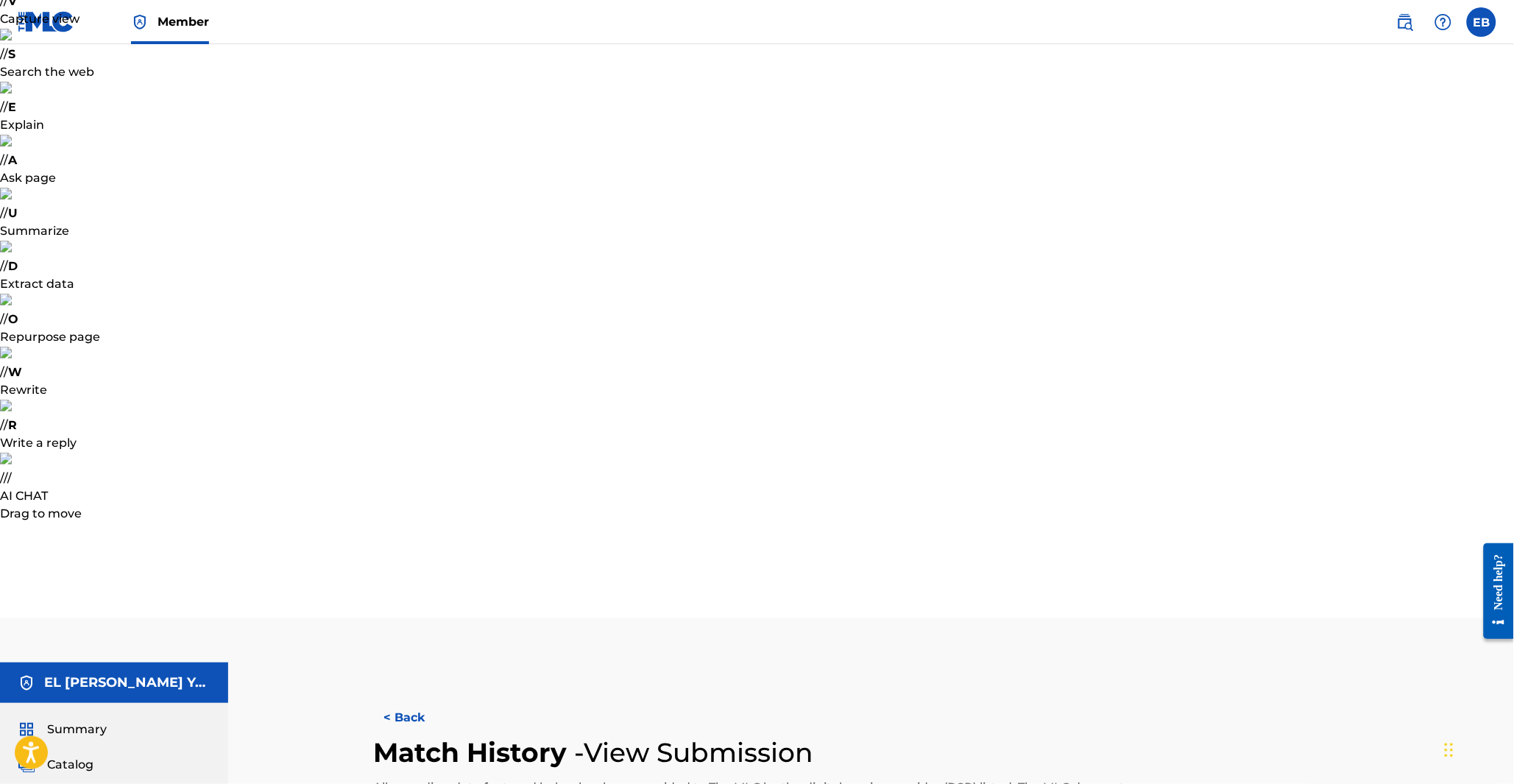
click at [414, 699] on button "< Back" at bounding box center [418, 717] width 89 height 37
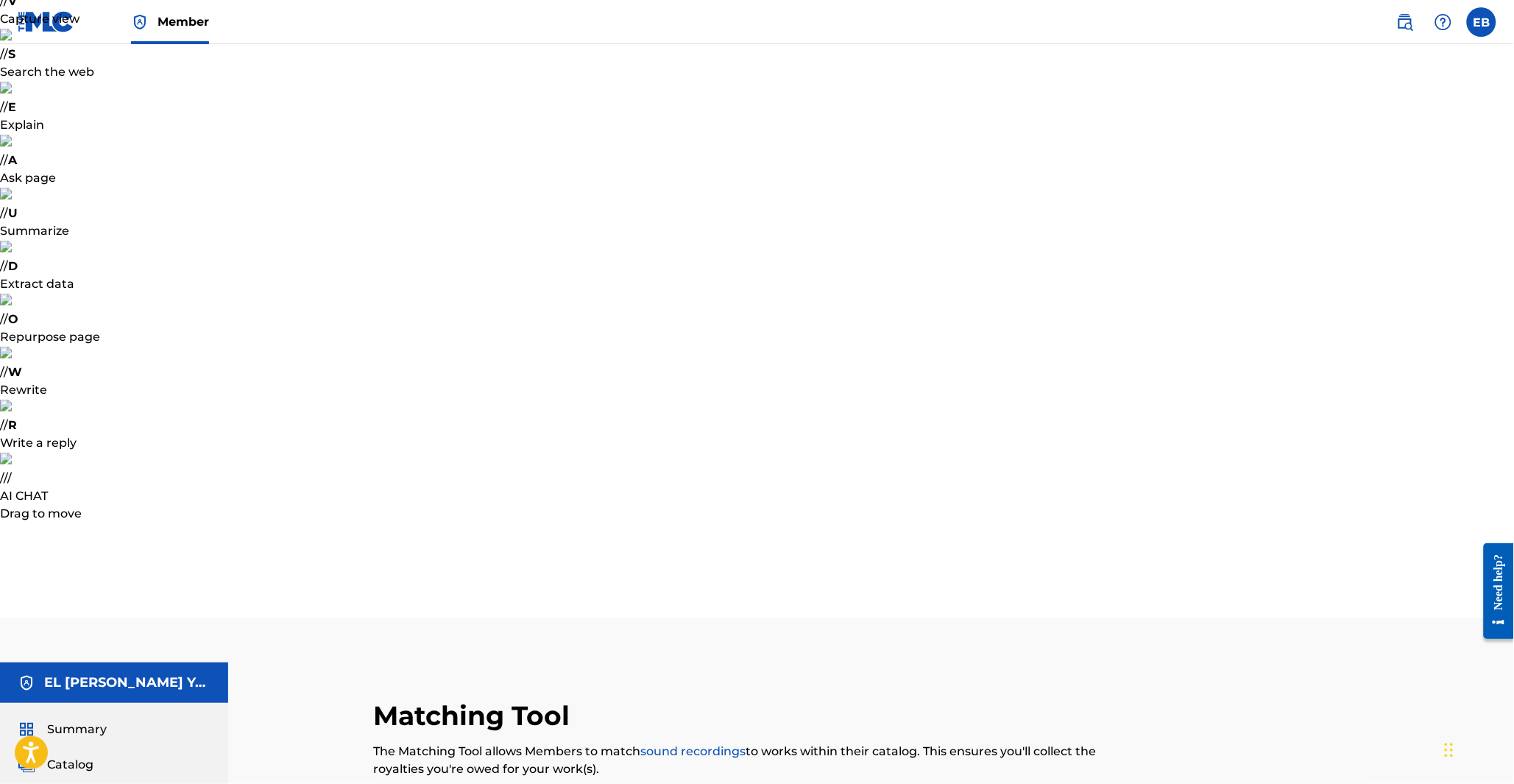
type input "mehdi yakin"
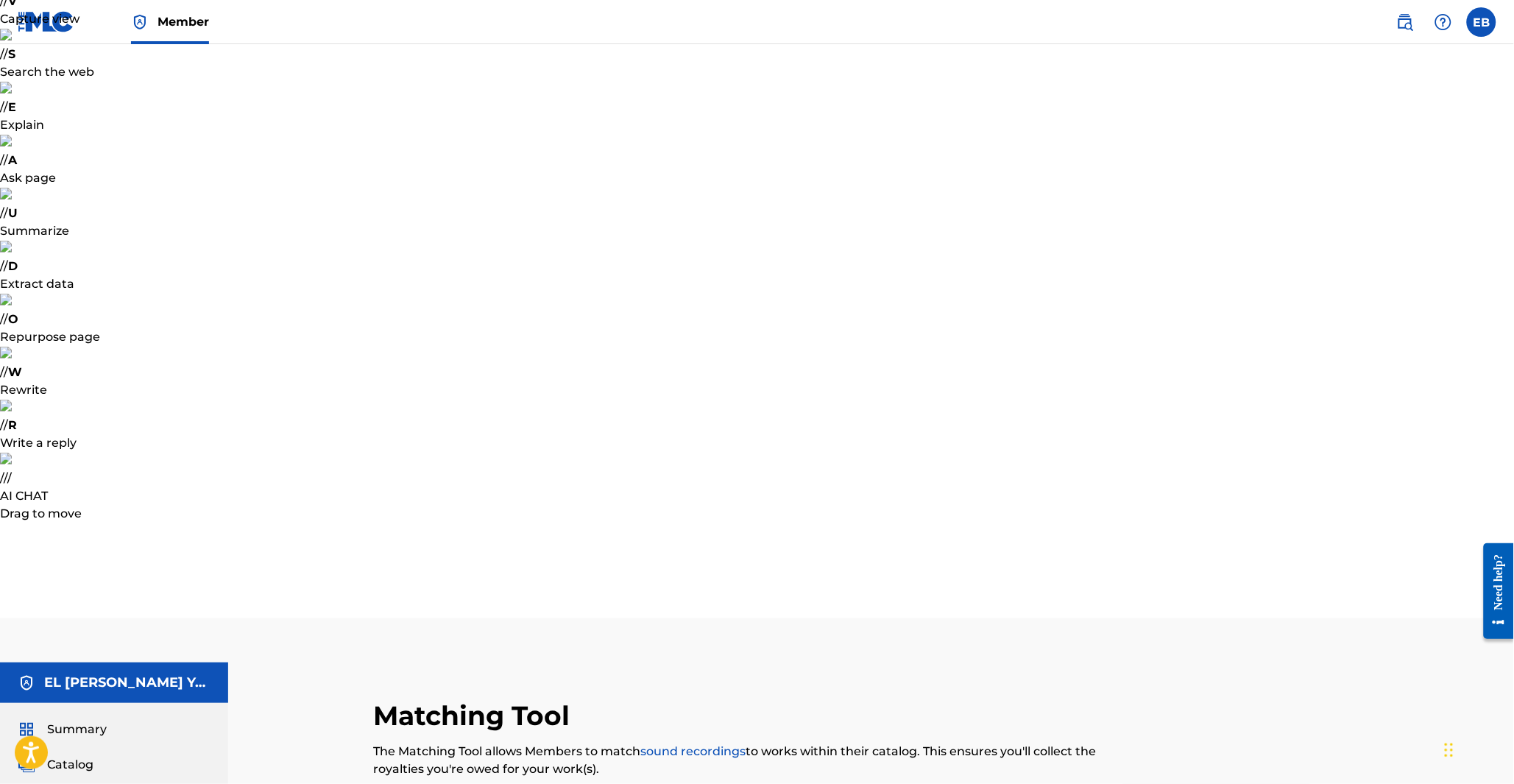
type input "arabic dream"
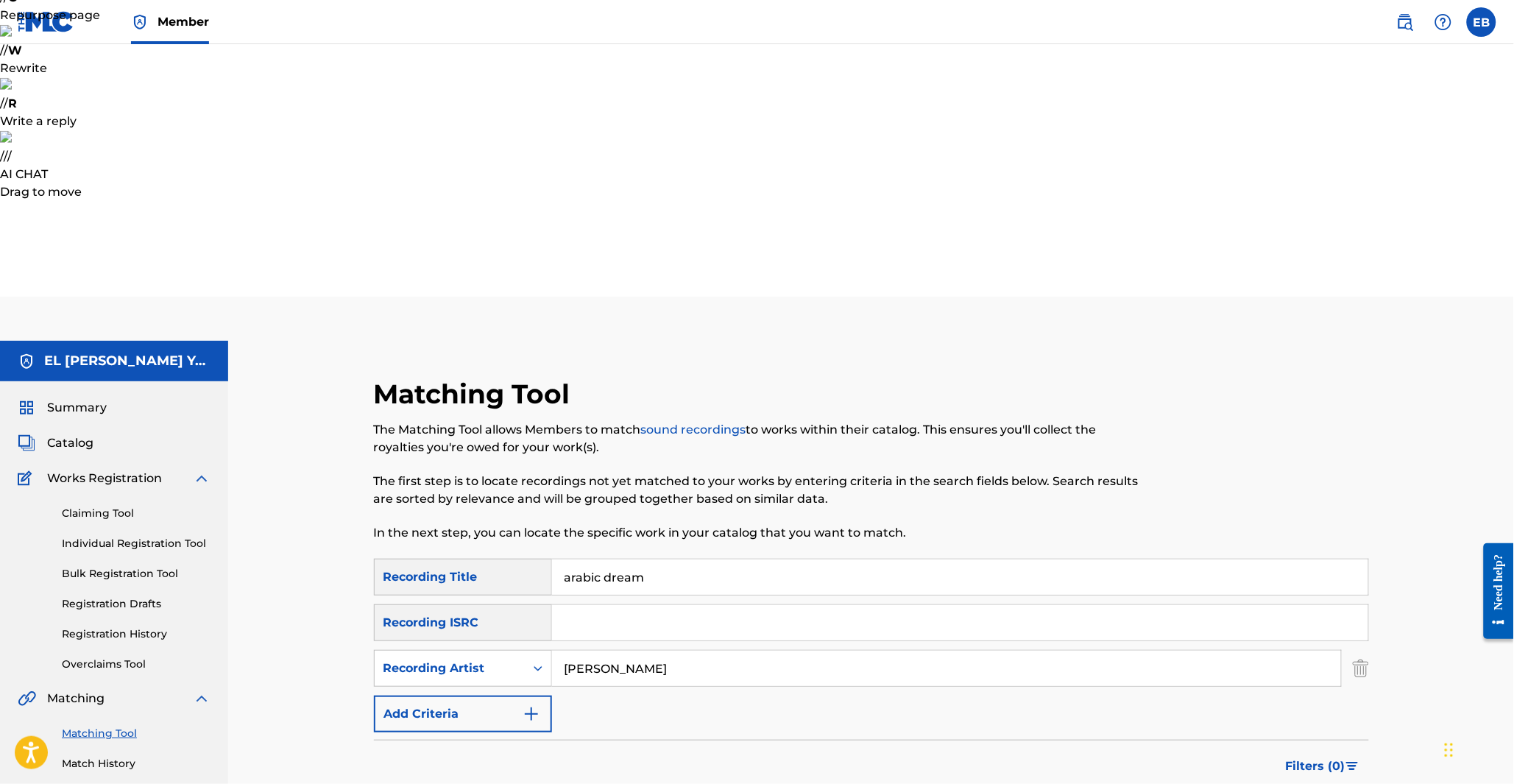
scroll to position [327, 0]
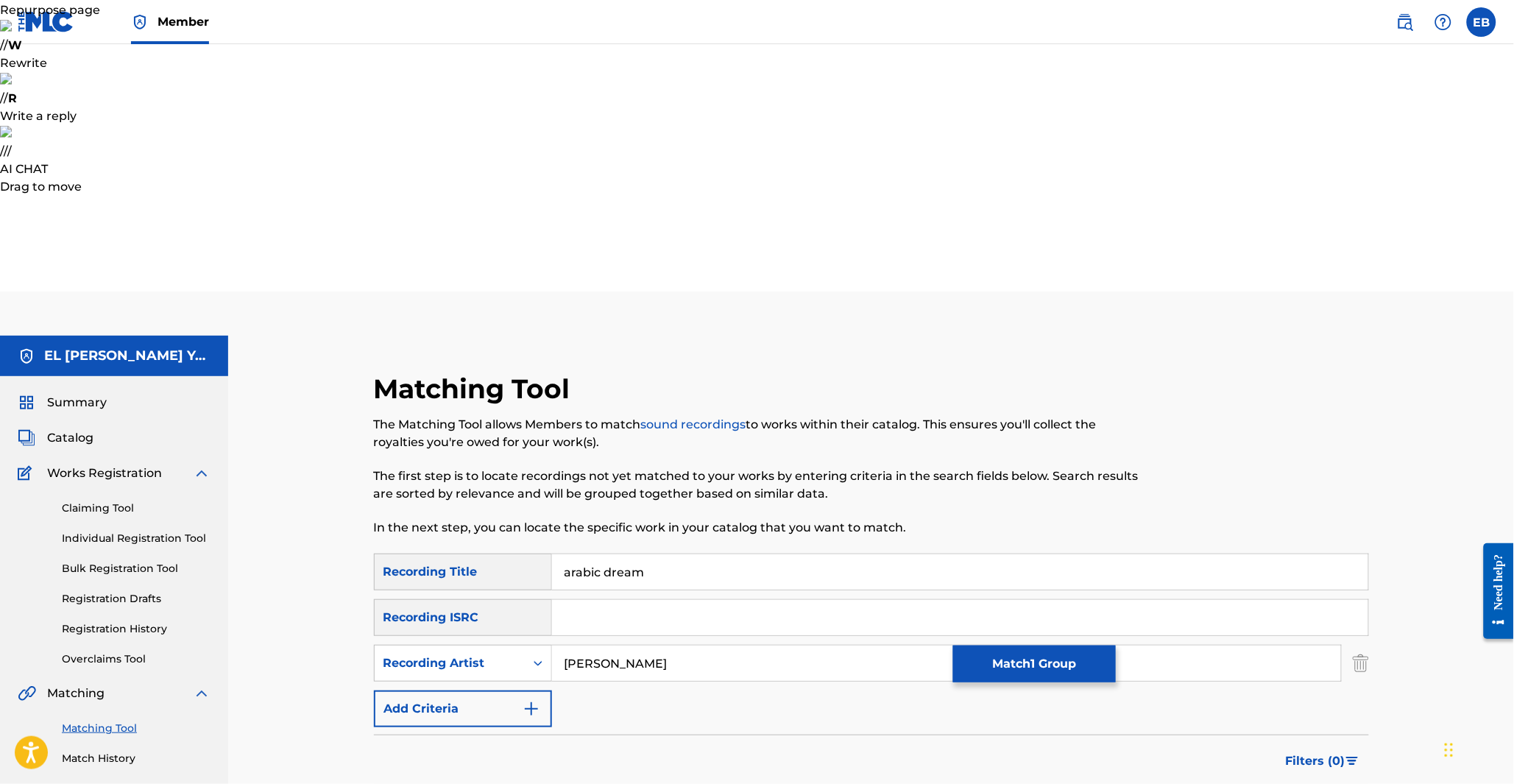
click at [1011, 670] on button "Match 2 Groups" at bounding box center [1034, 664] width 163 height 37
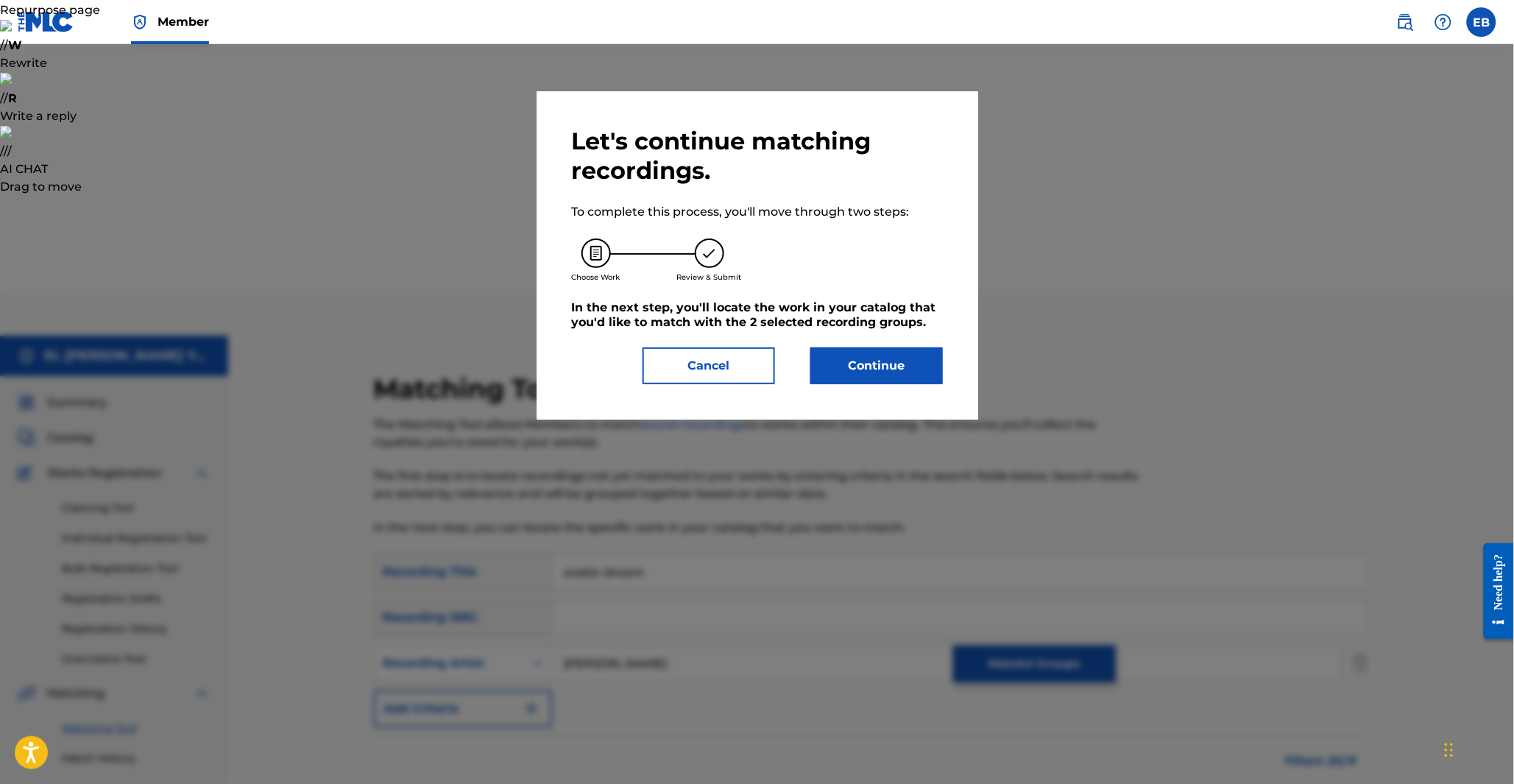
click at [891, 370] on button "Continue" at bounding box center [876, 366] width 133 height 37
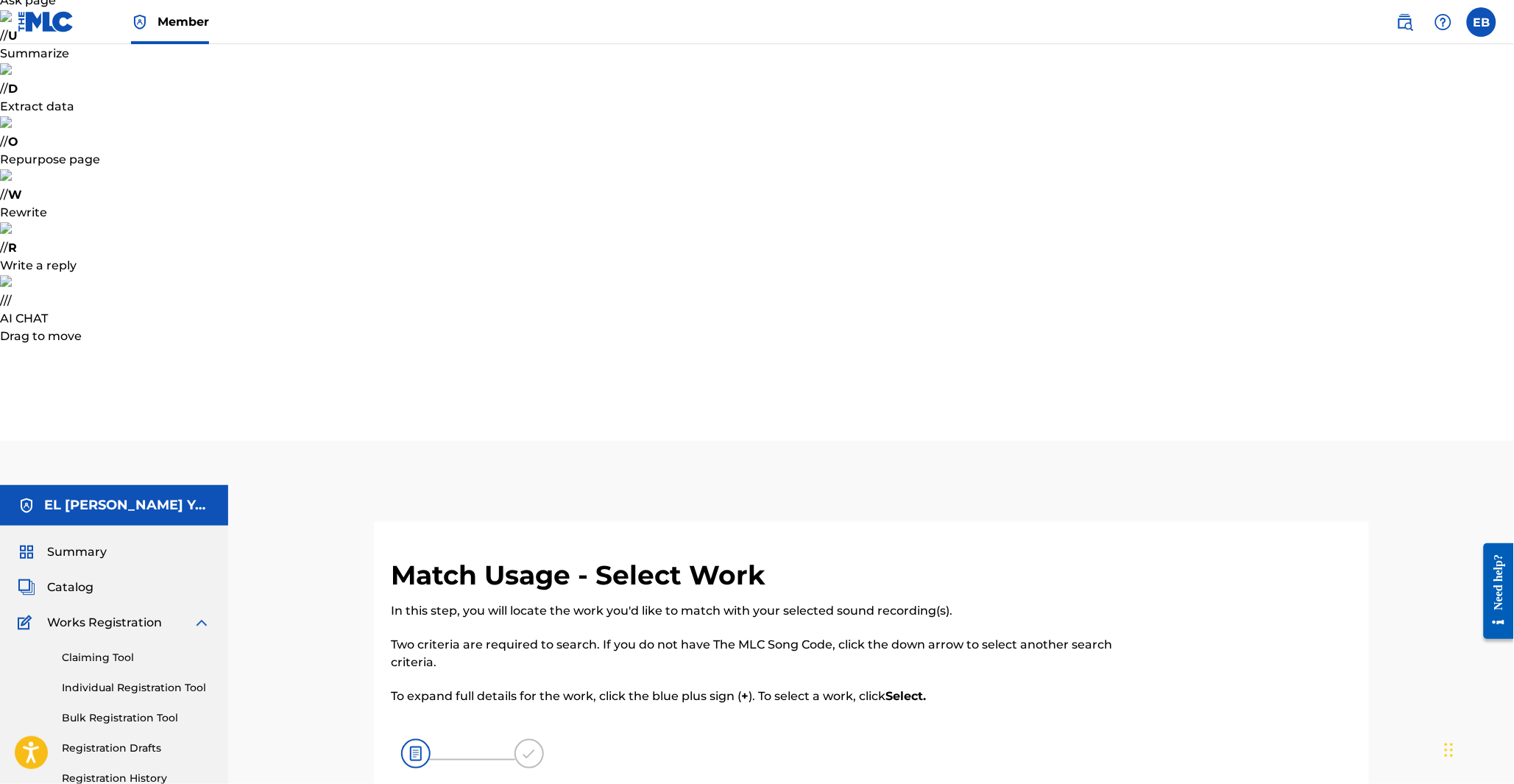
scroll to position [196, 0]
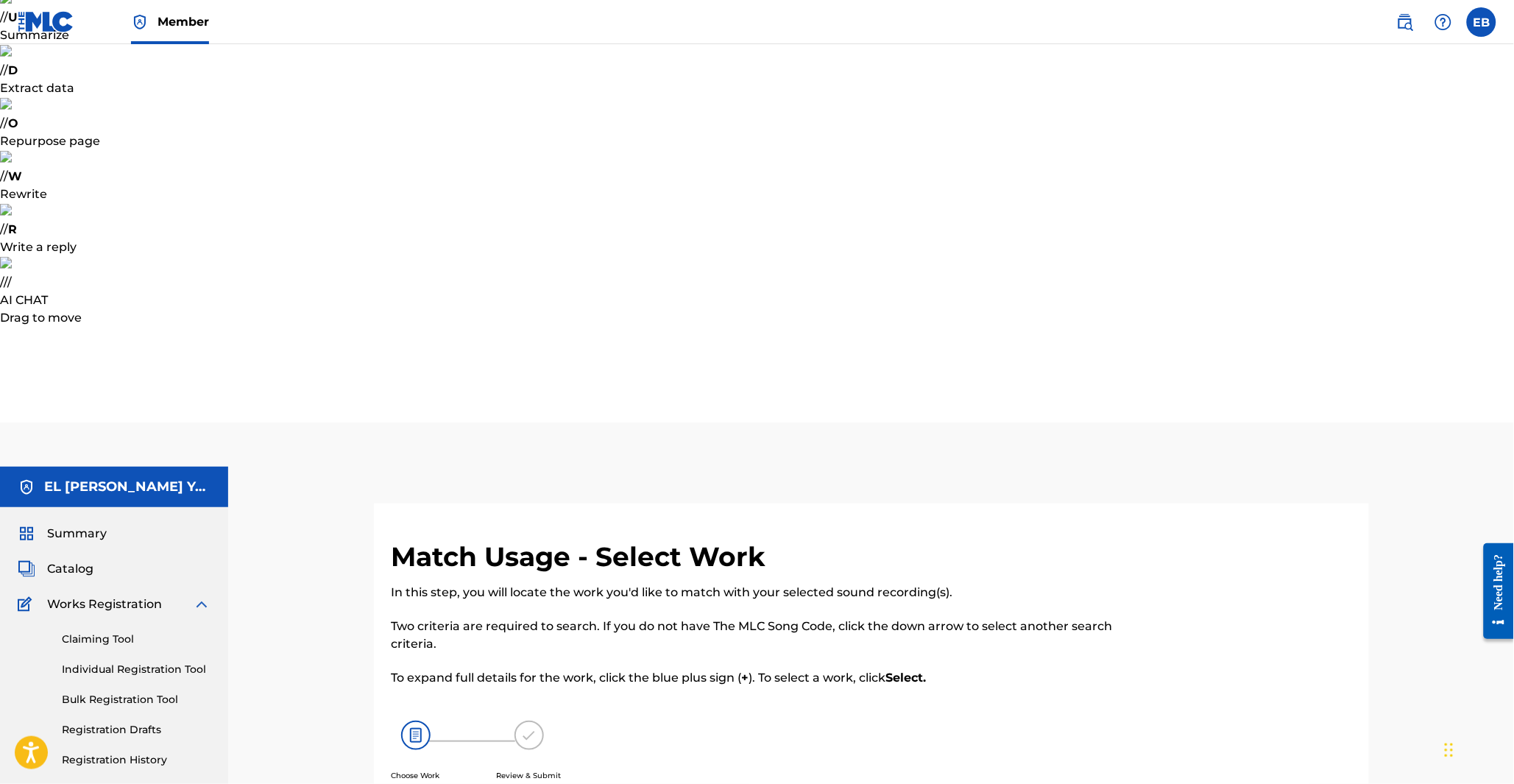
type input "arabic dream"
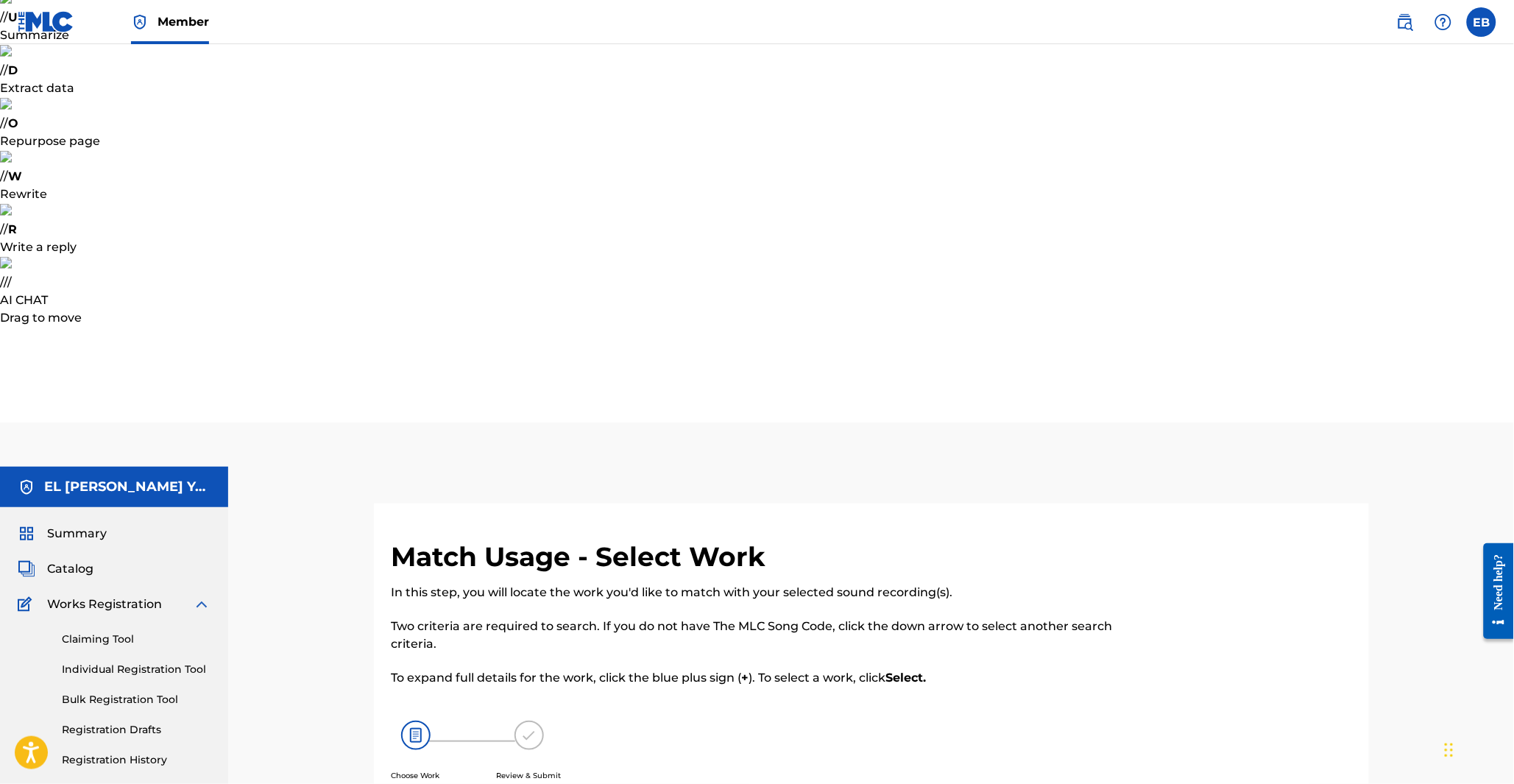
scroll to position [0, 0]
type input "mehdi bakkali"
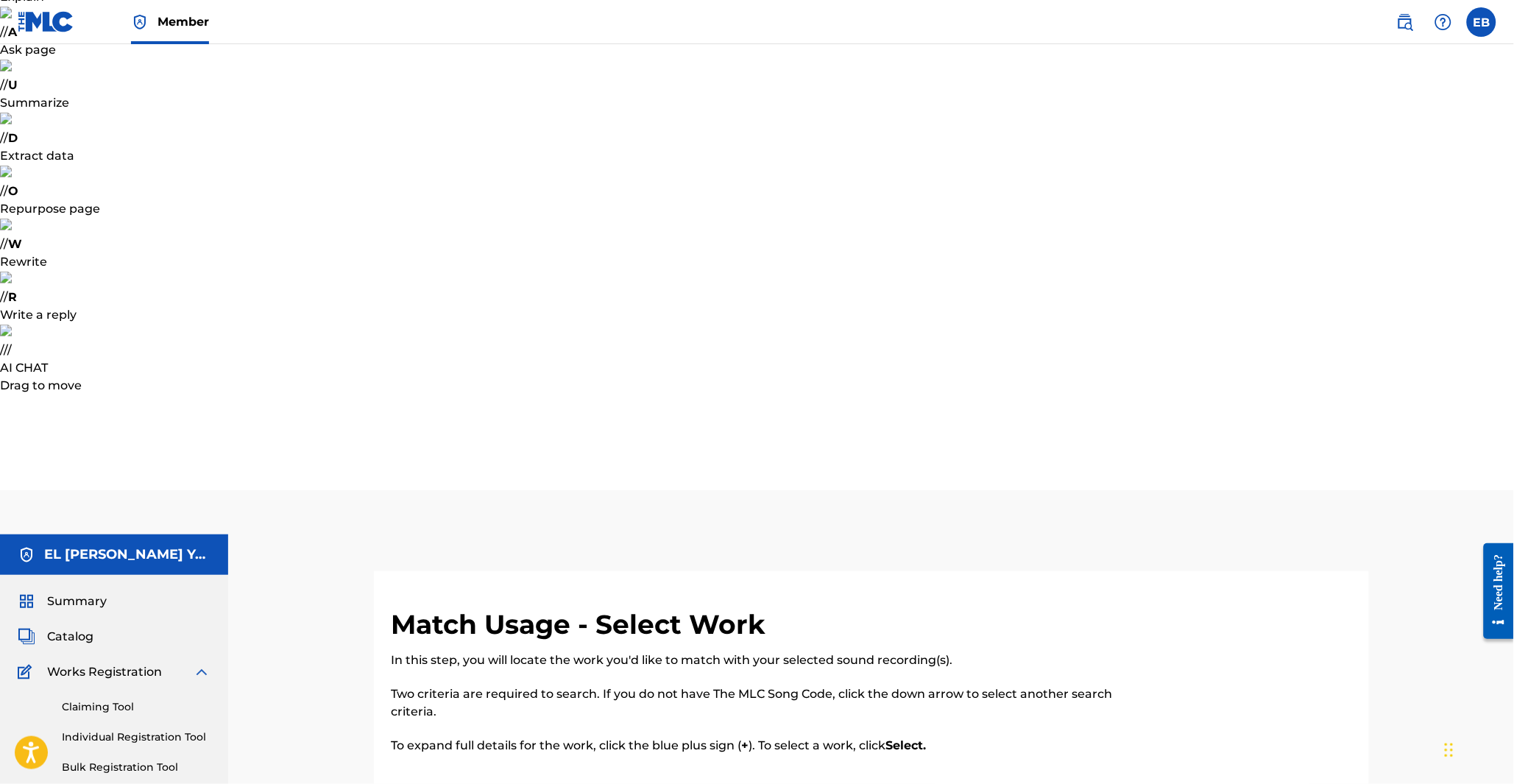
scroll to position [196, 0]
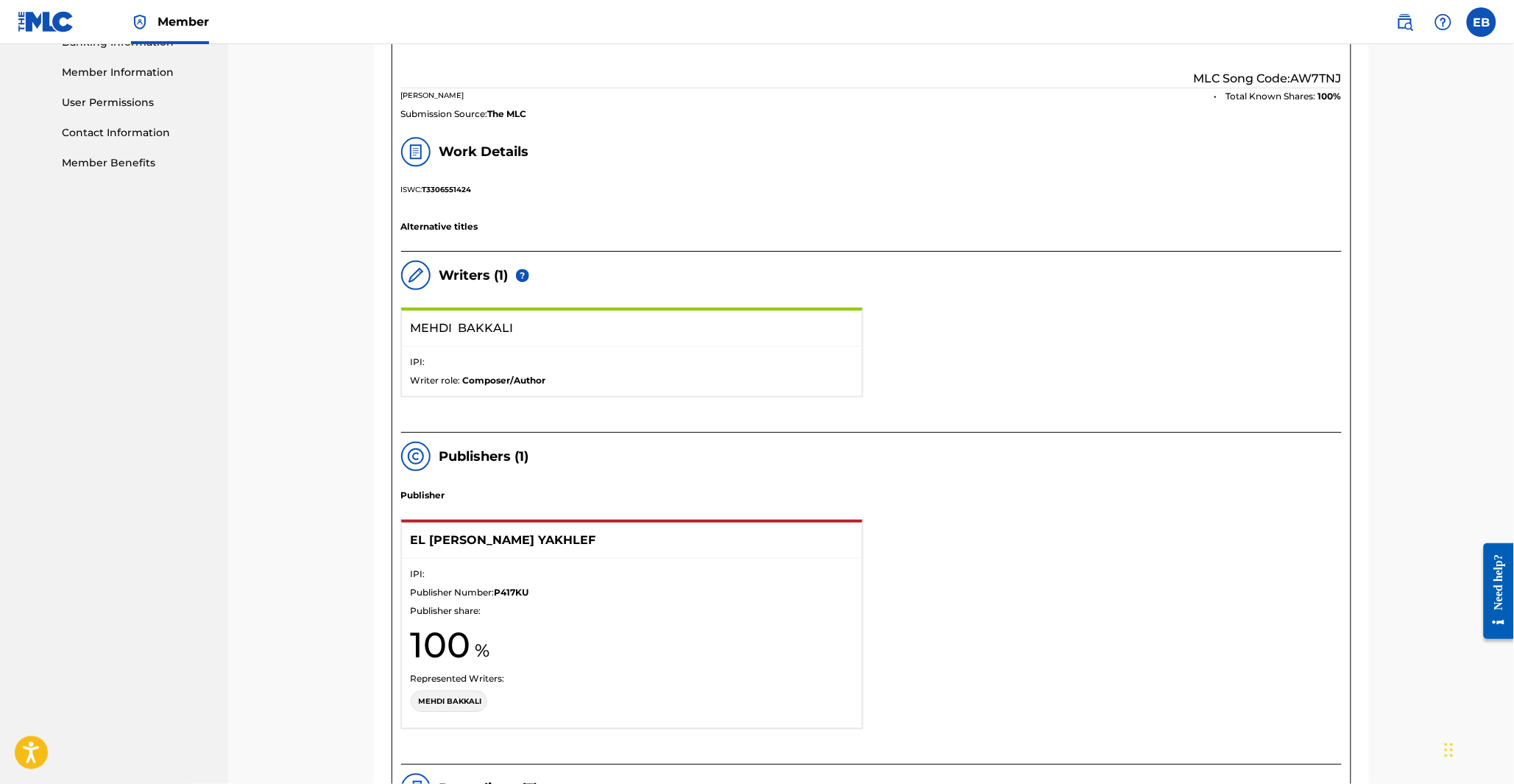
scroll to position [1341, 0]
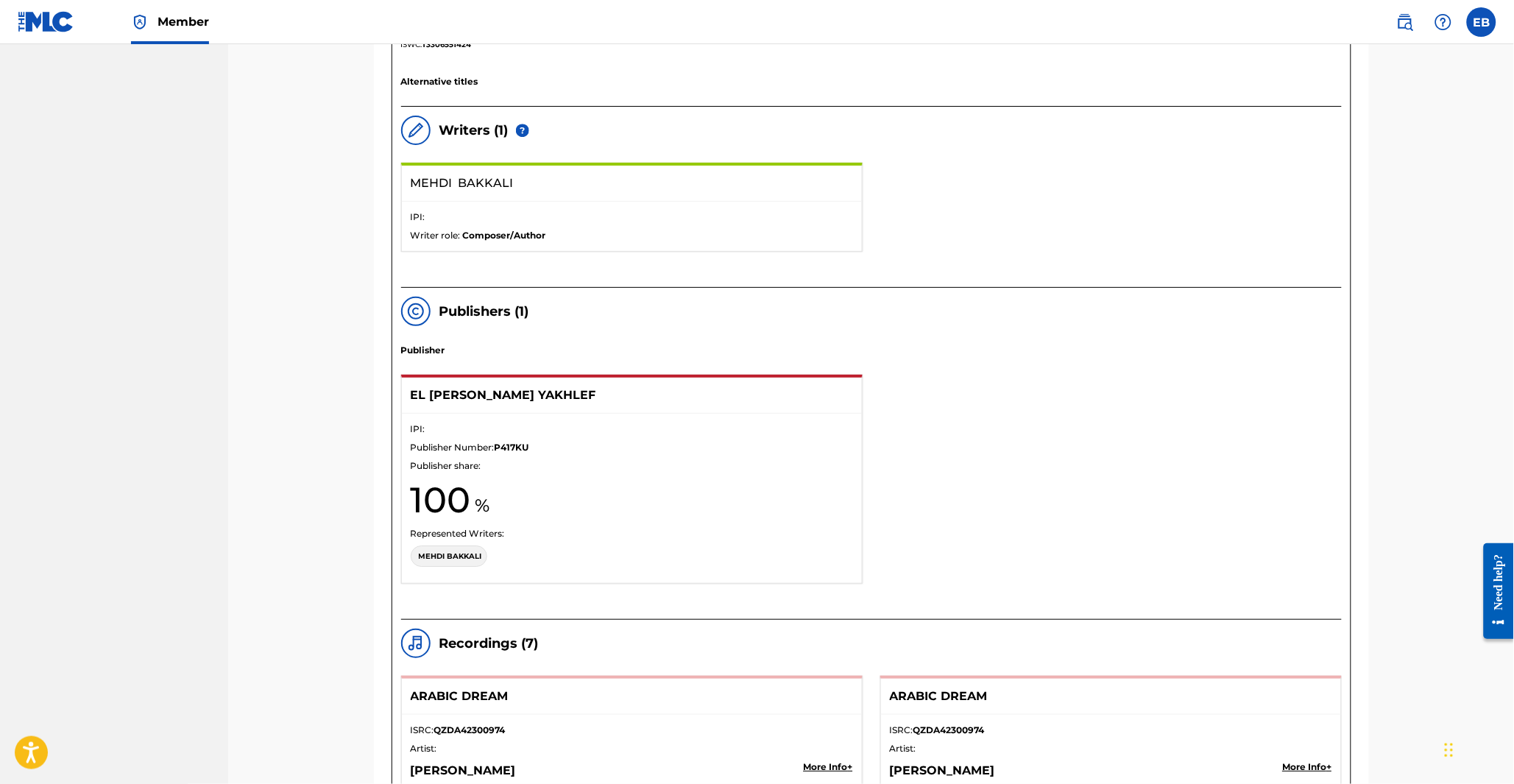
scroll to position [1423, 0]
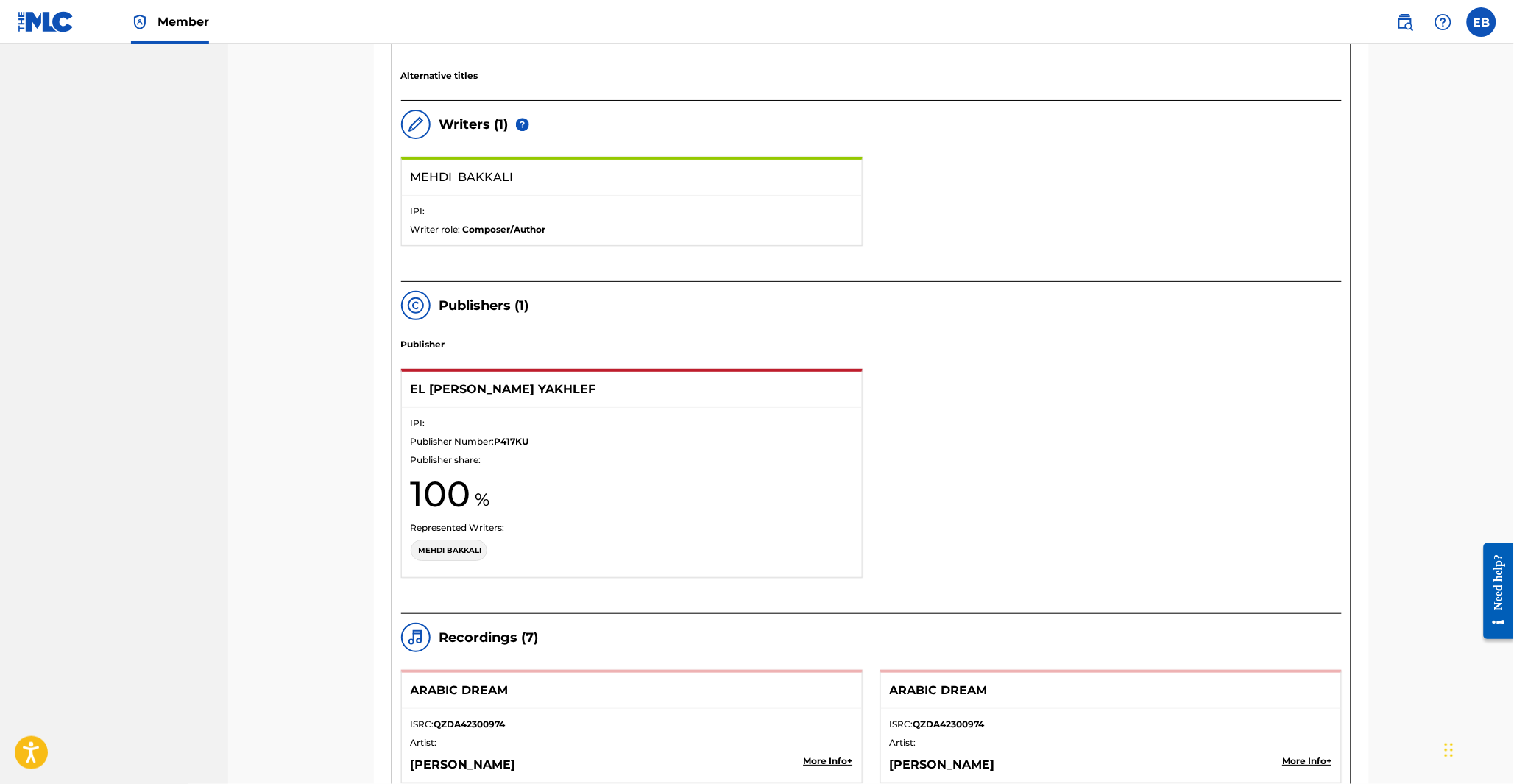
click at [1294, 754] on p "More Info +" at bounding box center [1307, 761] width 50 height 14
click at [818, 754] on p "More Info +" at bounding box center [828, 761] width 50 height 14
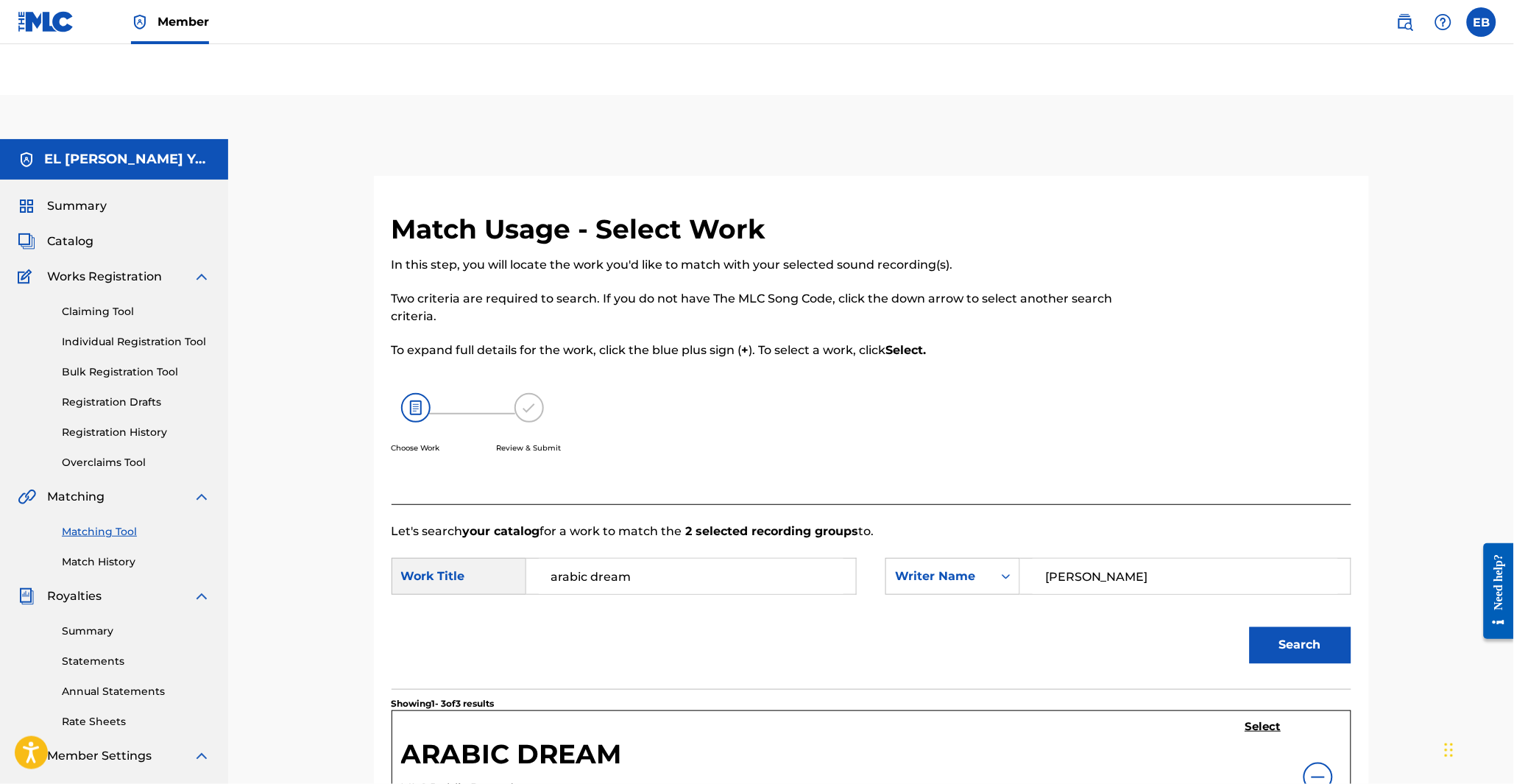
click at [1305, 762] on div at bounding box center [1318, 777] width 30 height 30
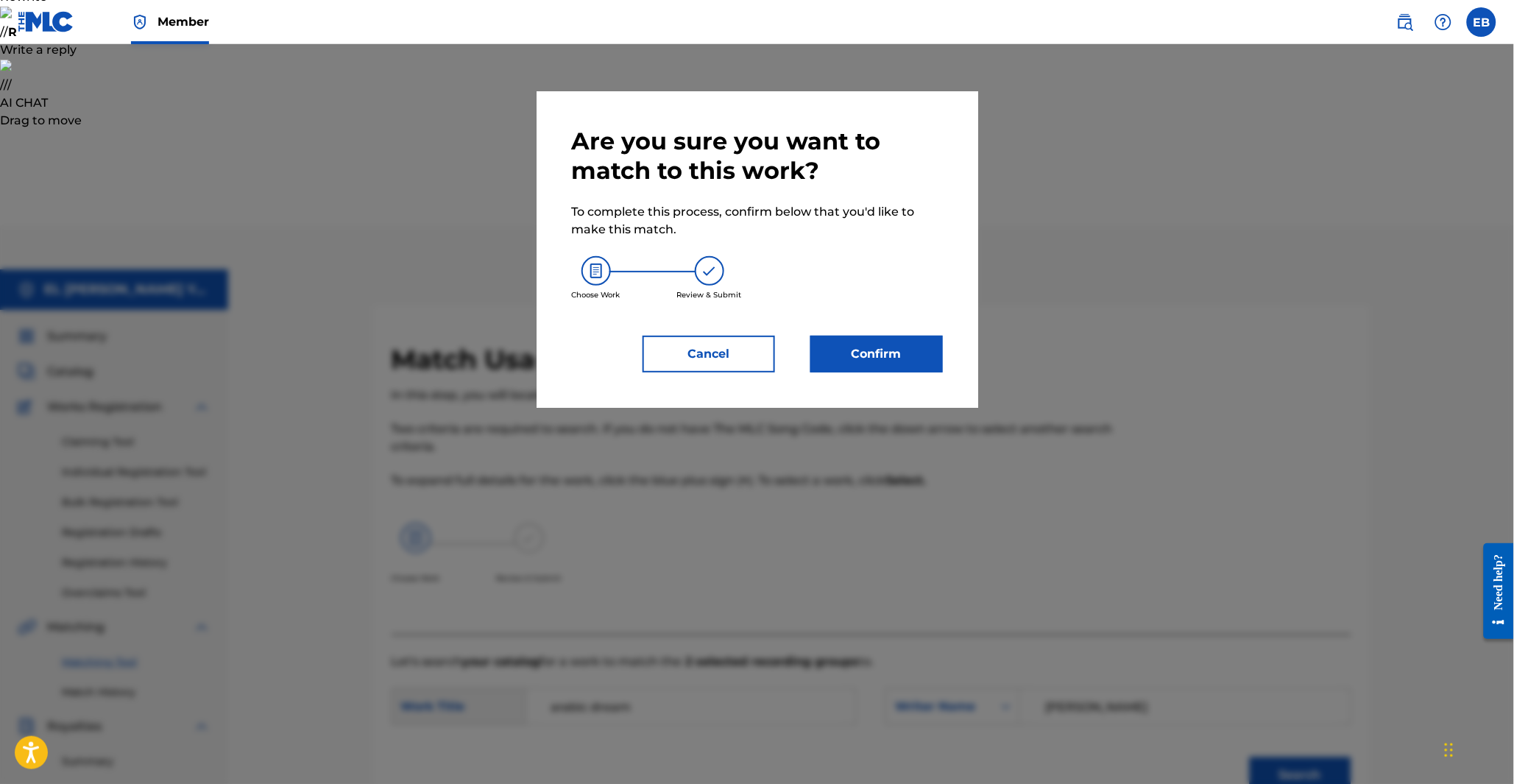
click at [909, 353] on button "Confirm" at bounding box center [876, 354] width 133 height 37
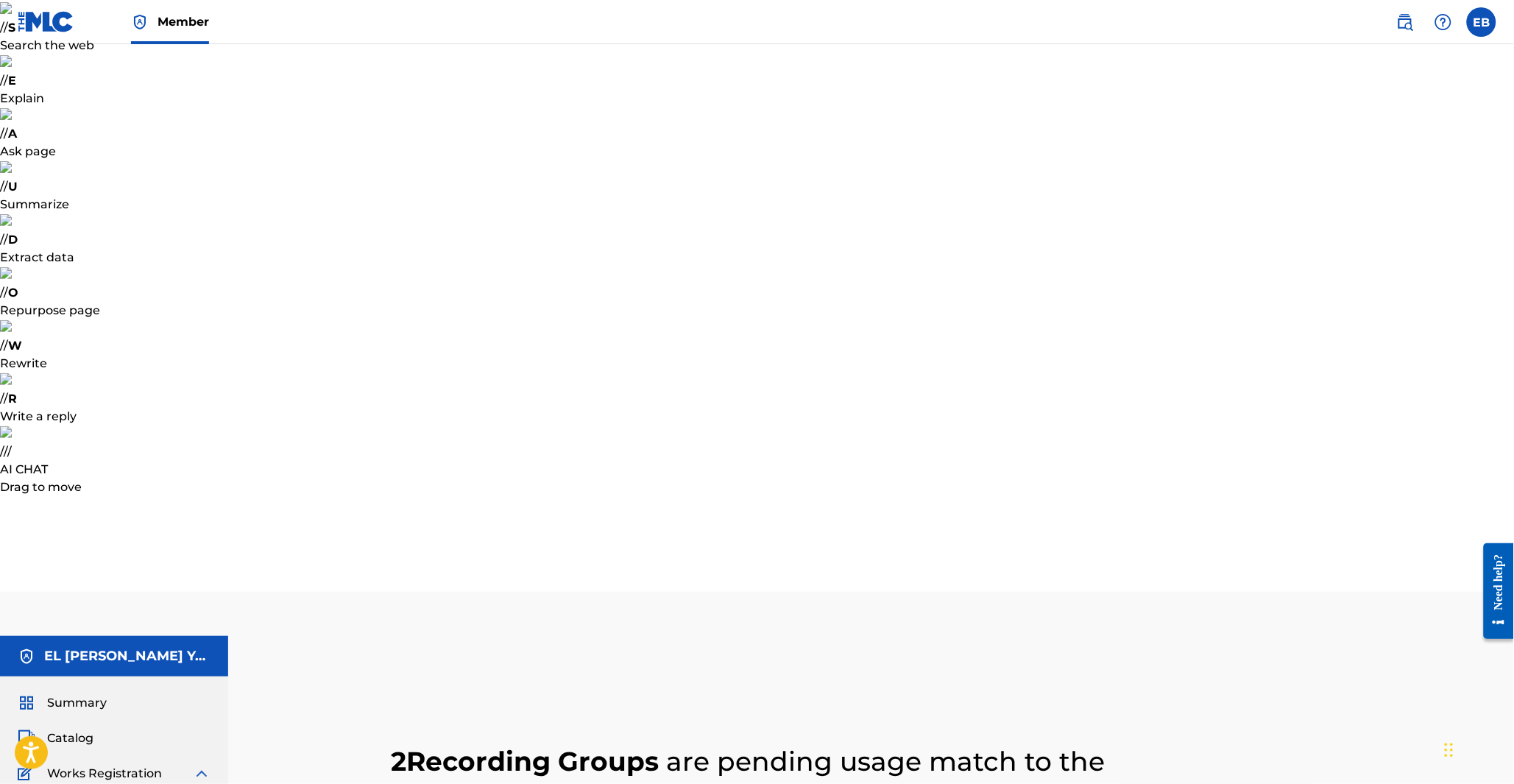
scroll to position [0, 0]
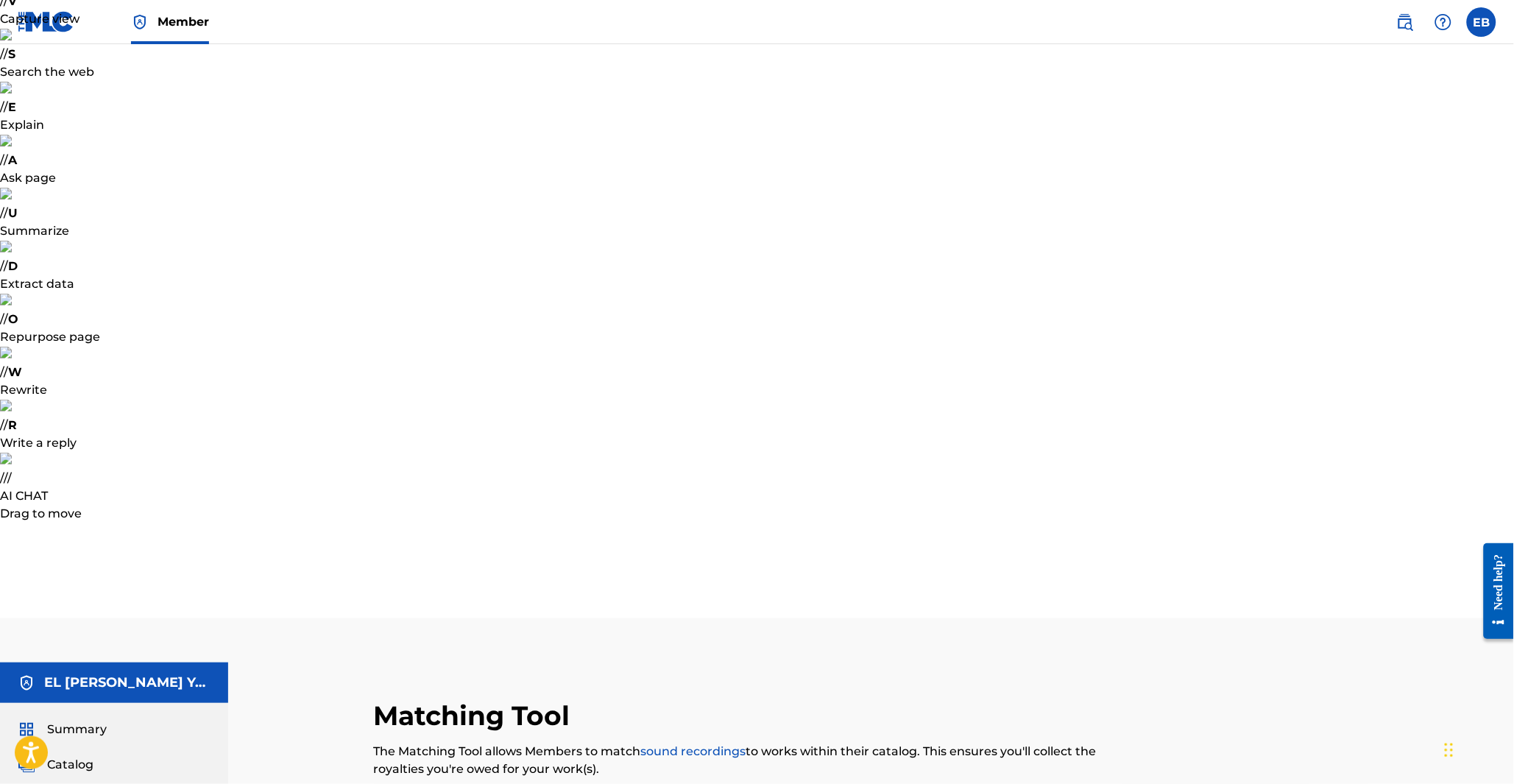
type input "mehdi yakin"
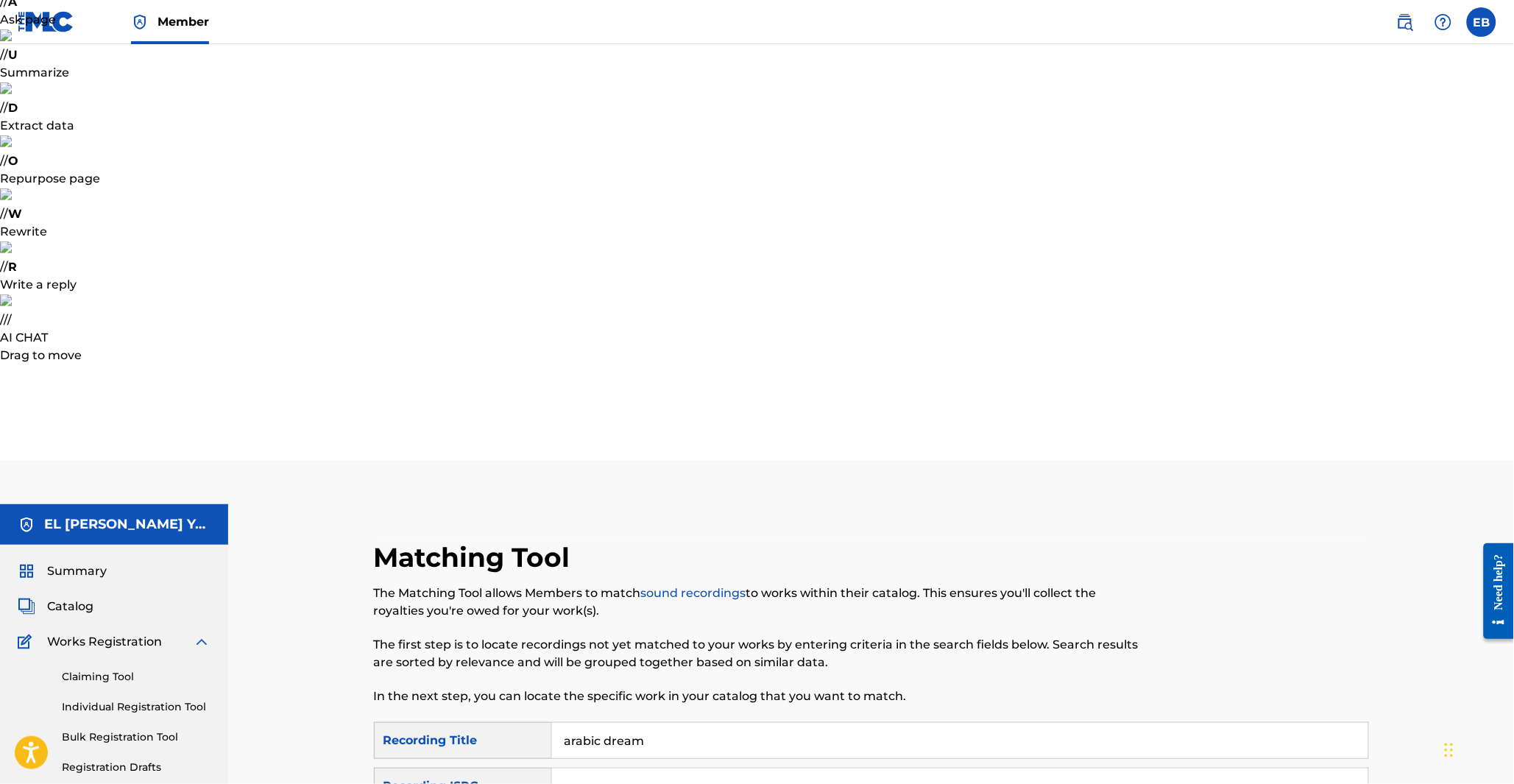
scroll to position [163, 0]
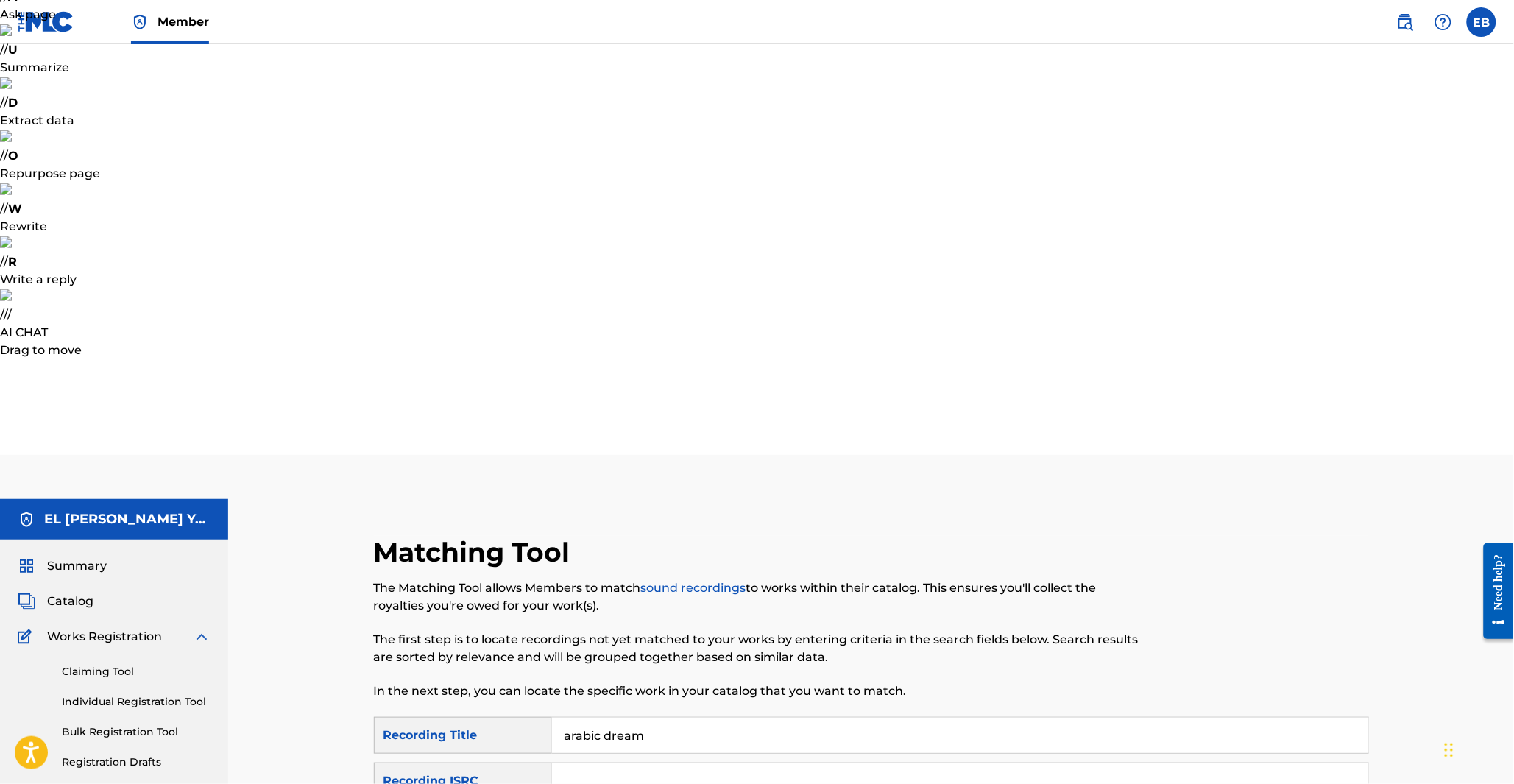
click at [633, 718] on input "arabic dream" at bounding box center [960, 735] width 817 height 35
click at [634, 718] on input "arabic dream" at bounding box center [960, 735] width 817 height 35
type input "mosaic"
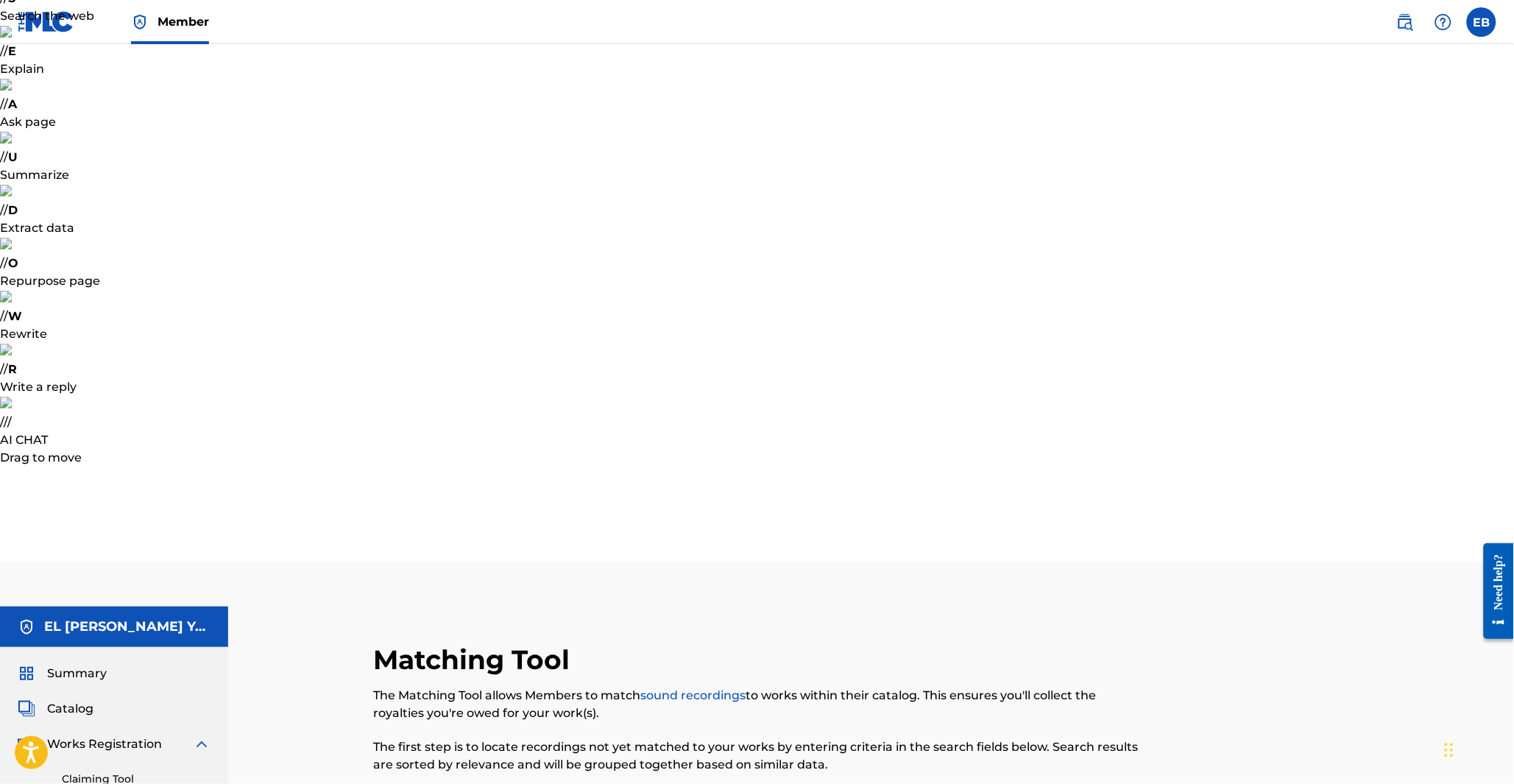
scroll to position [178, 0]
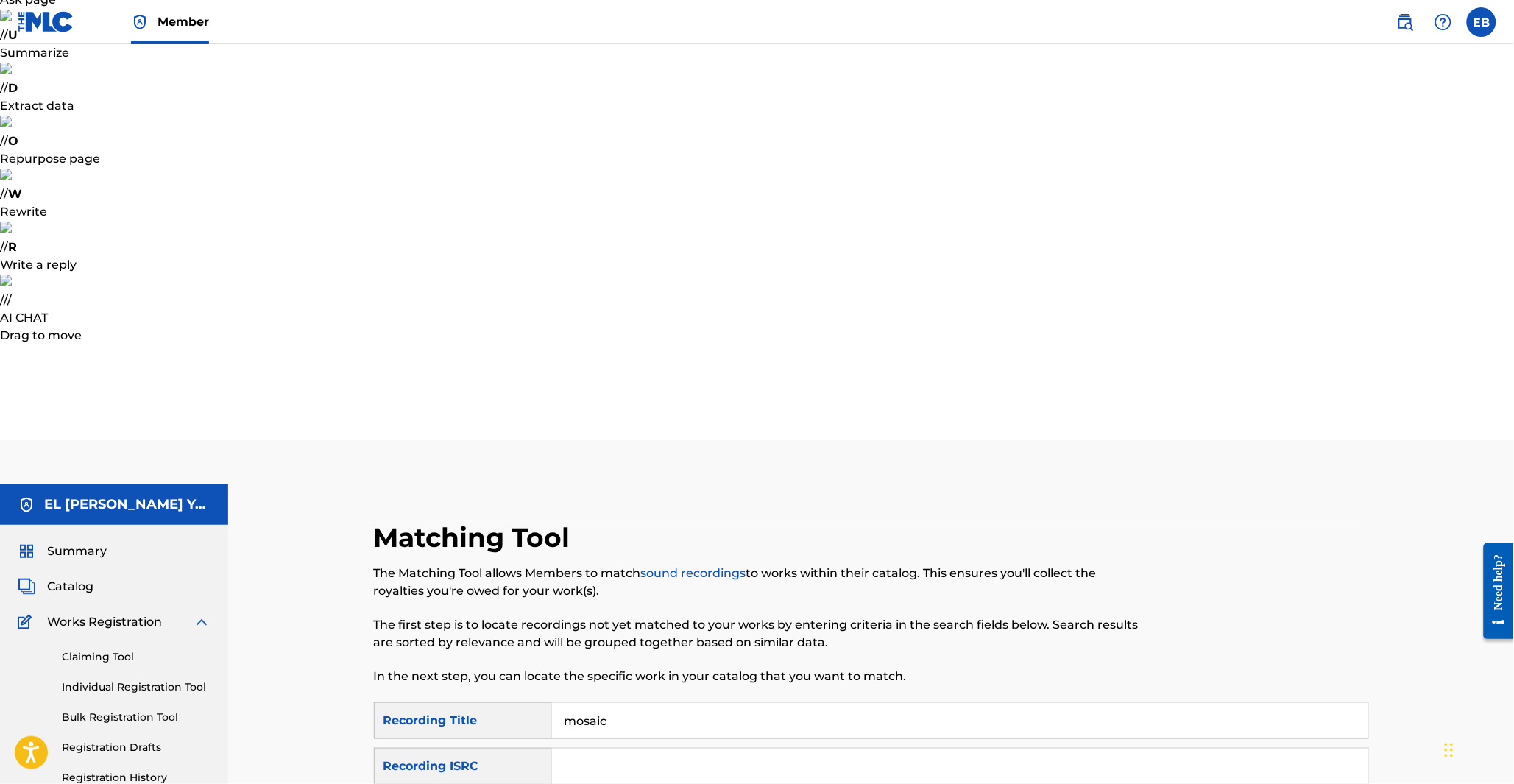
click at [990, 656] on button "Match 2 Groups" at bounding box center [1034, 664] width 163 height 37
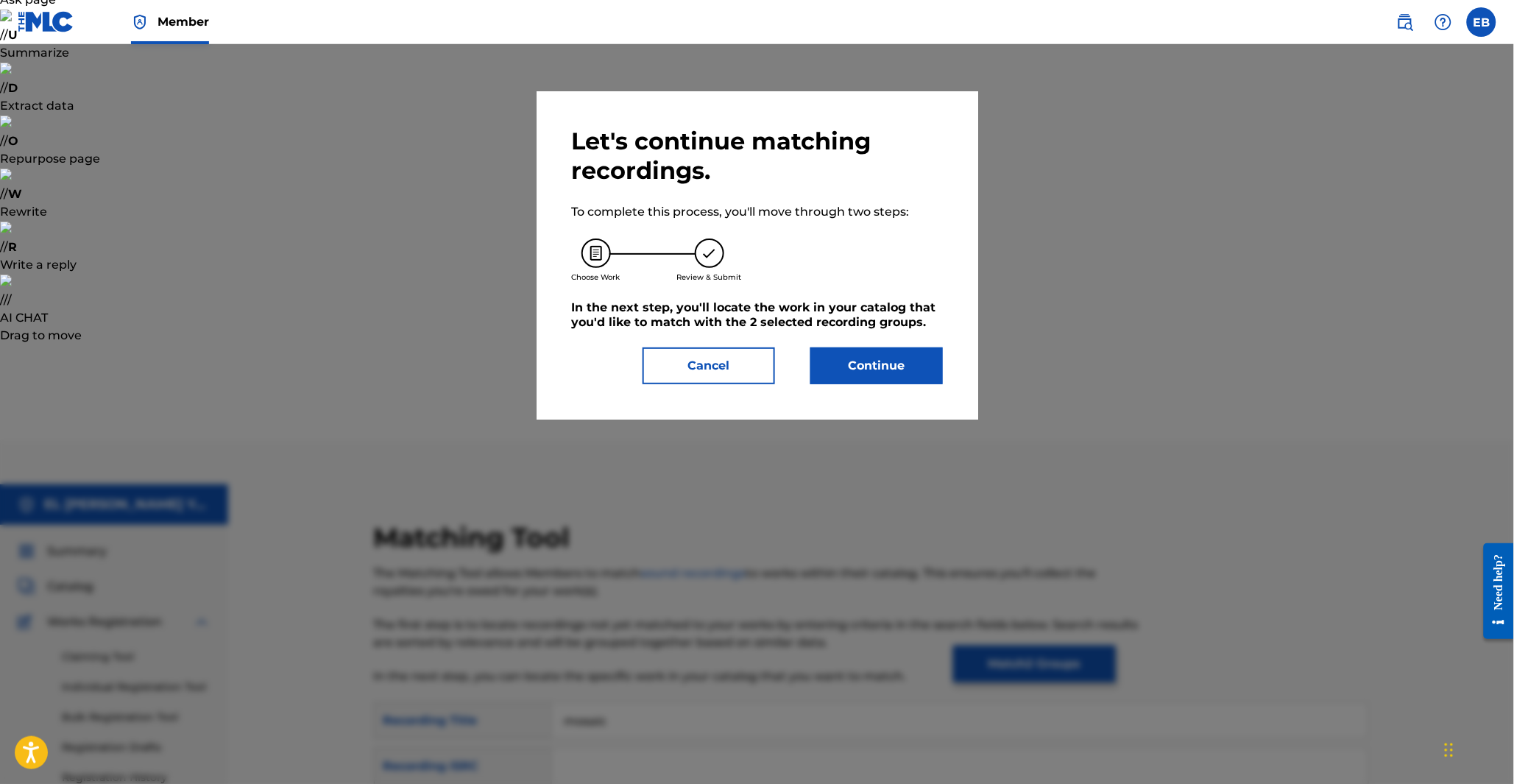
click at [874, 365] on button "Continue" at bounding box center [876, 366] width 133 height 37
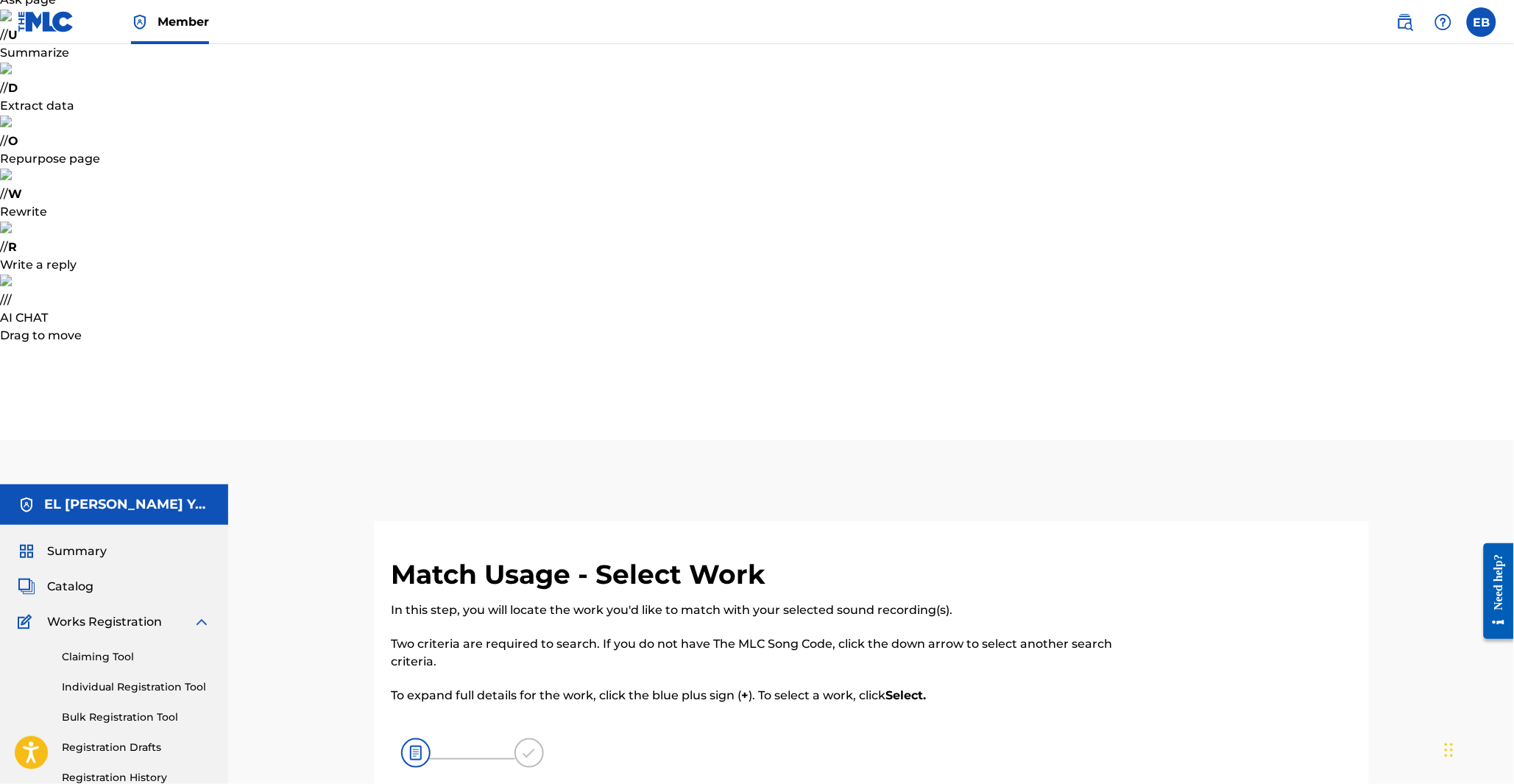
type input "mosaic"
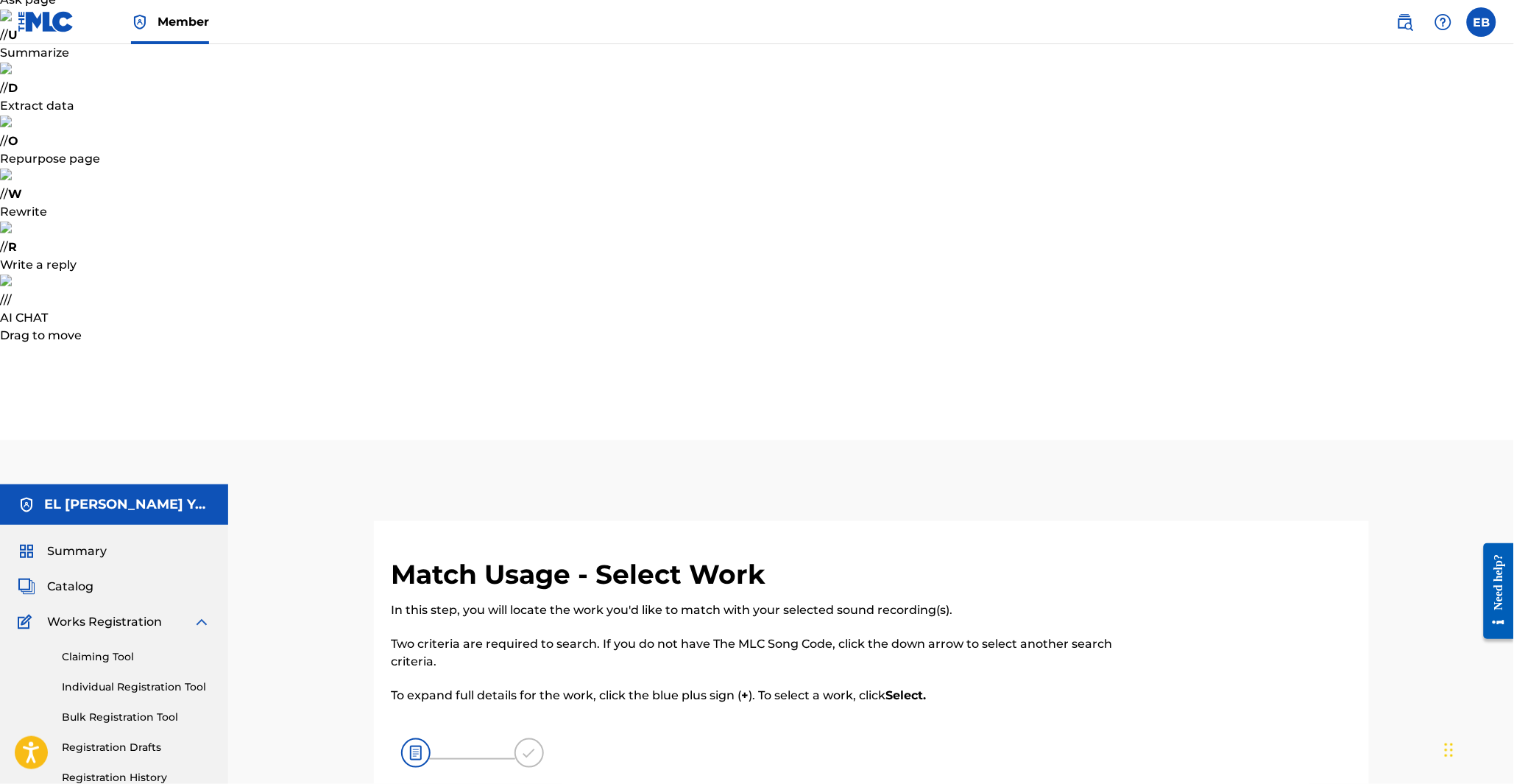
type input "mehdi bakkali"
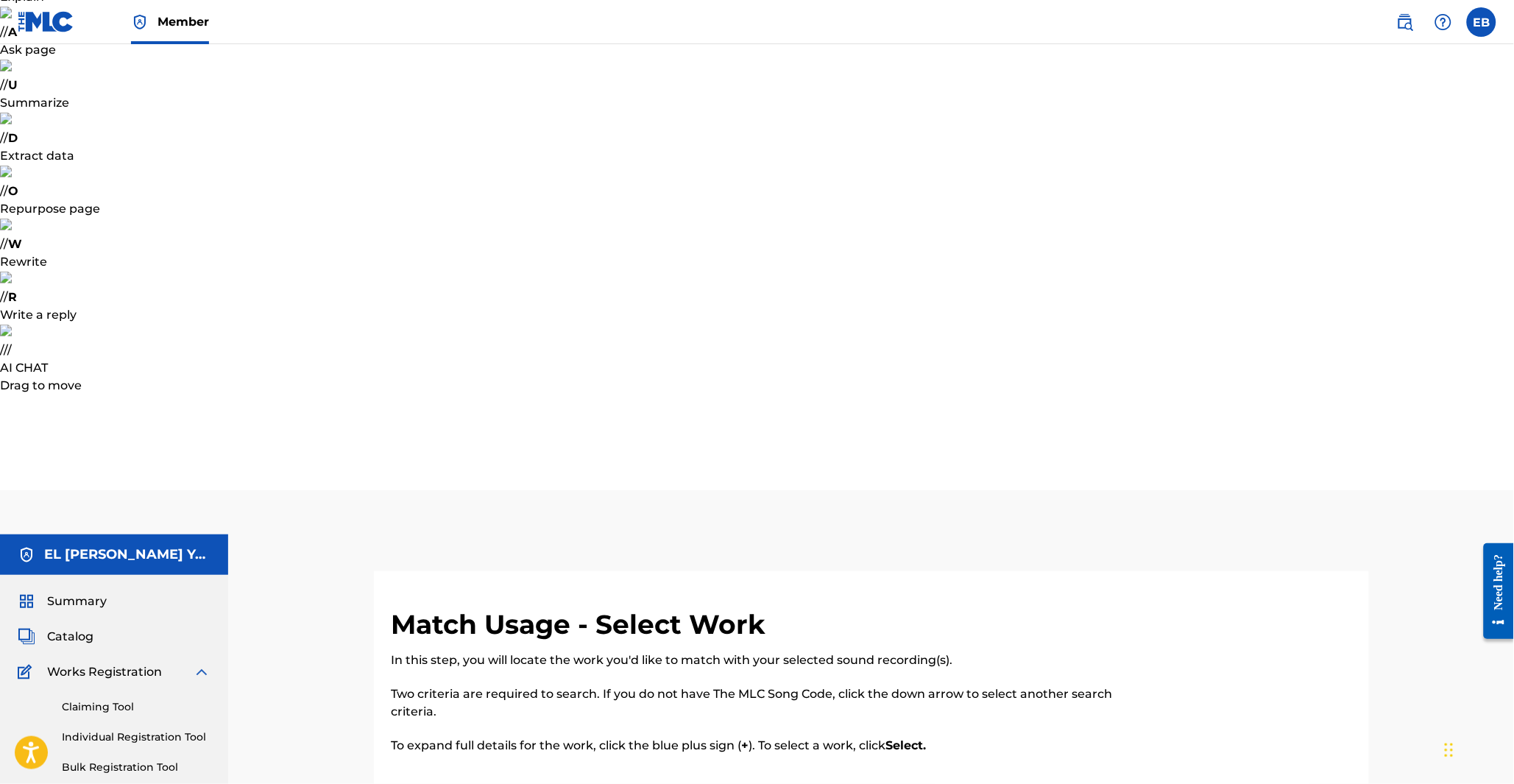
scroll to position [153, 0]
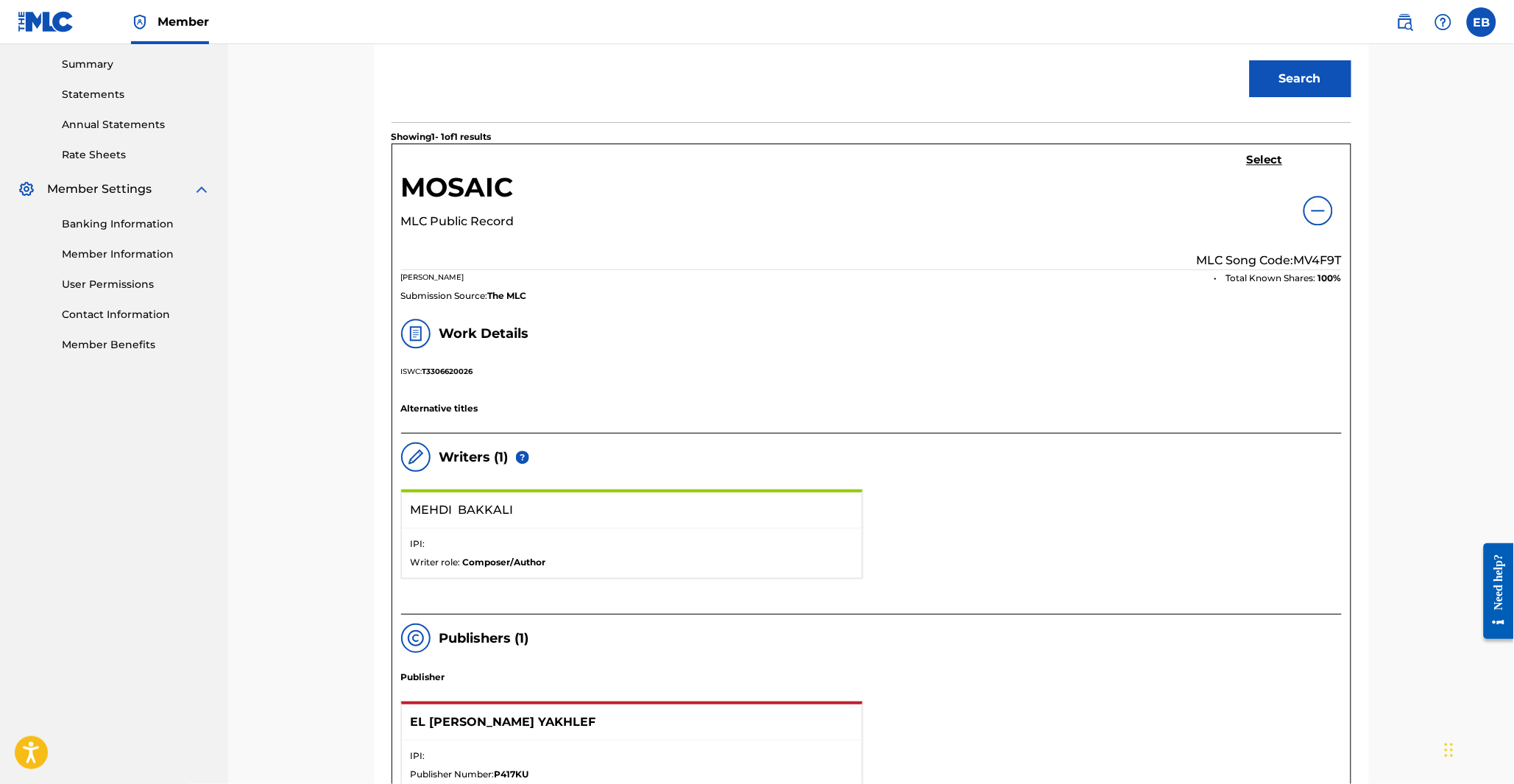
scroll to position [1134, 0]
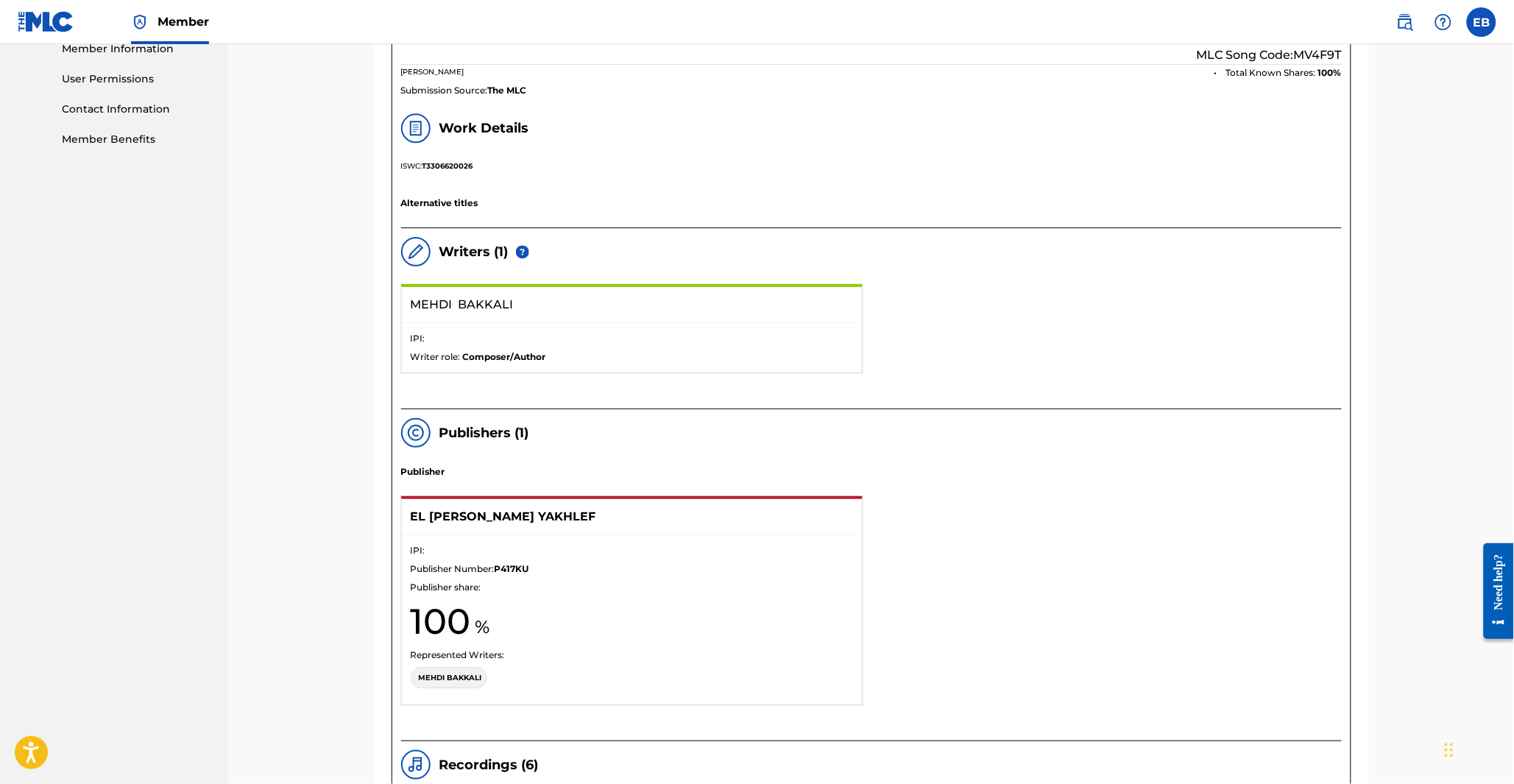
scroll to position [1298, 0]
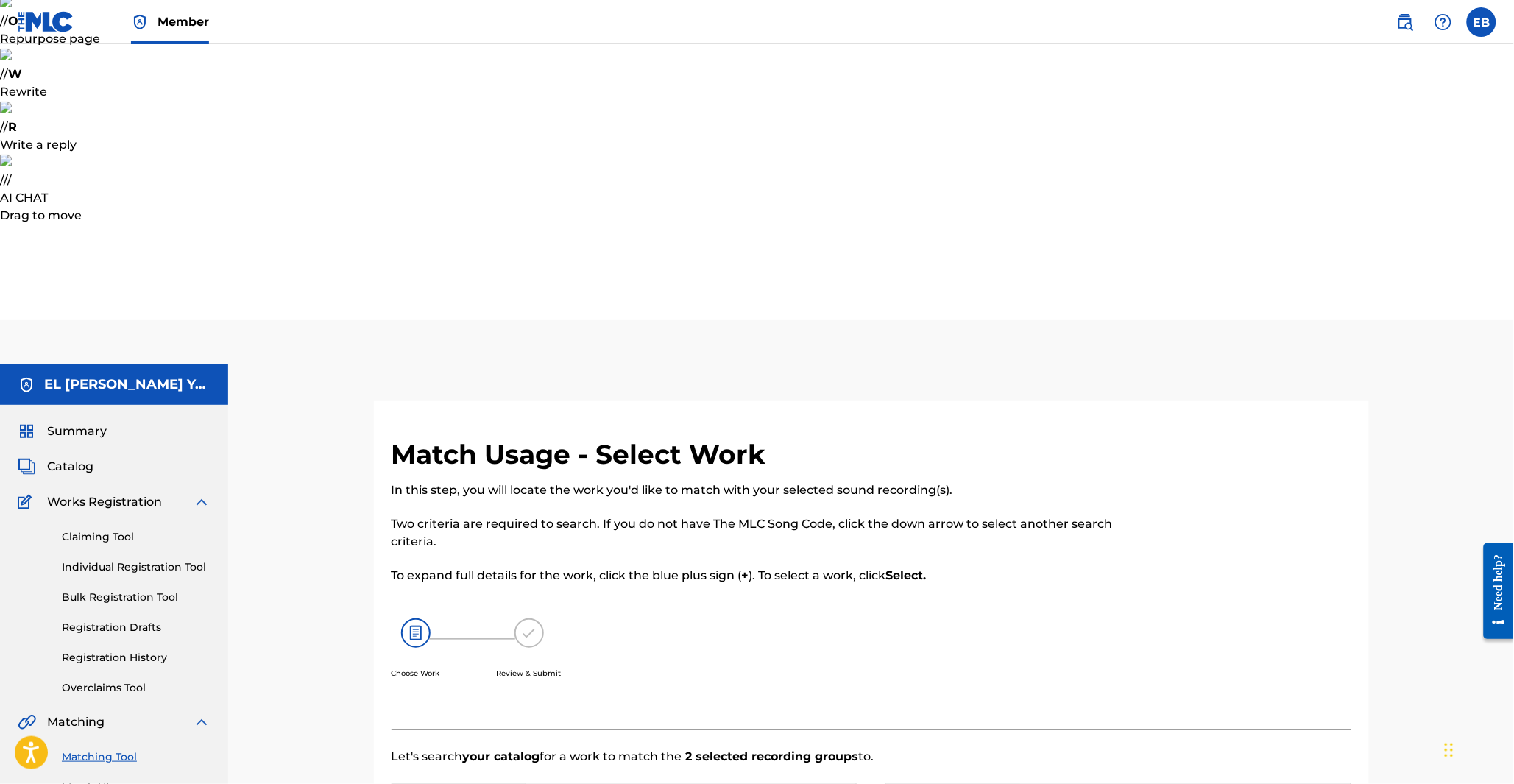
scroll to position [234, 0]
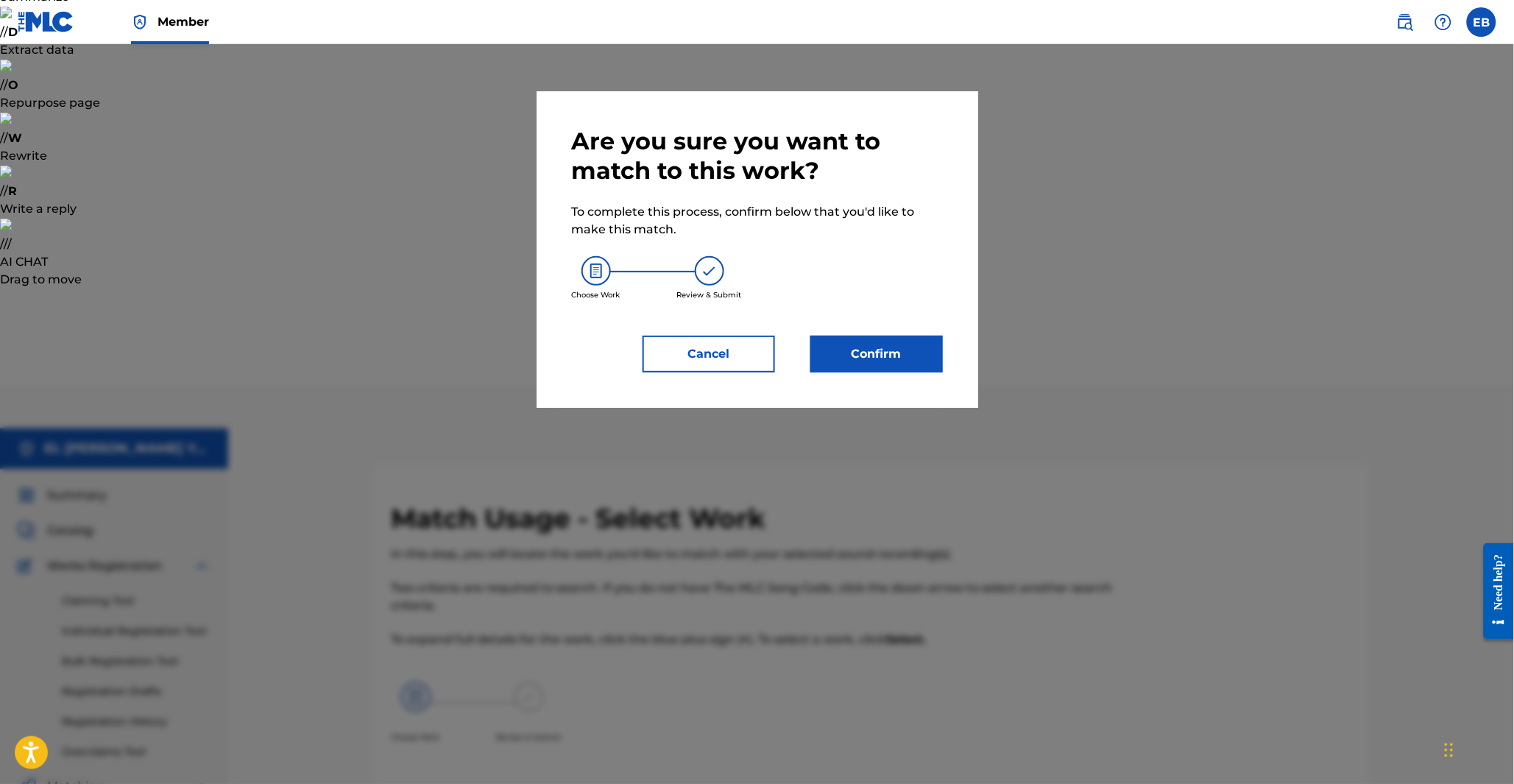
click at [864, 361] on button "Confirm" at bounding box center [876, 354] width 133 height 37
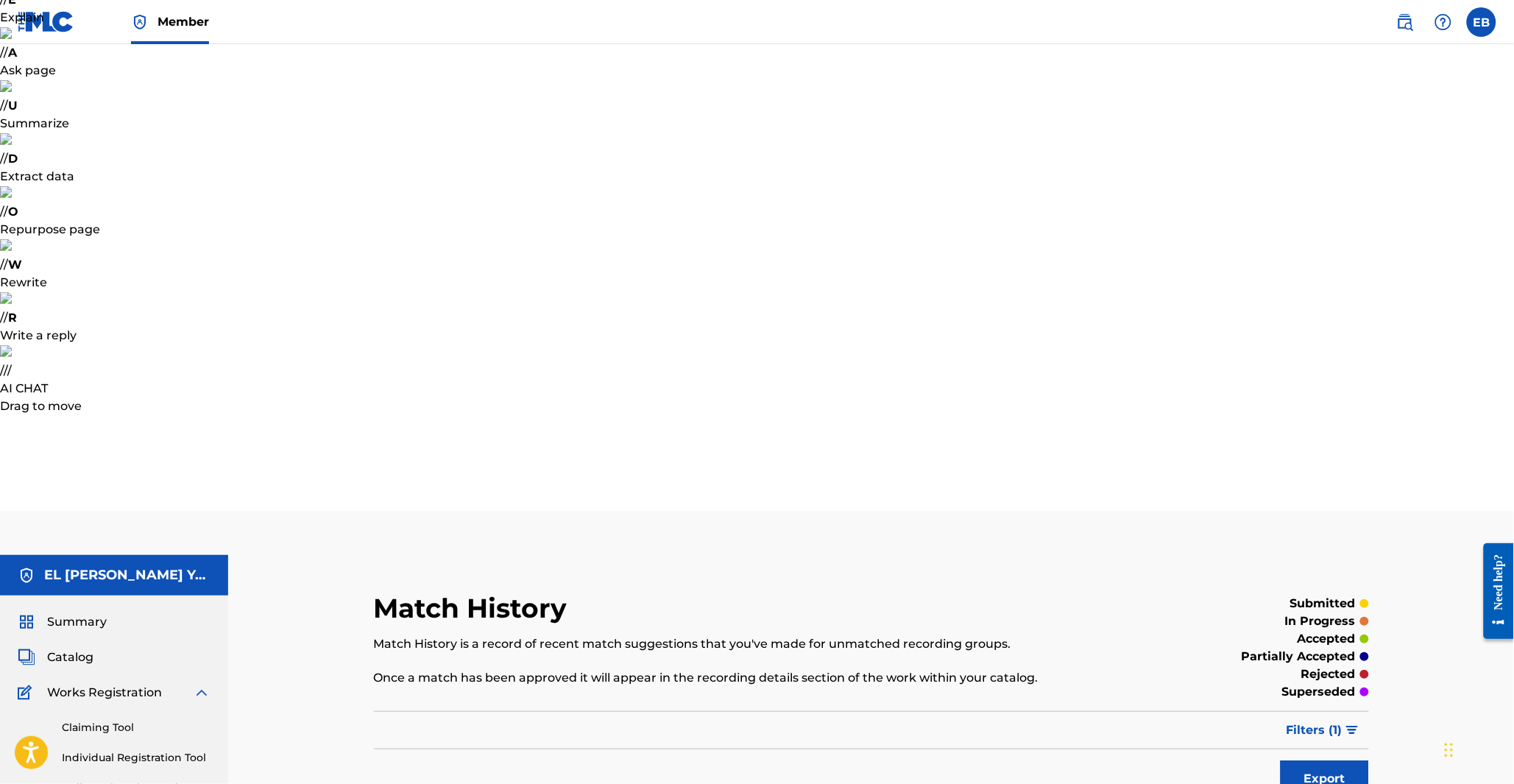
scroll to position [136, 0]
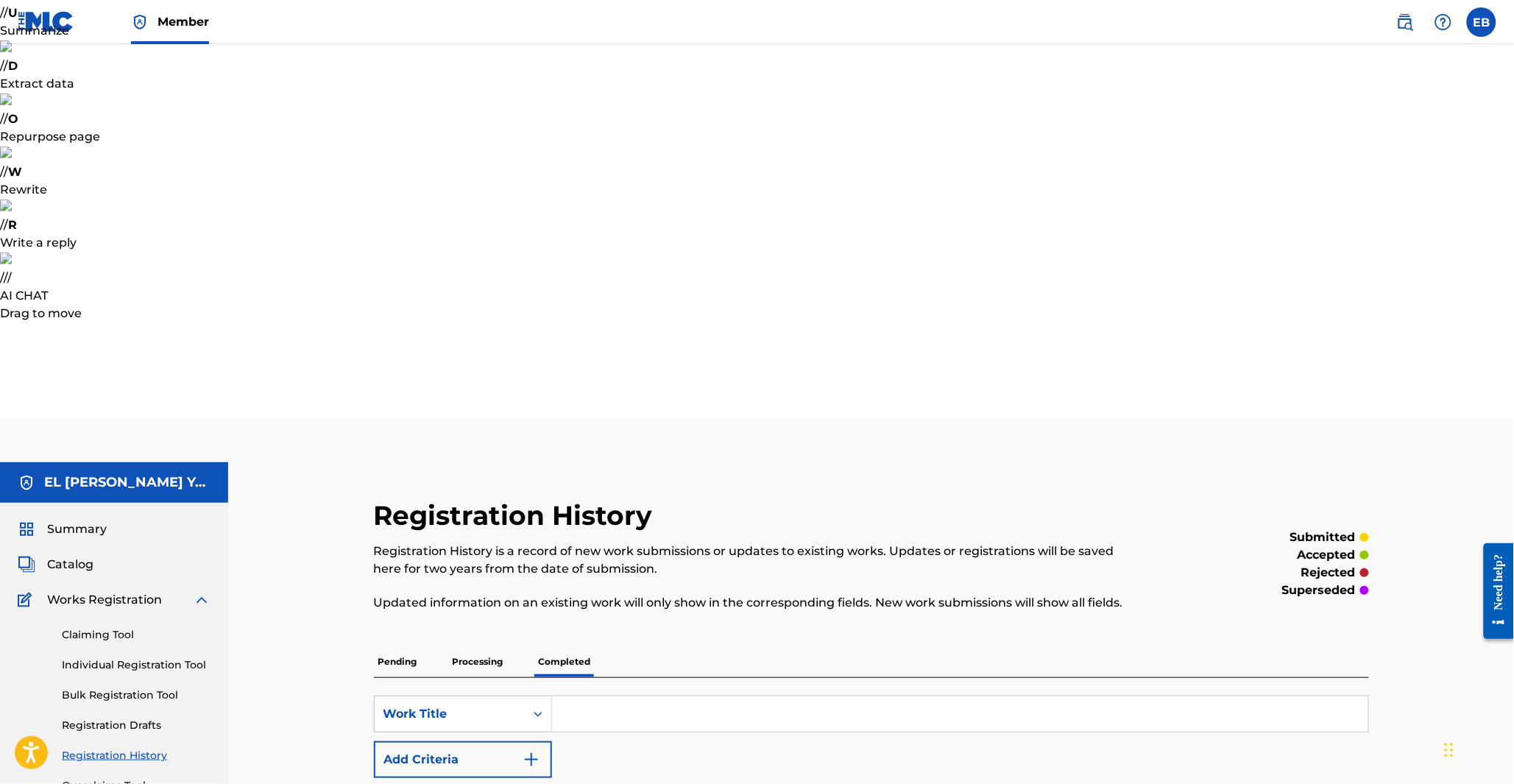
scroll to position [201, 0]
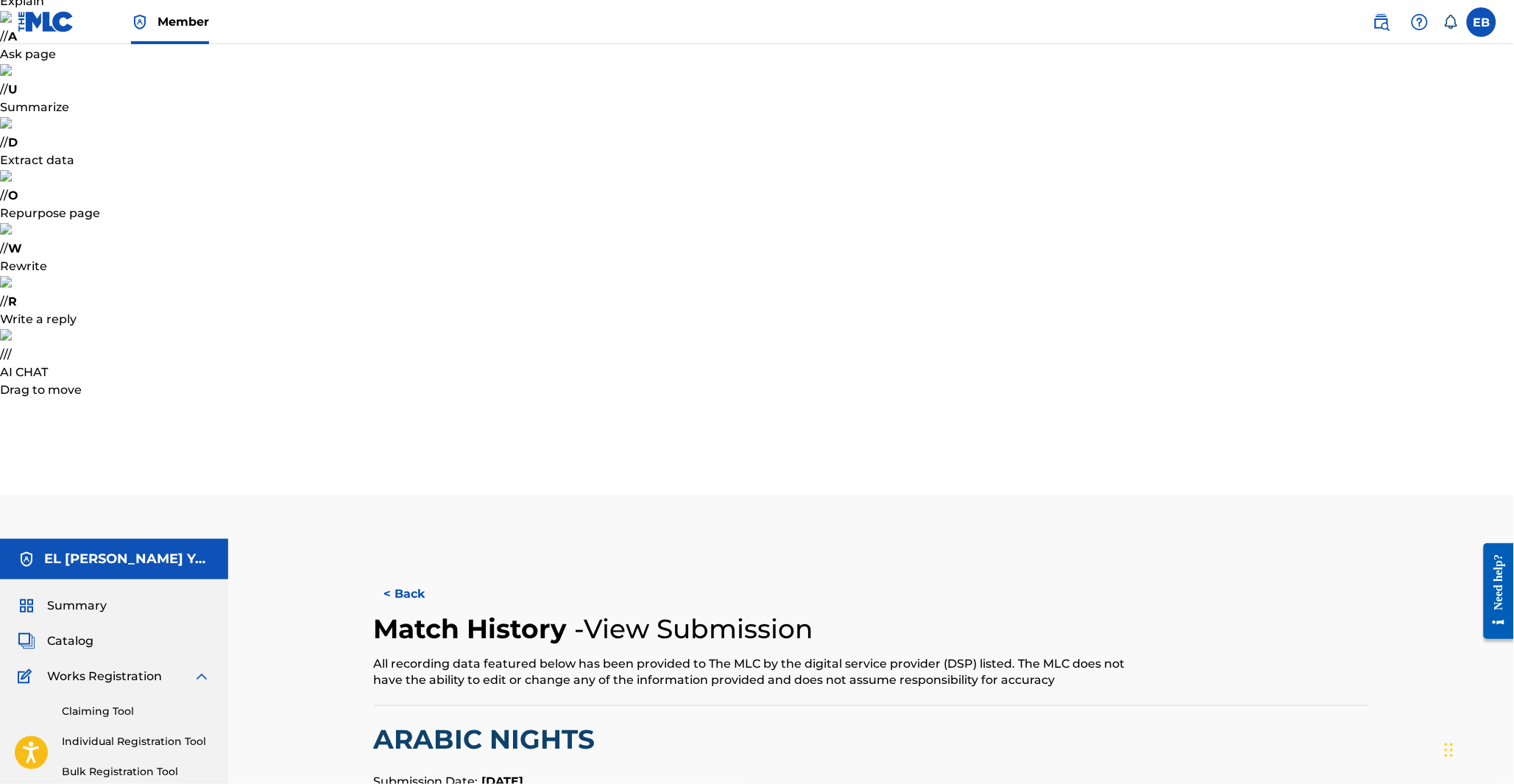
scroll to position [128, 0]
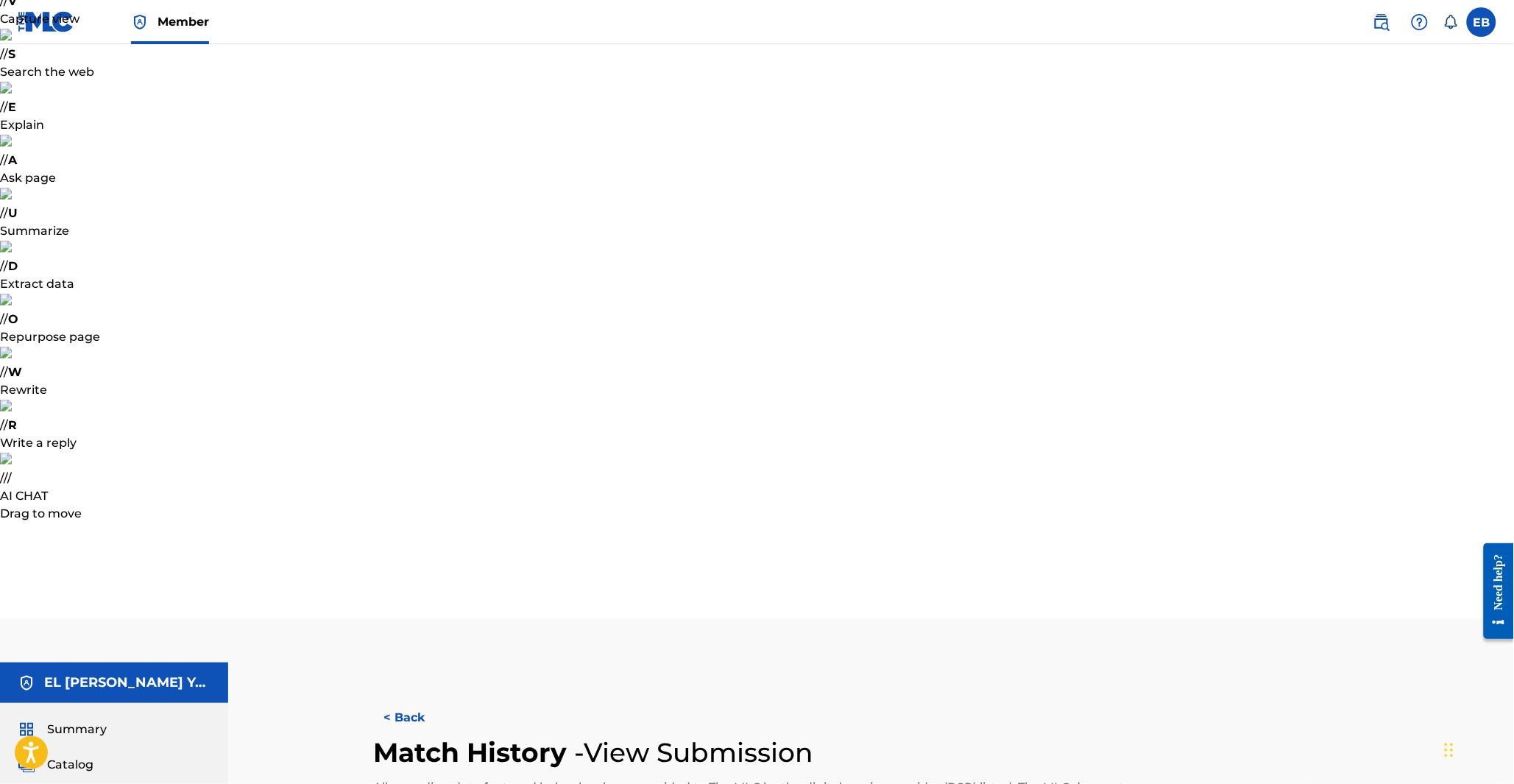
click at [412, 699] on button "< Back" at bounding box center [418, 717] width 89 height 37
click at [393, 699] on button "< Back" at bounding box center [418, 717] width 89 height 37
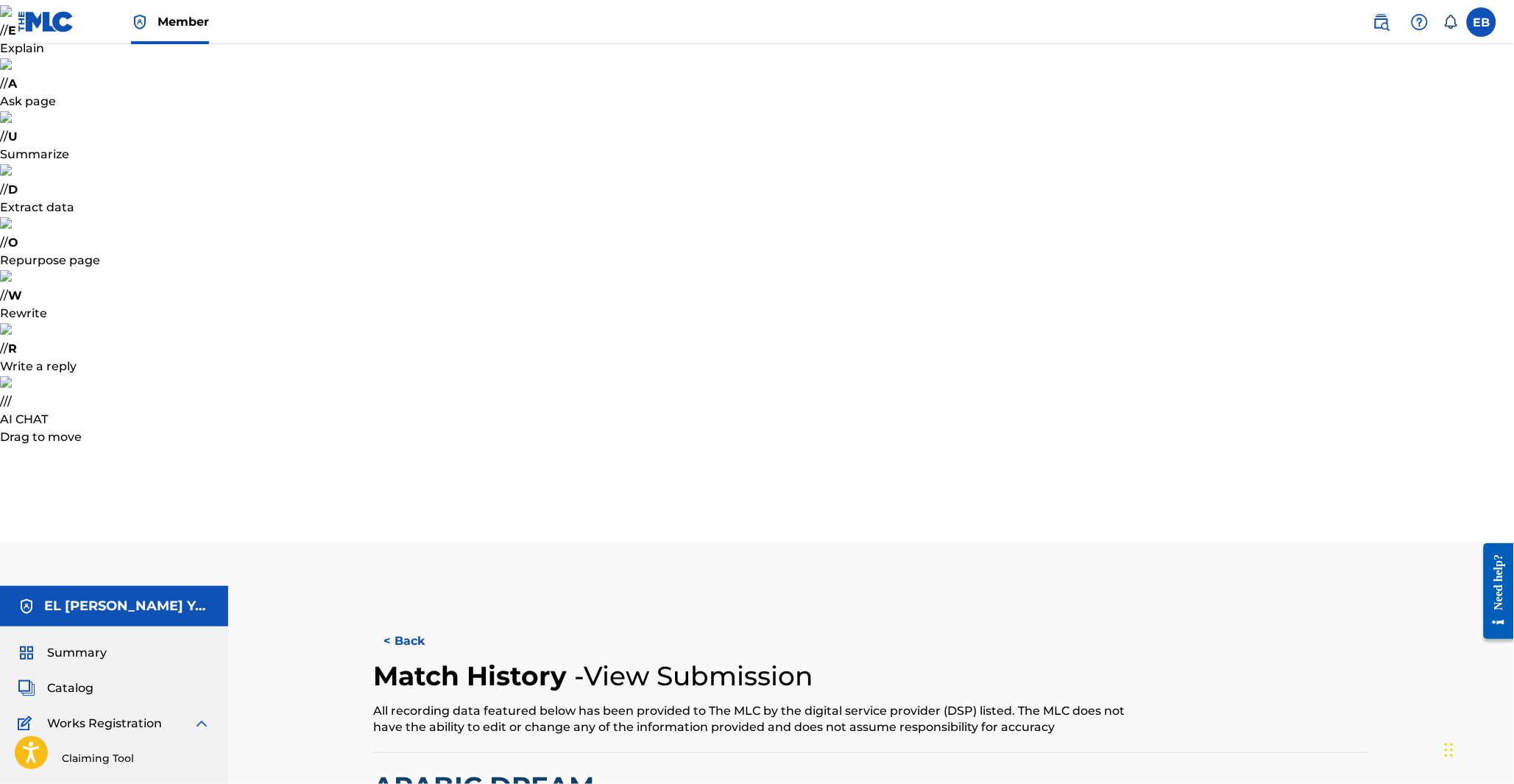
scroll to position [81, 0]
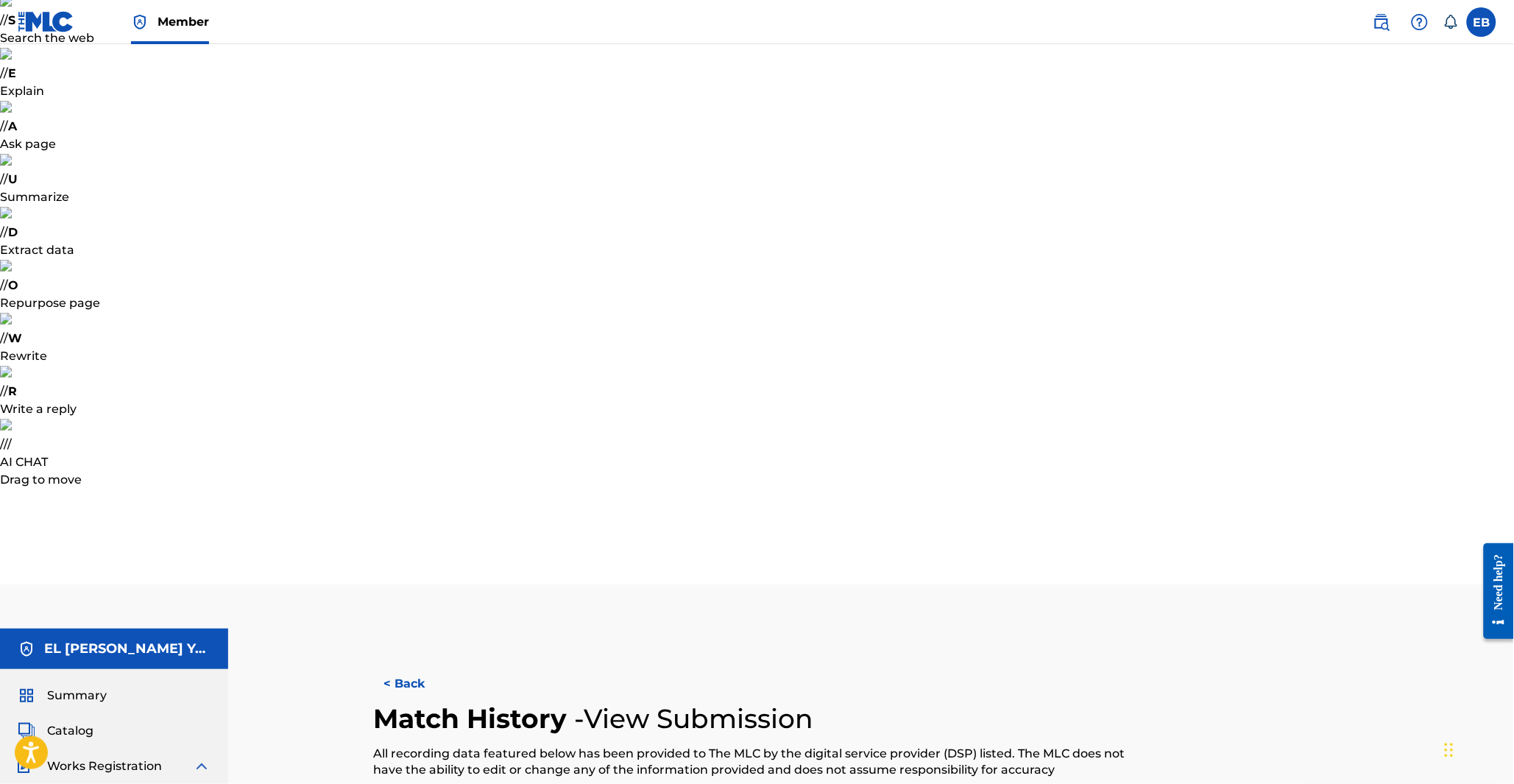
scroll to position [81, 0]
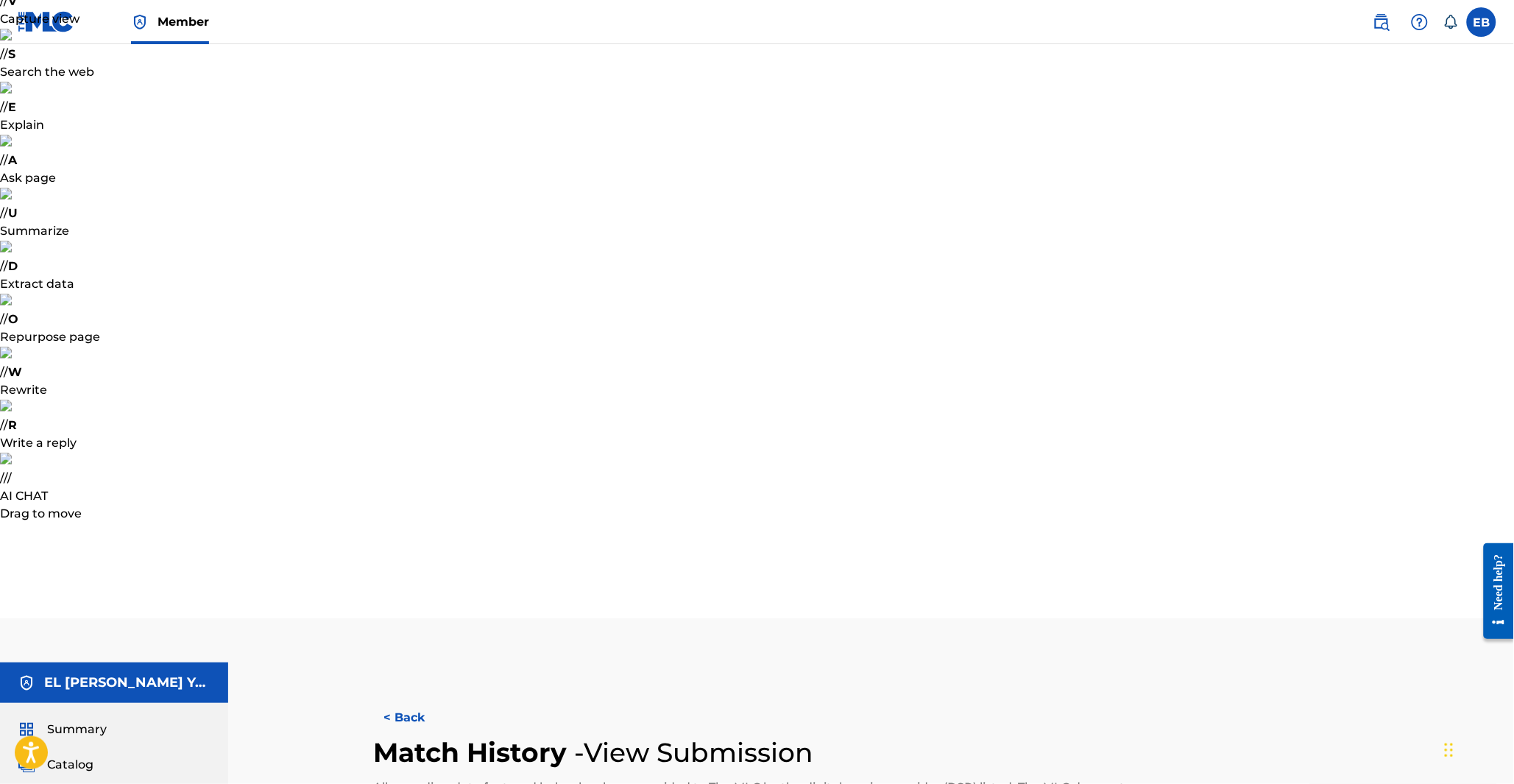
click at [403, 699] on button "< Back" at bounding box center [418, 717] width 89 height 37
click at [394, 699] on button "< Back" at bounding box center [418, 717] width 89 height 37
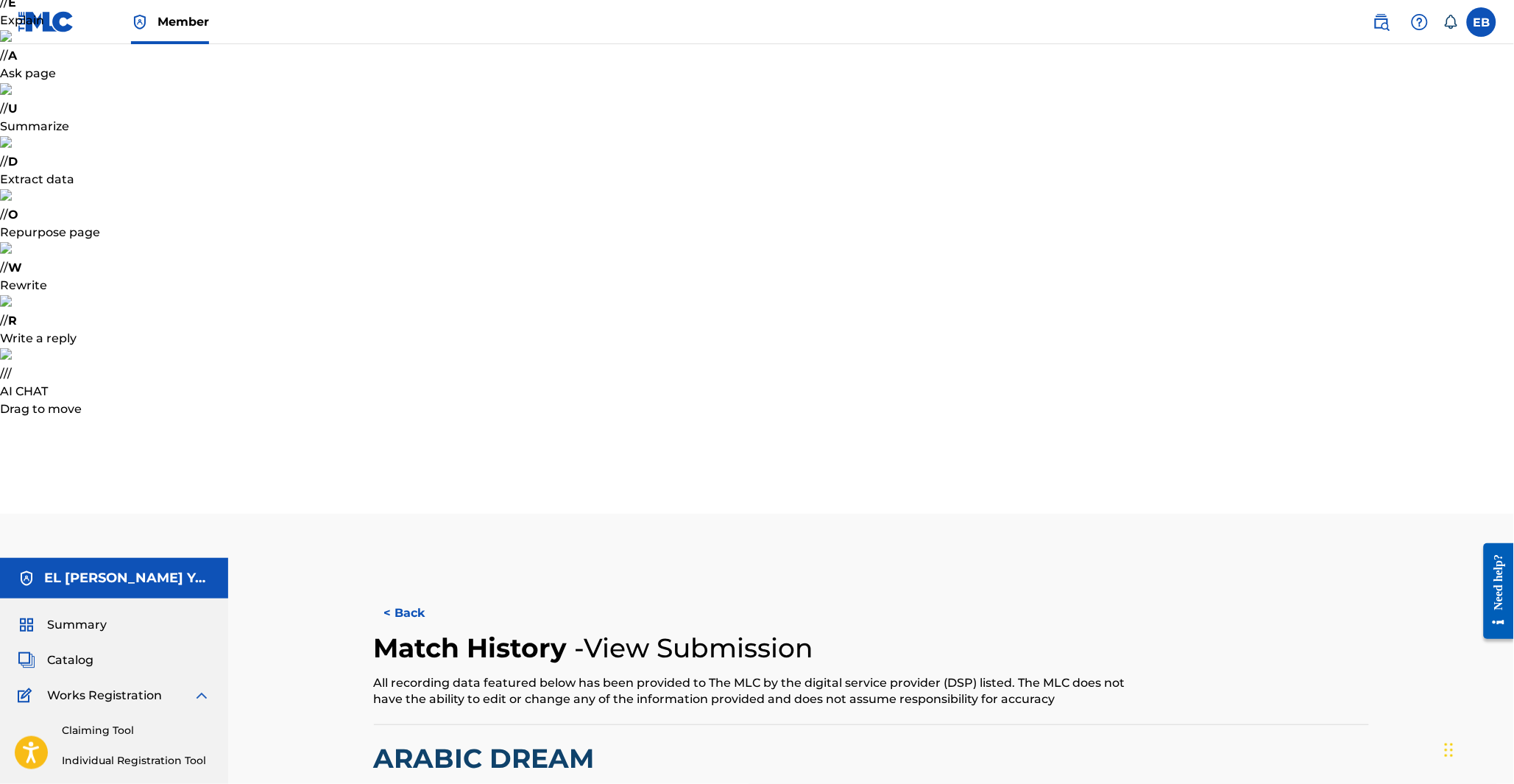
scroll to position [135, 0]
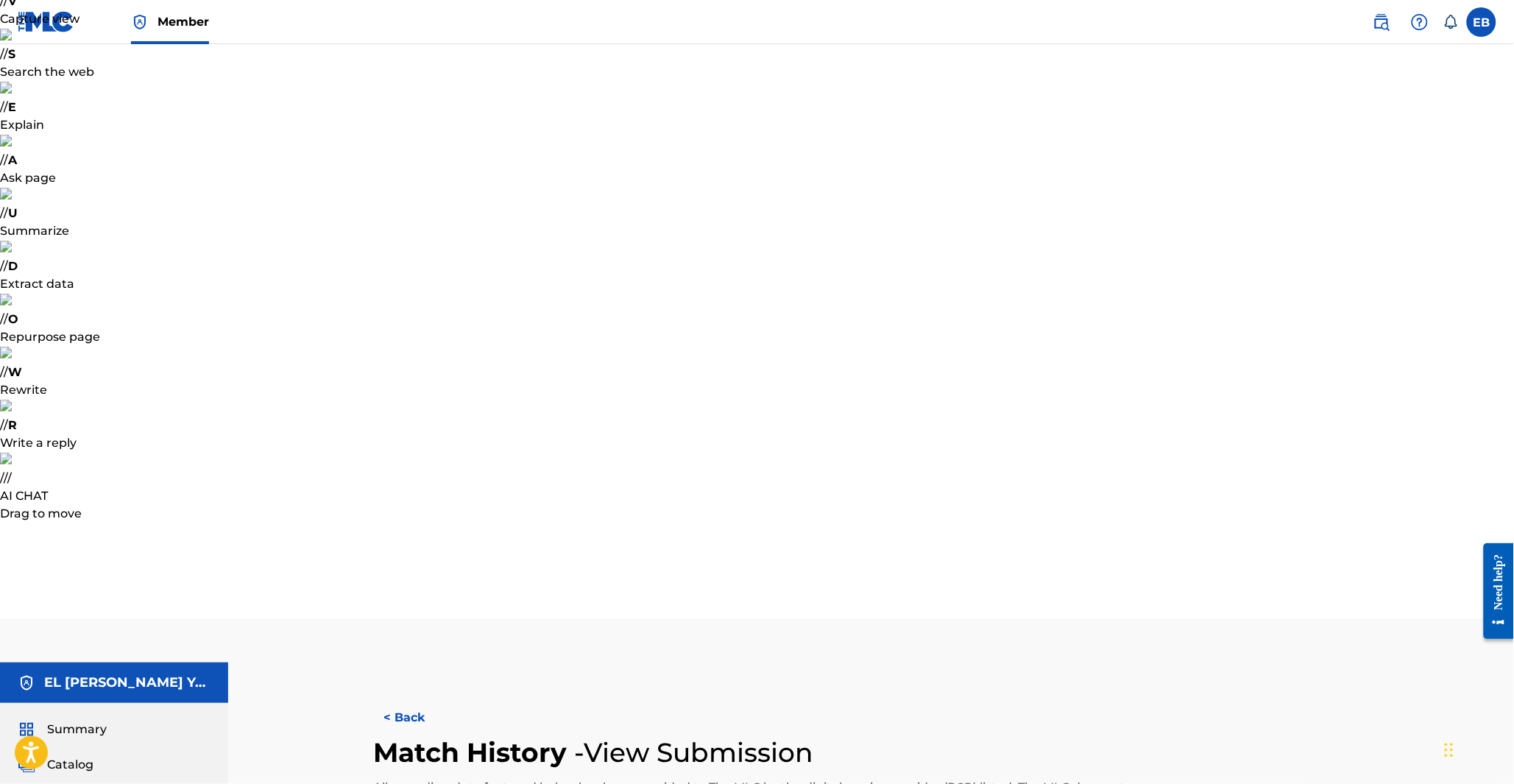
click at [385, 699] on button "< Back" at bounding box center [418, 717] width 89 height 37
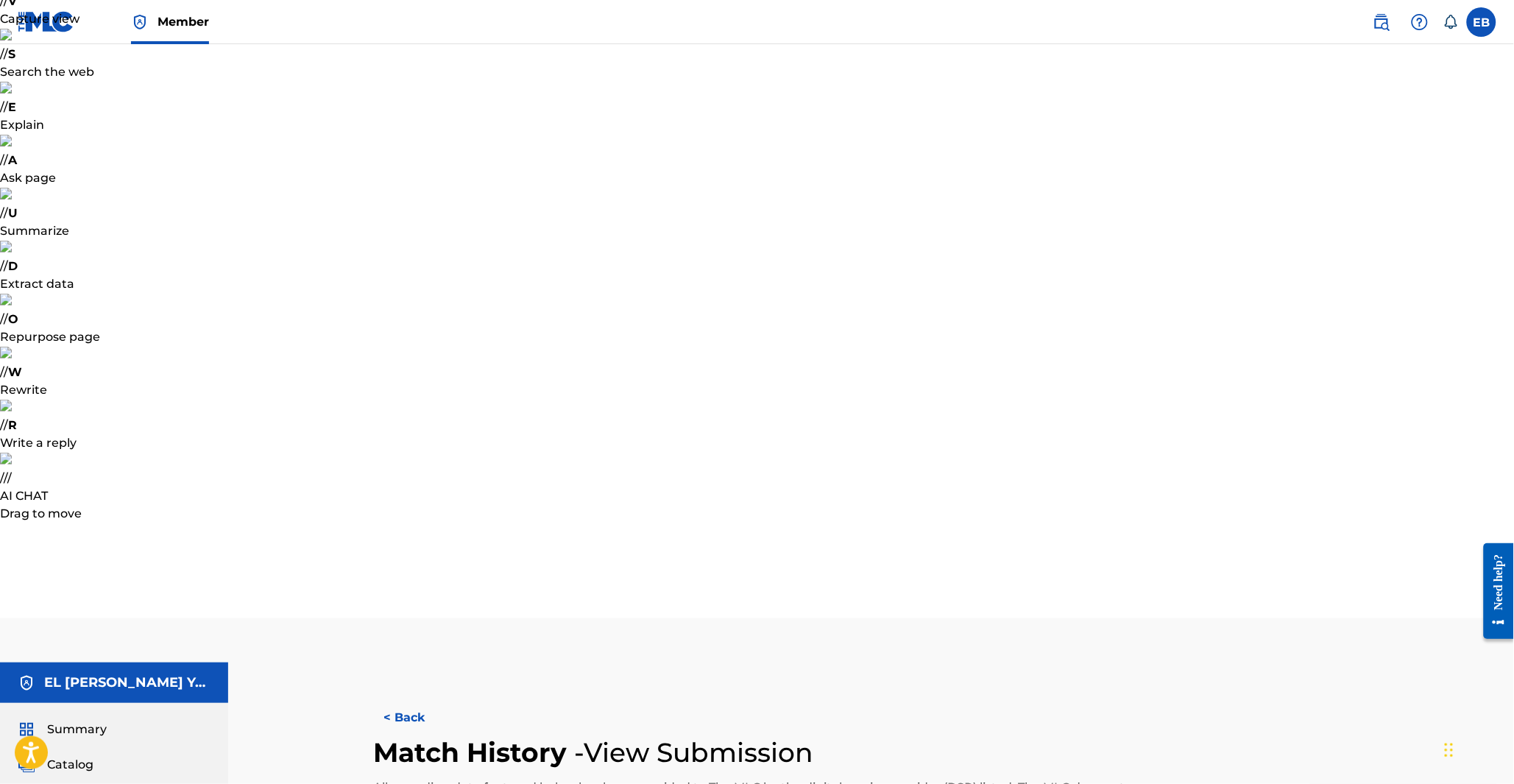
scroll to position [135, 0]
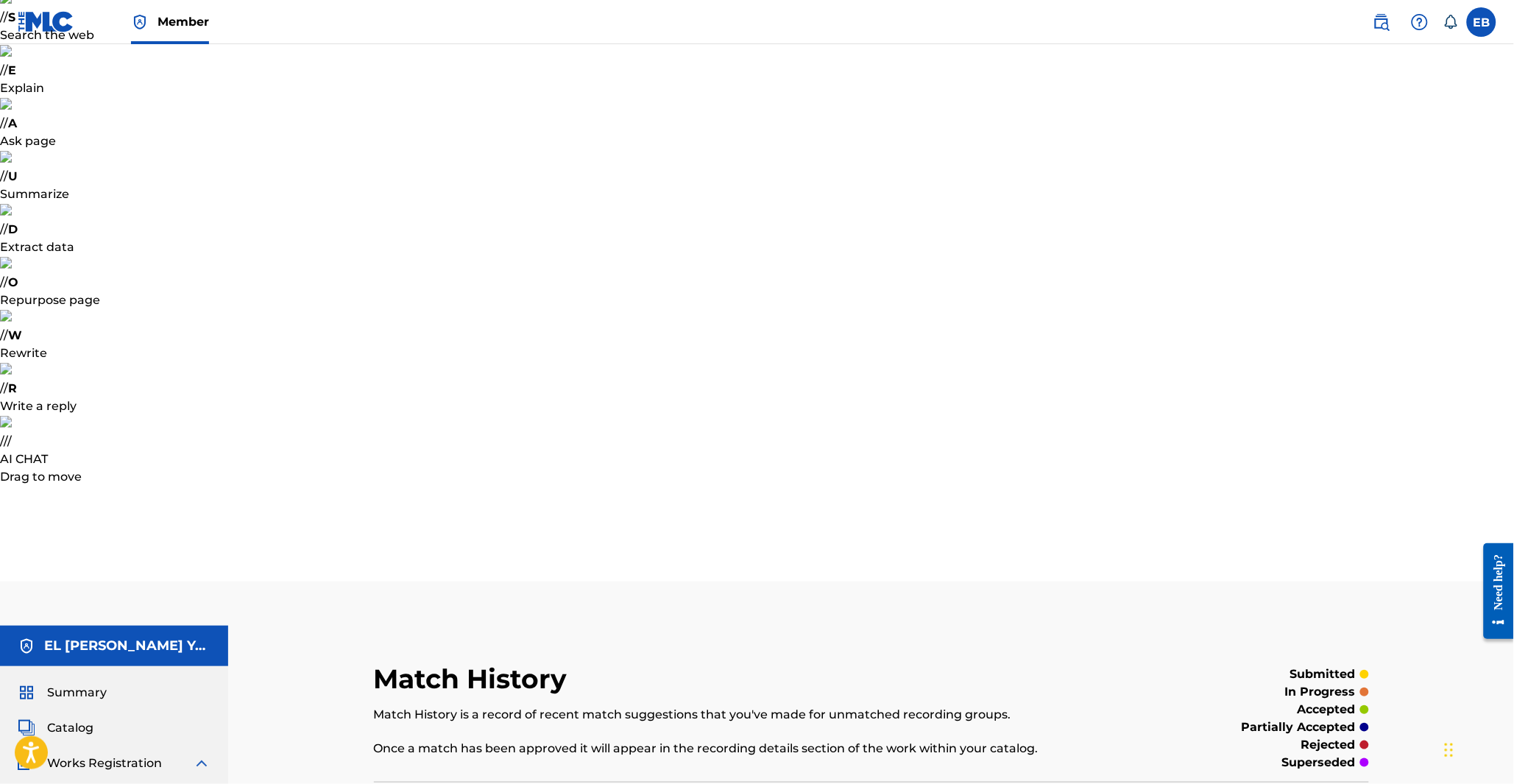
scroll to position [81, 0]
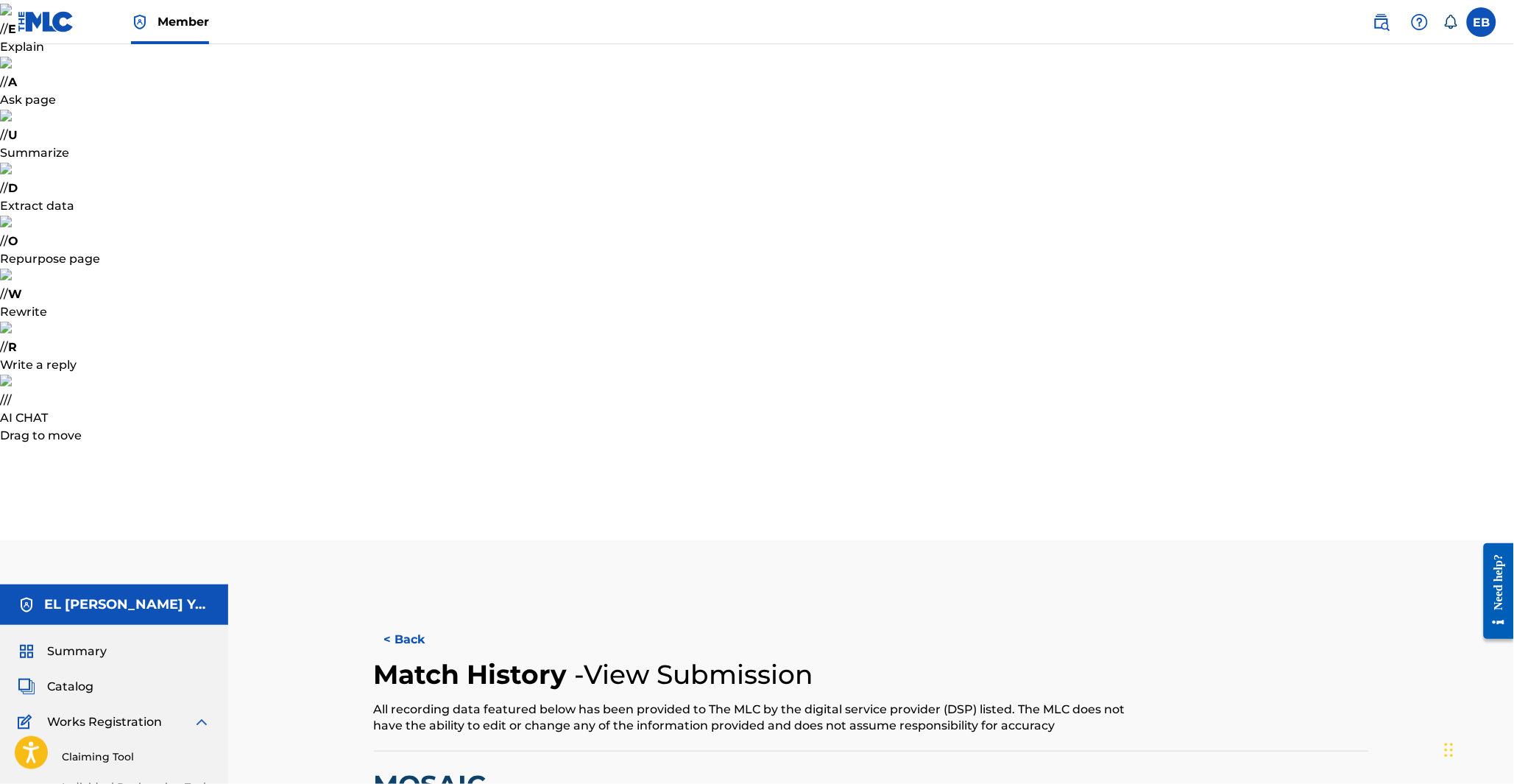
scroll to position [81, 0]
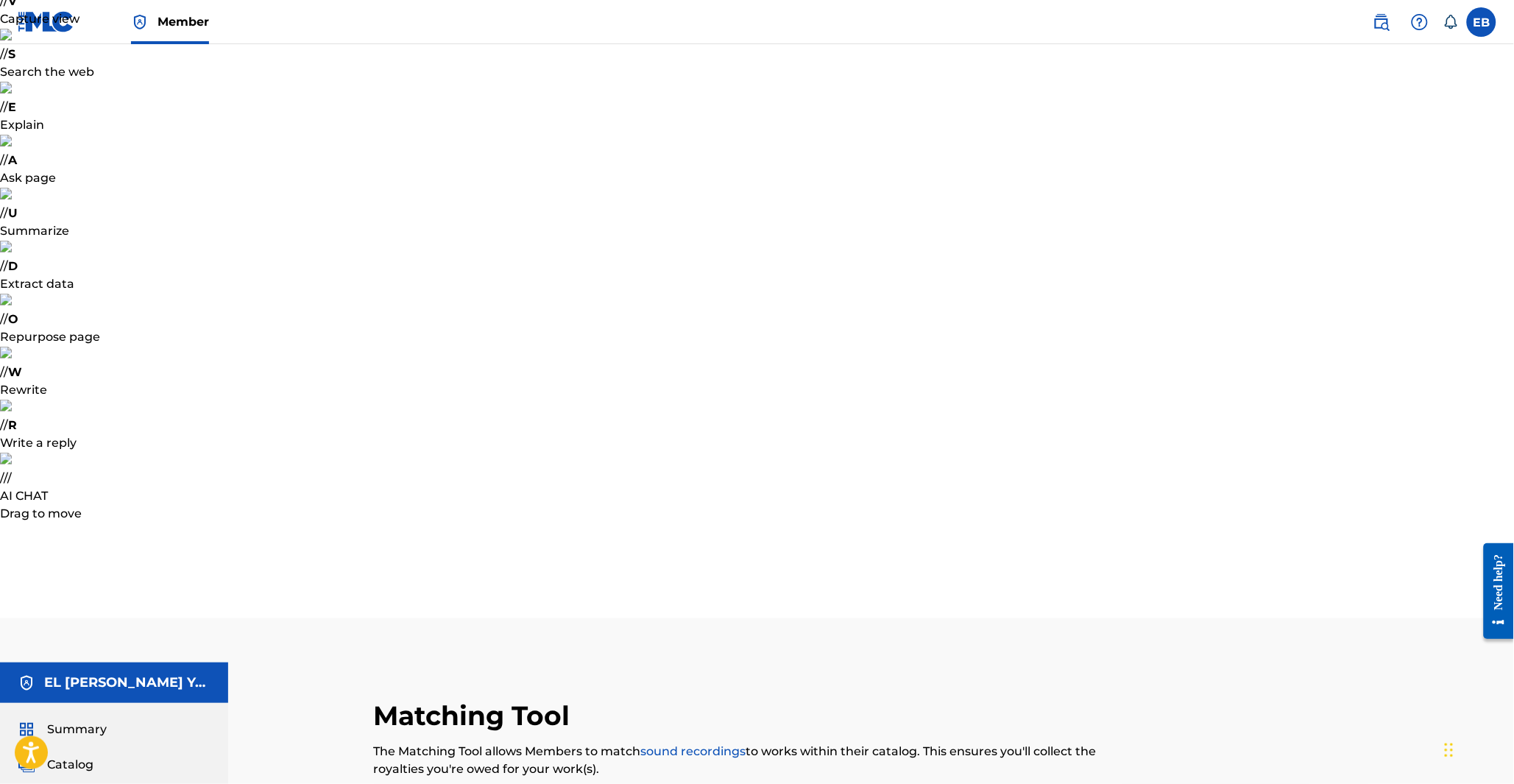
drag, startPoint x: 501, startPoint y: 393, endPoint x: 609, endPoint y: 369, distance: 110.6
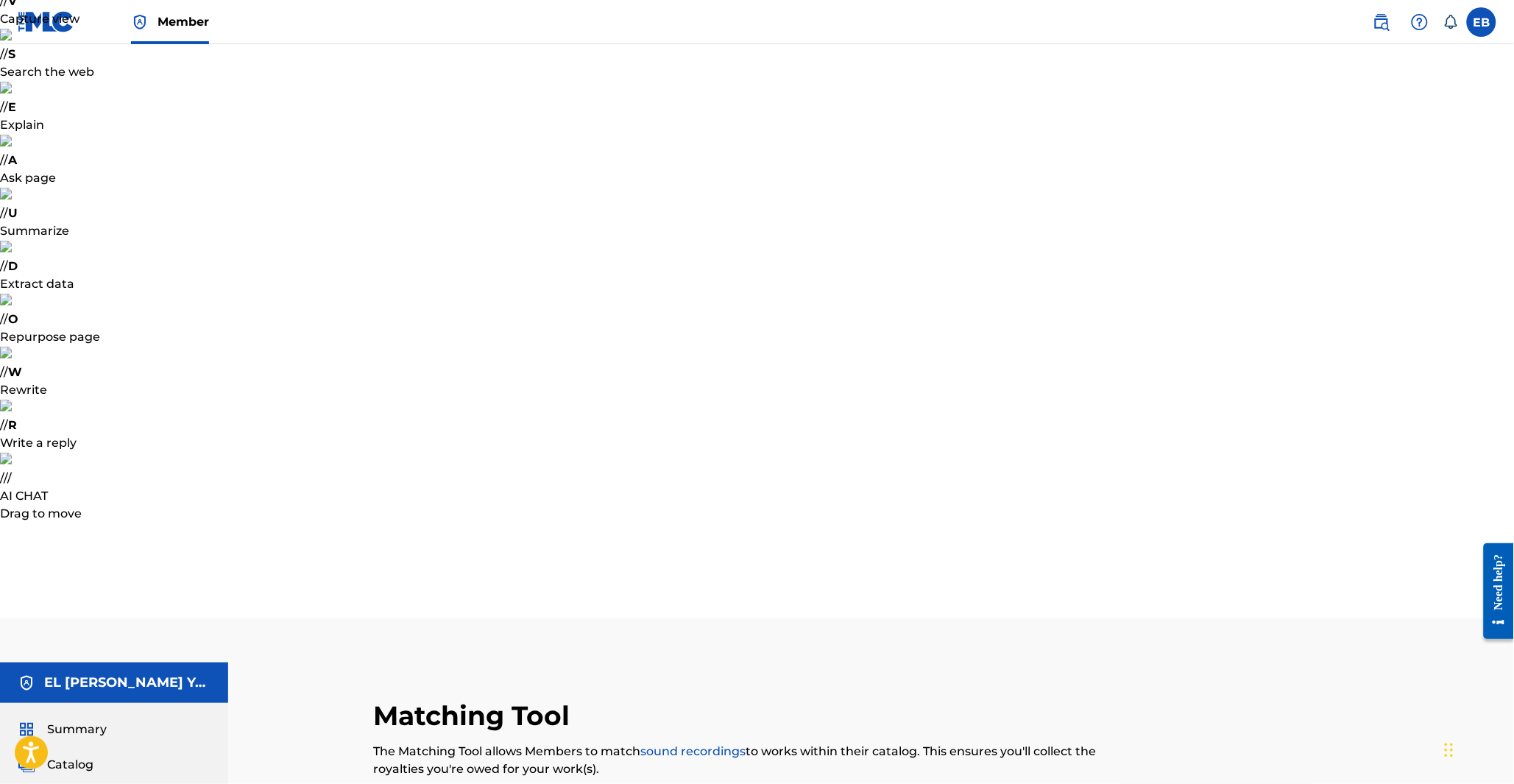
type input "mehdi yakin"
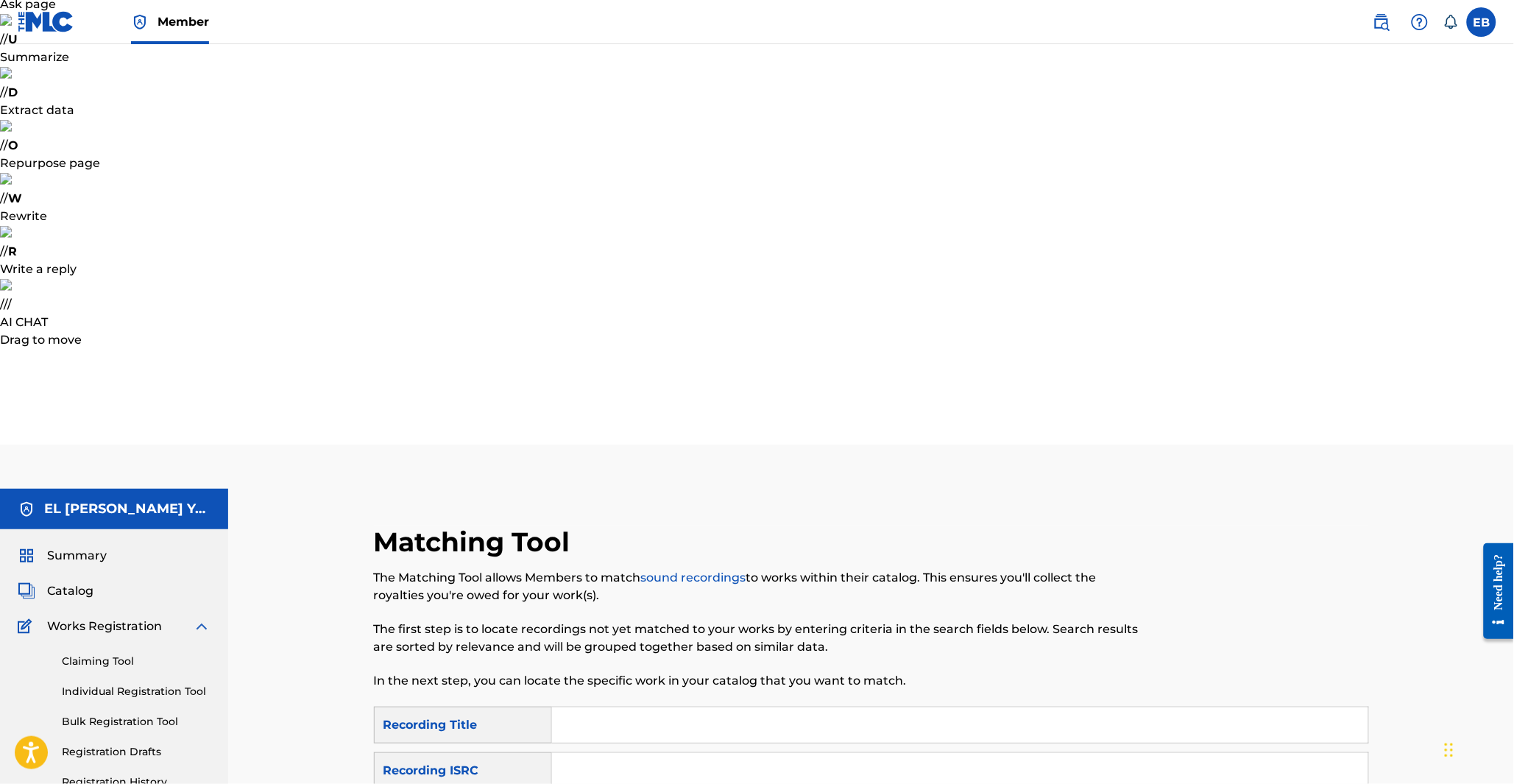
scroll to position [245, 0]
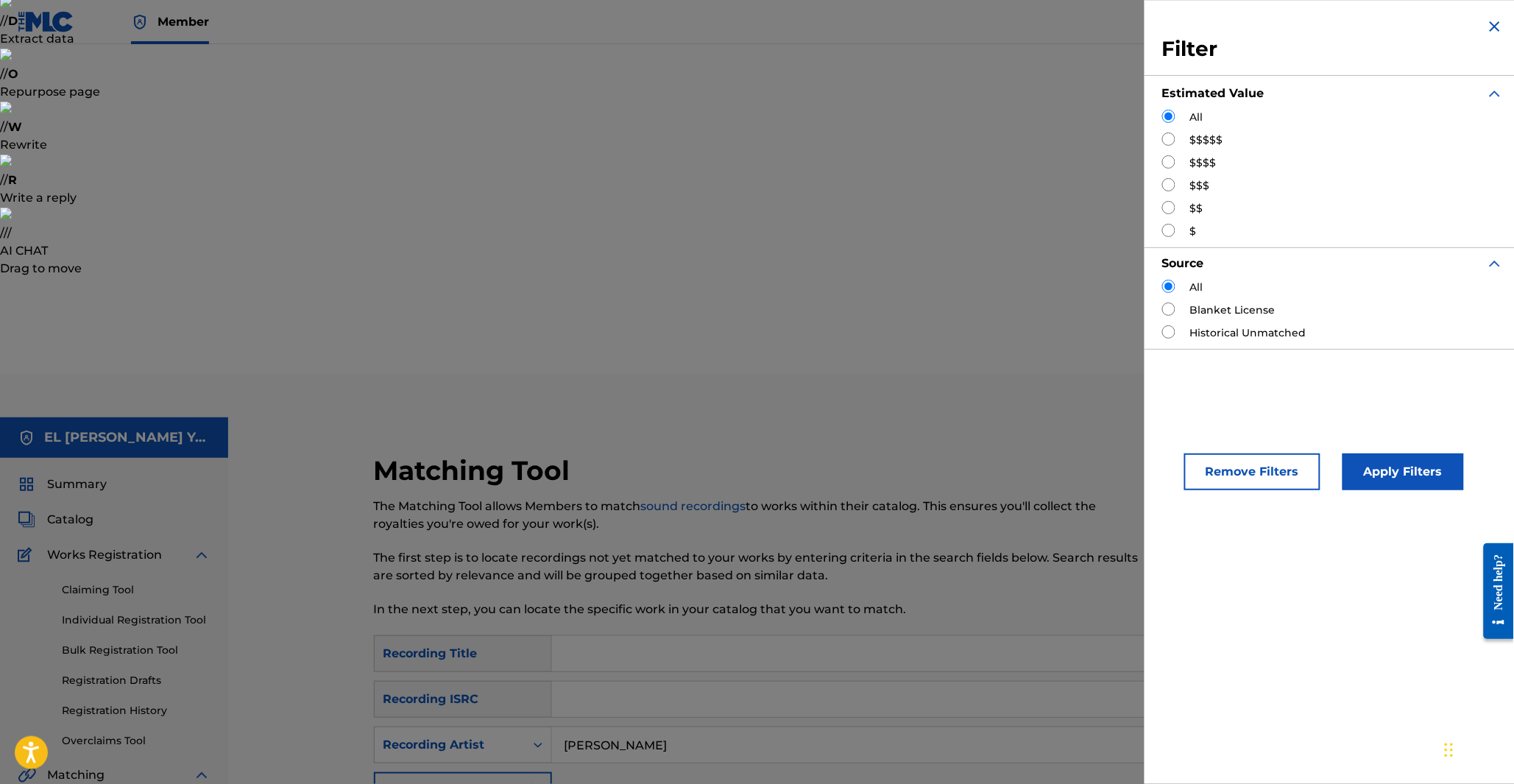
click at [1165, 157] on input "Search Form" at bounding box center [1169, 162] width 14 height 14
radio input "true"
click at [1372, 471] on button "Apply Filters" at bounding box center [1403, 471] width 121 height 37
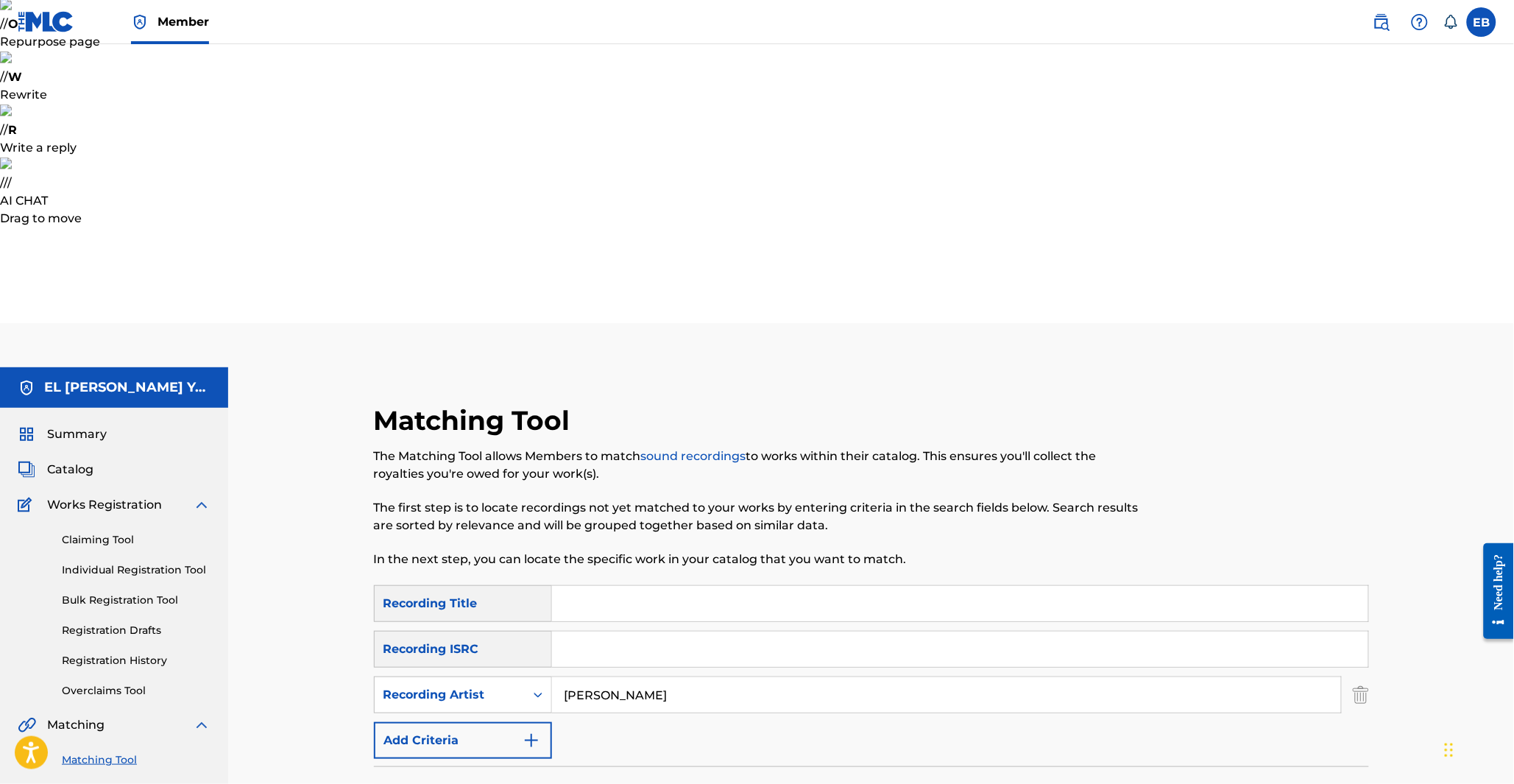
scroll to position [373, 0]
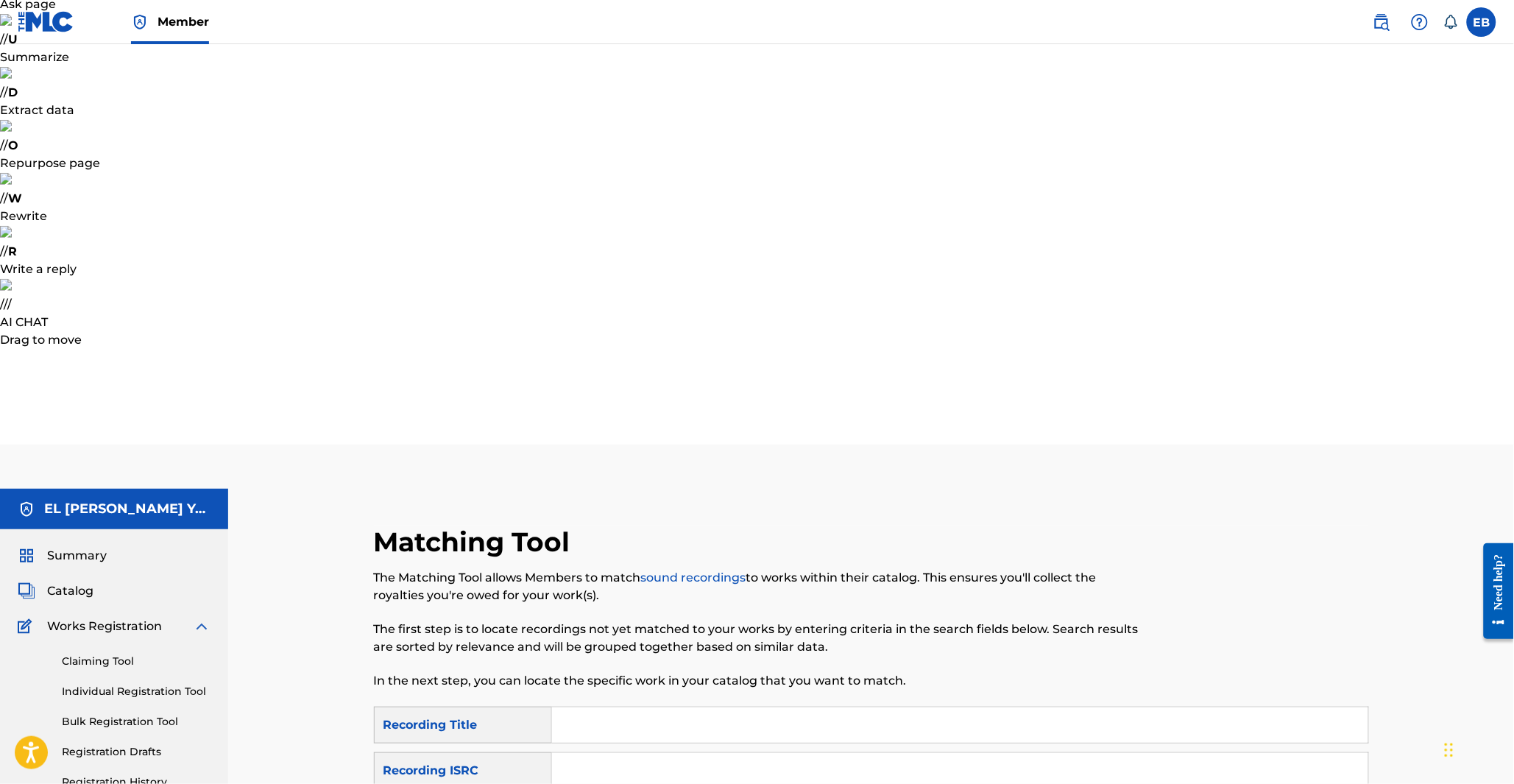
scroll to position [128, 0]
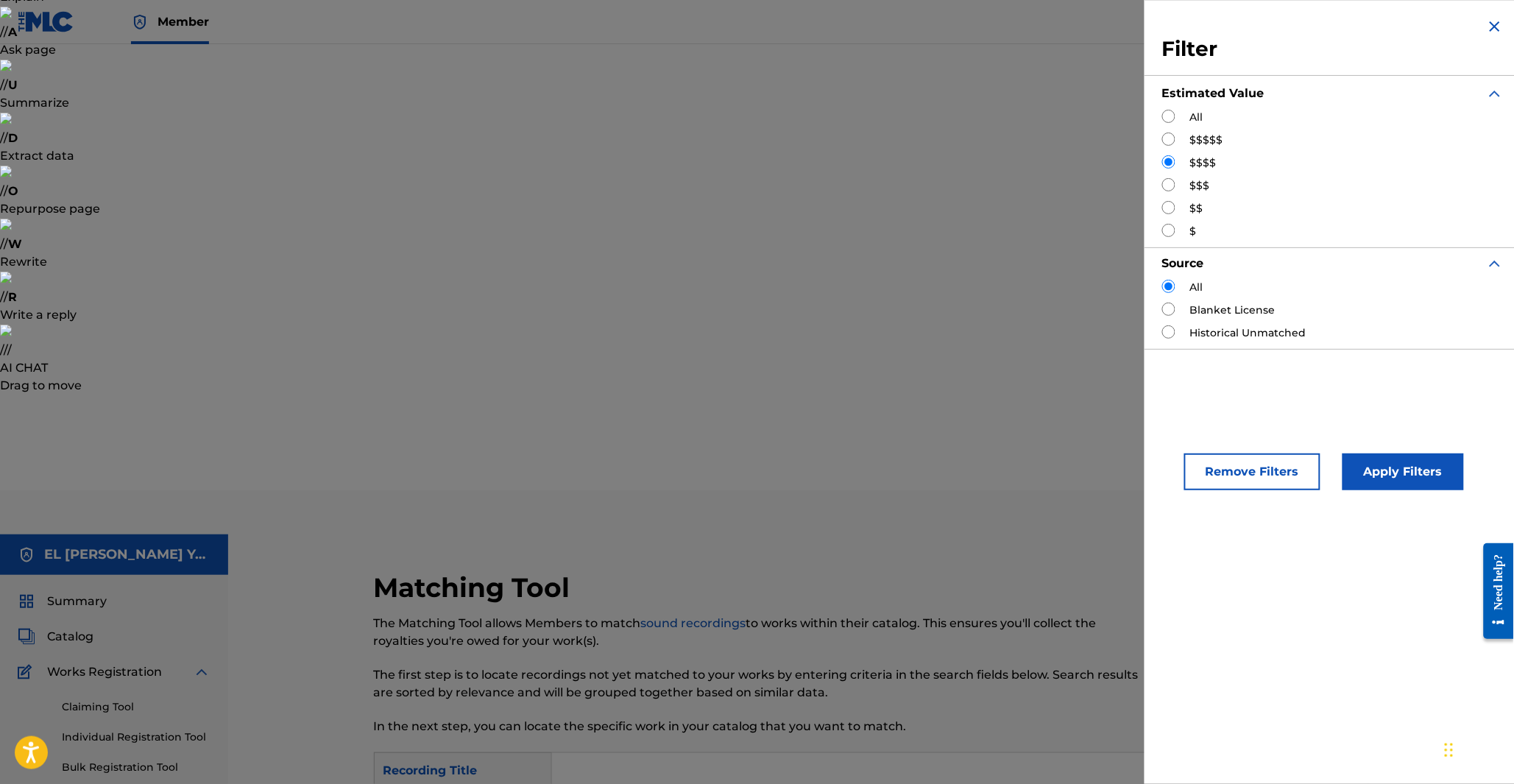
click at [1173, 185] on input "Search Form" at bounding box center [1169, 184] width 14 height 14
radio input "true"
click at [1352, 477] on button "Apply Filters" at bounding box center [1403, 471] width 121 height 37
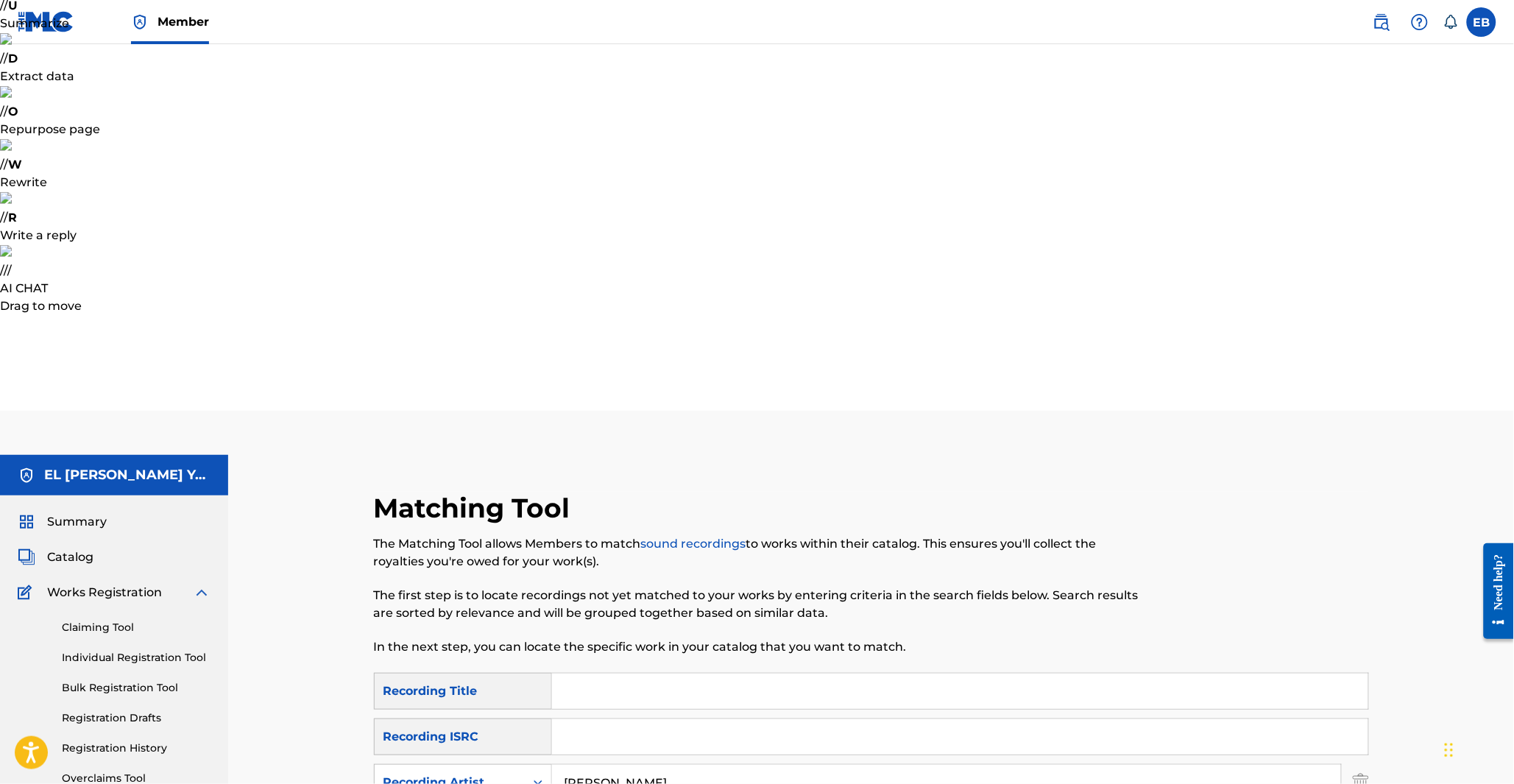
scroll to position [210, 0]
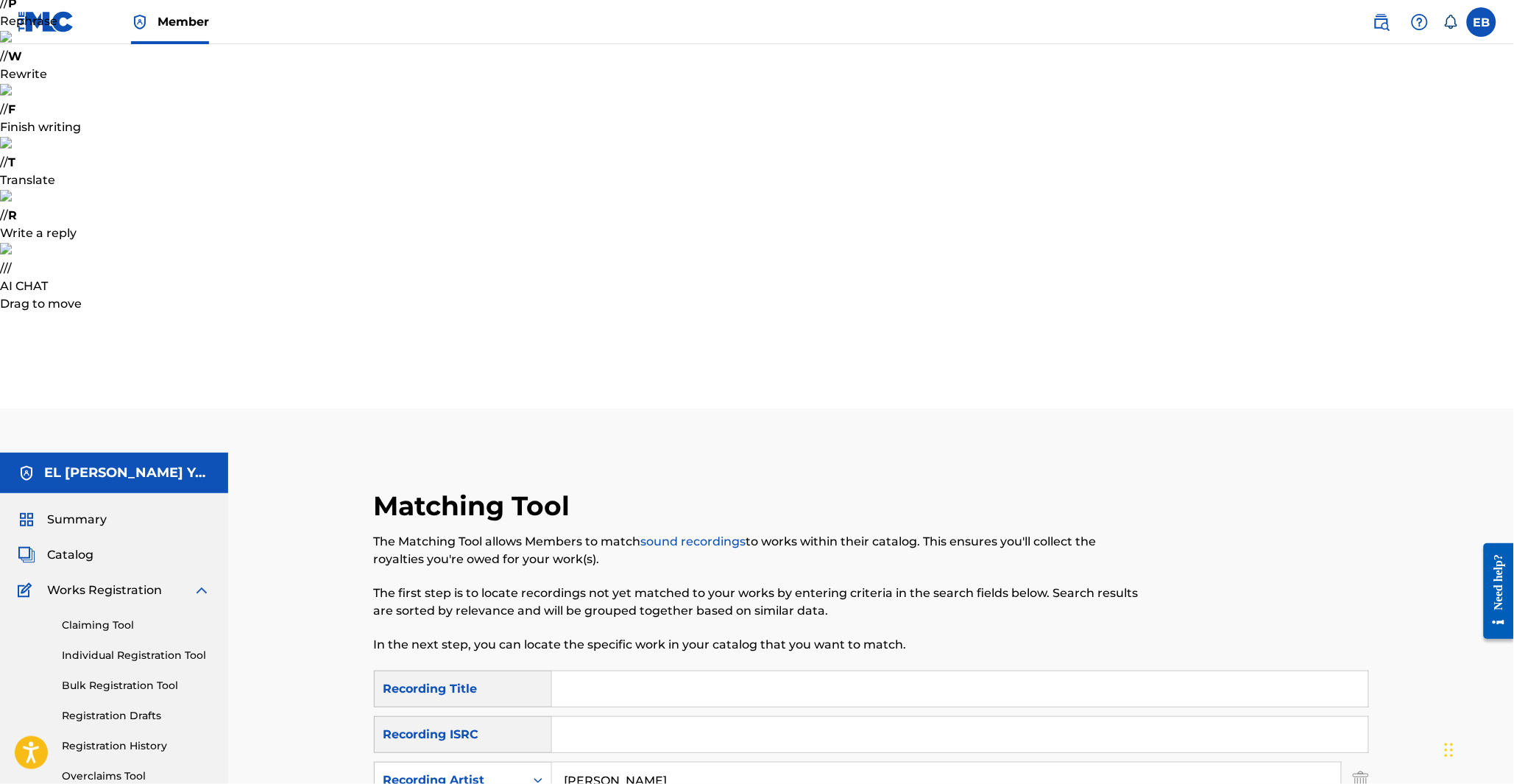
copy p "CAPPADOCIA"
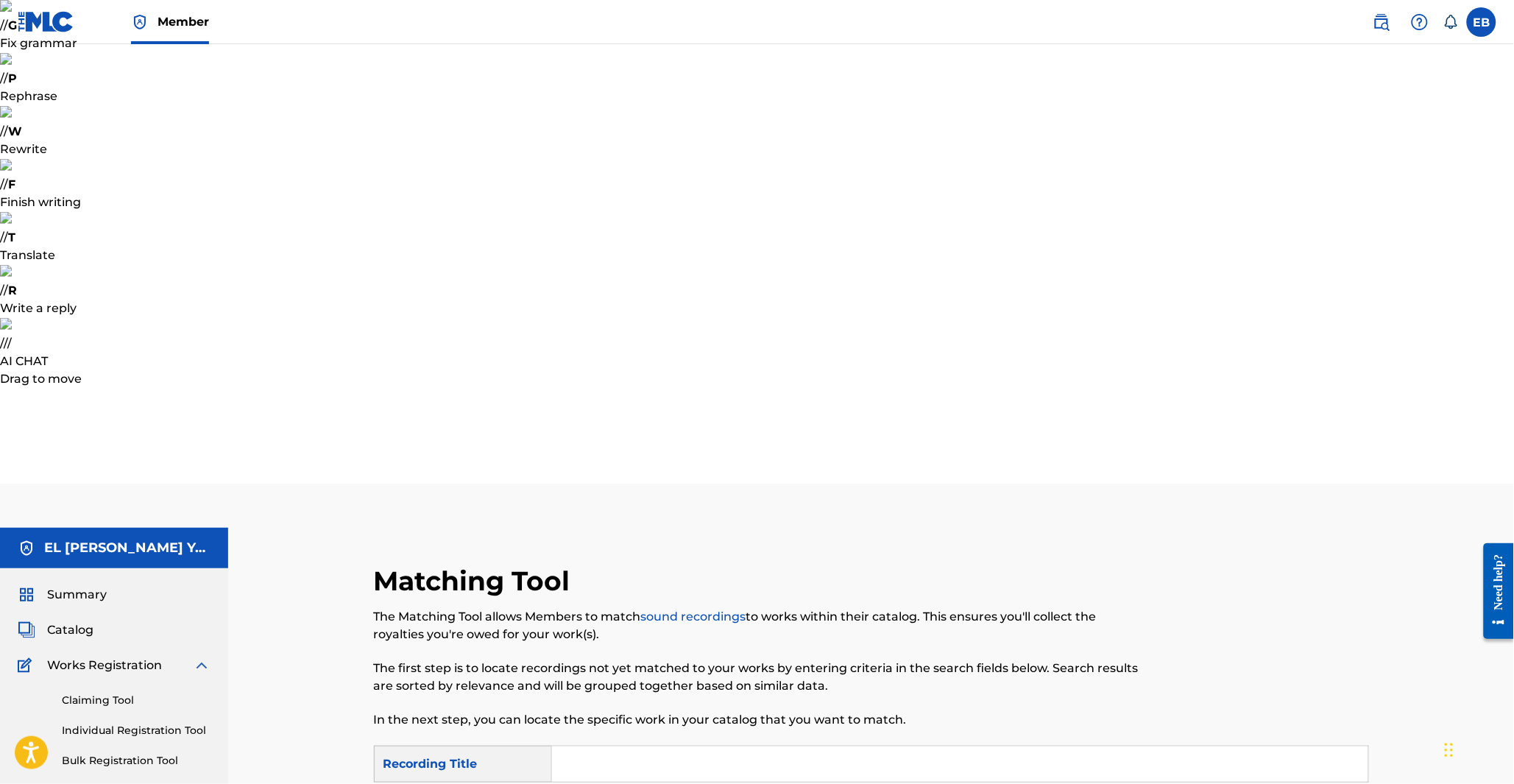
scroll to position [128, 0]
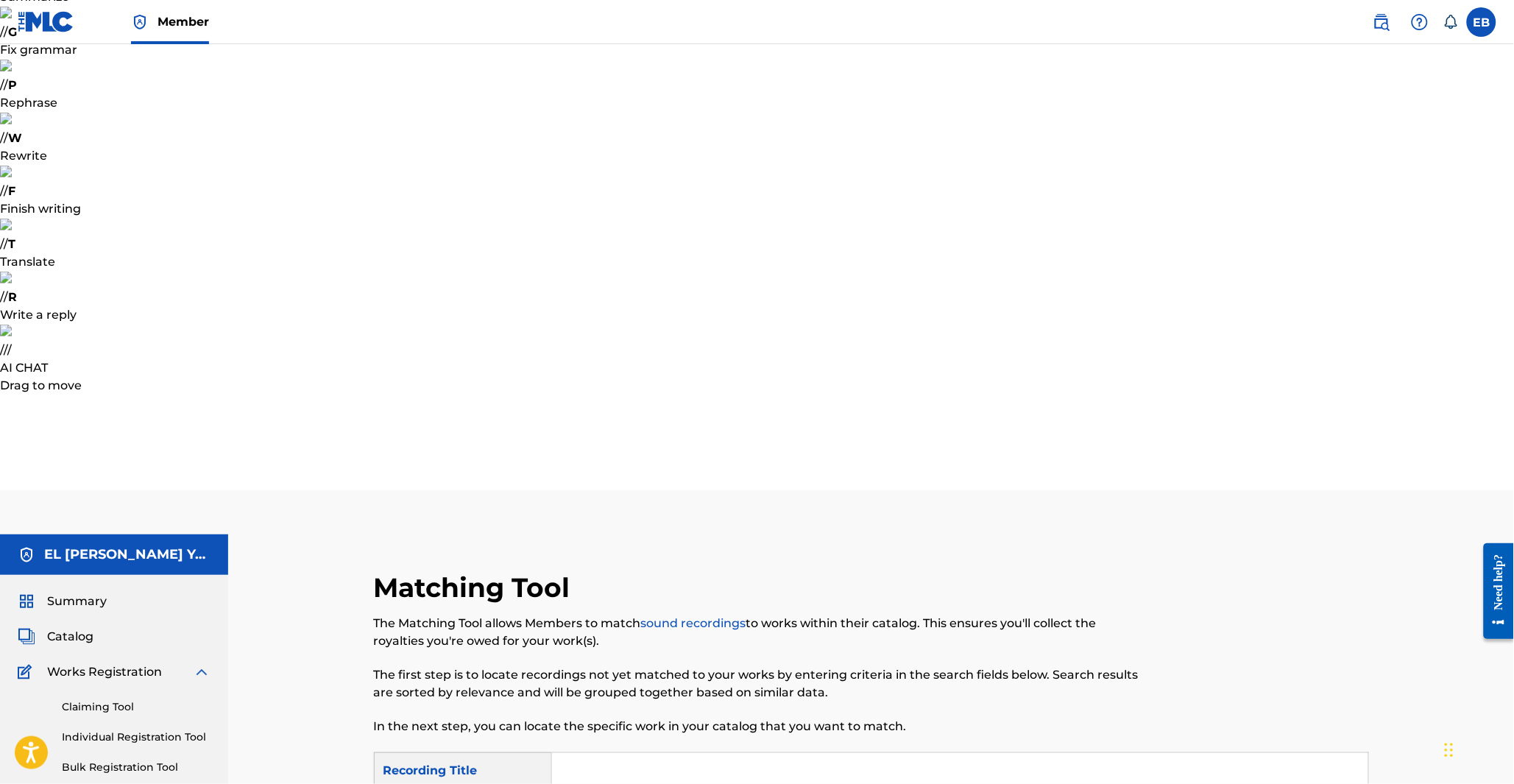
click at [609, 753] on input "Search Form" at bounding box center [960, 770] width 817 height 35
paste input "CAPPADOCIA"
type input "CAPPADOCIA"
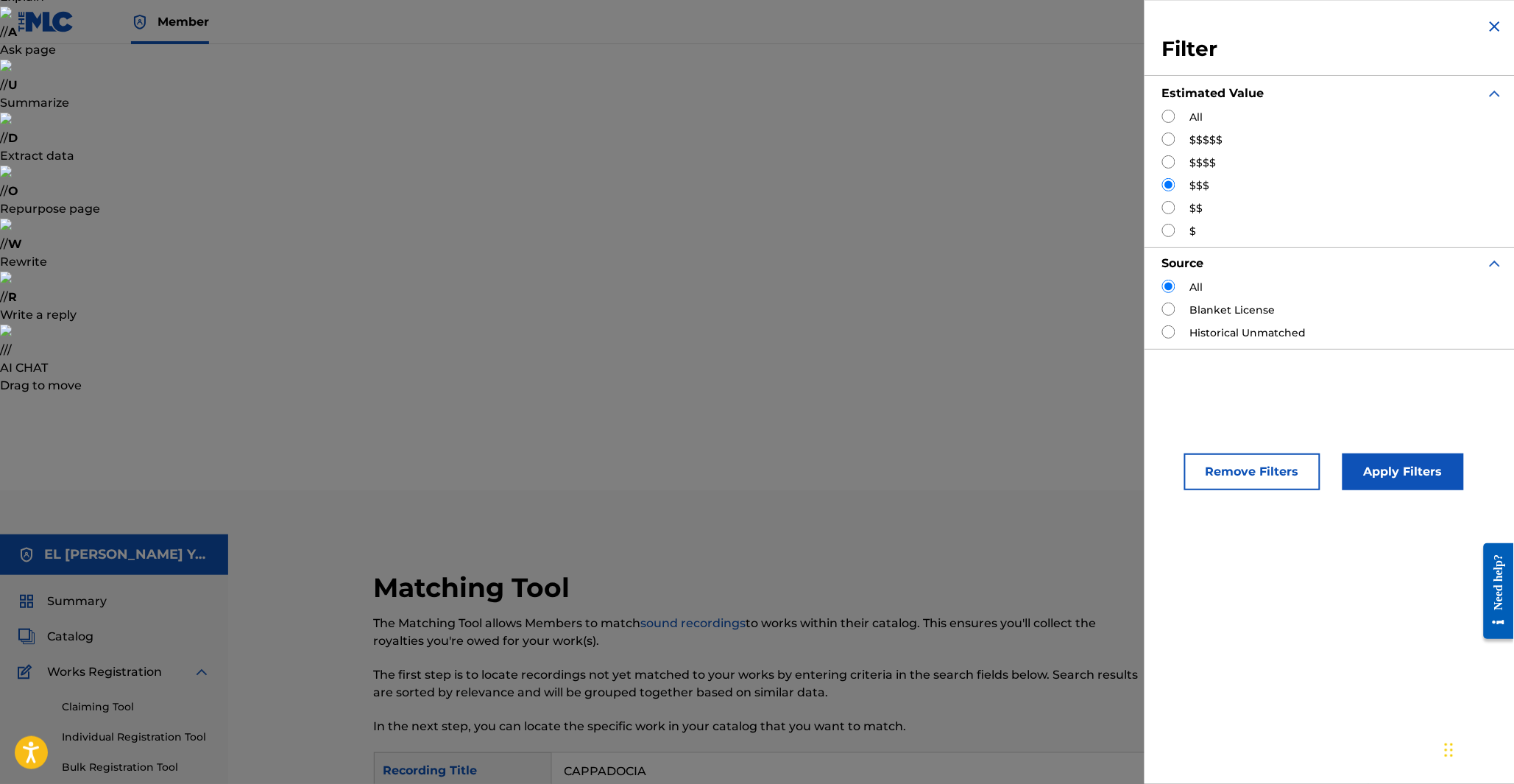
click at [1179, 111] on div "All" at bounding box center [1333, 117] width 341 height 15
click at [1164, 117] on input "Search Form" at bounding box center [1169, 116] width 14 height 14
radio input "true"
click at [1402, 476] on button "Apply Filters" at bounding box center [1403, 471] width 121 height 37
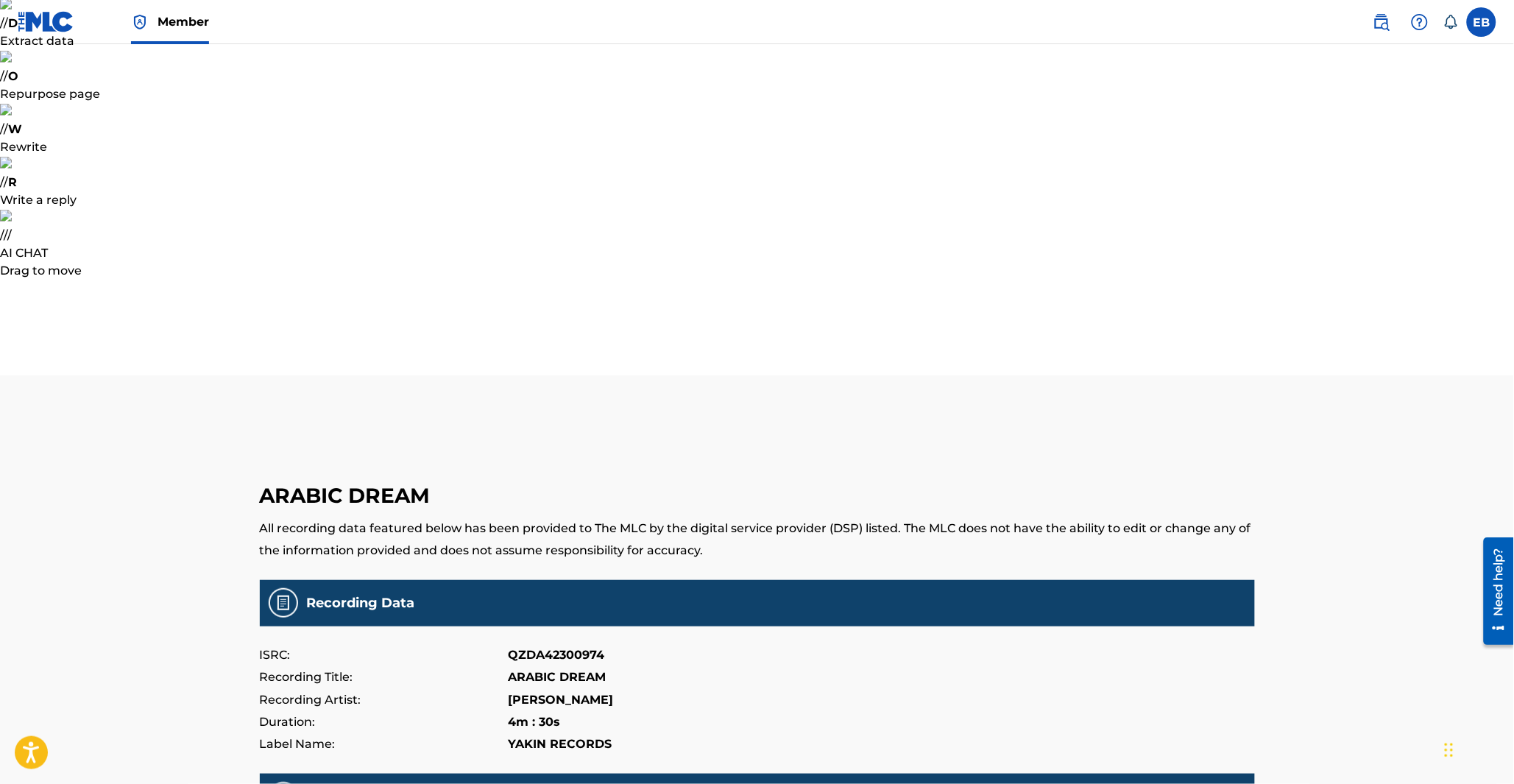
scroll to position [253, 0]
